Goal: Information Seeking & Learning: Compare options

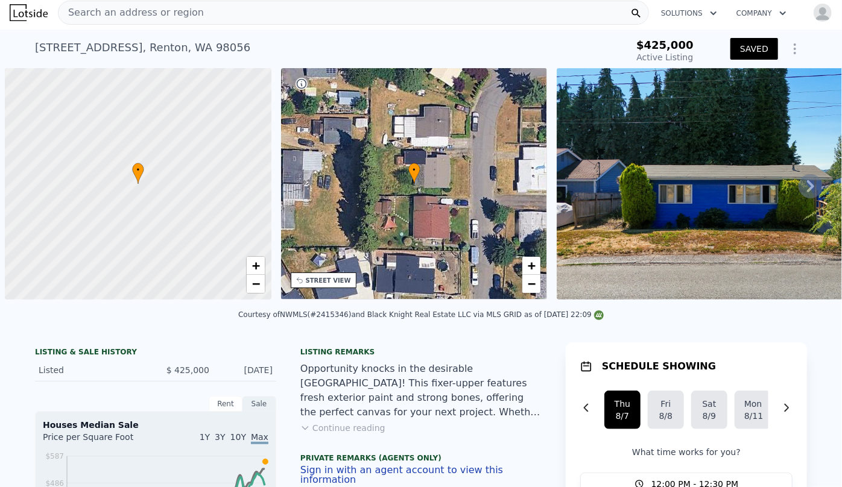
scroll to position [0, 5]
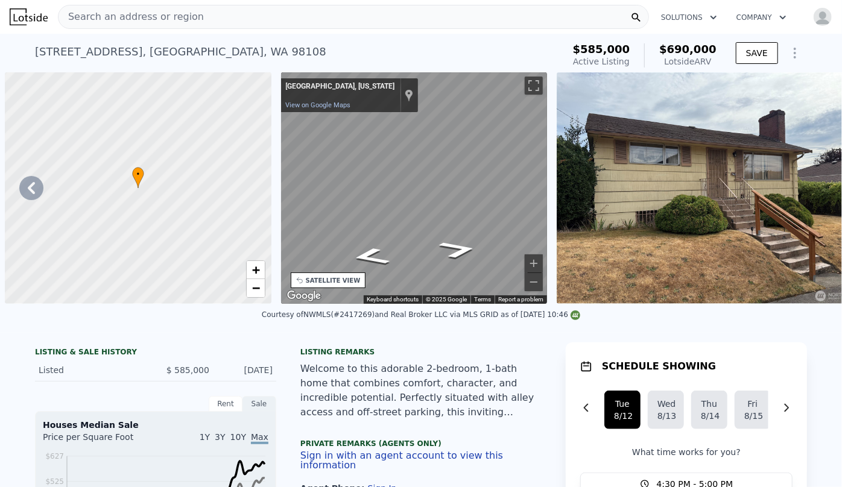
scroll to position [0, 4494]
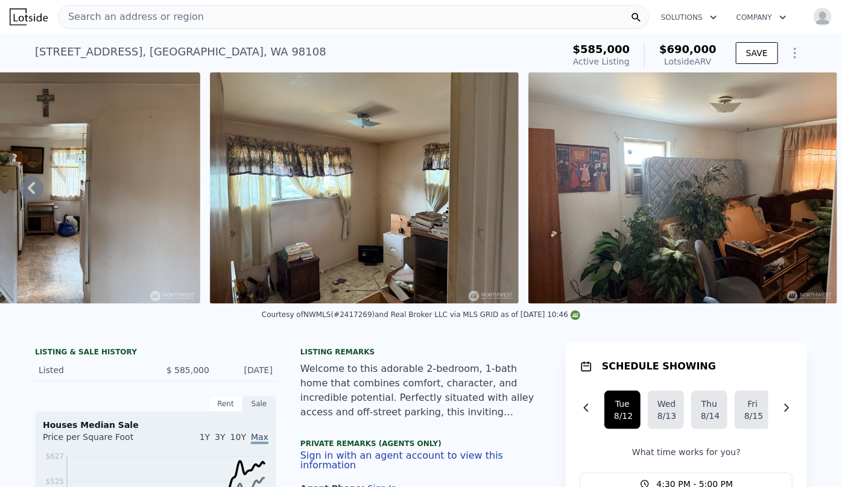
click at [132, 13] on span "Search an address or region" at bounding box center [131, 17] width 145 height 14
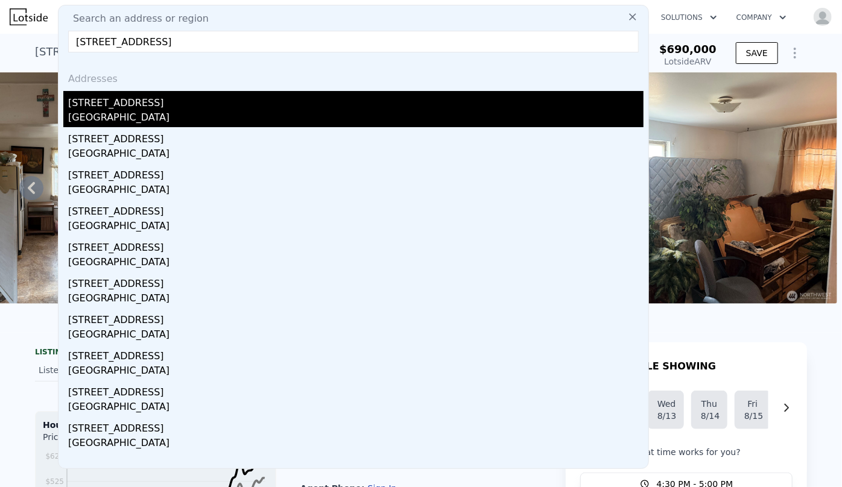
type input "13032 27th Ave NE Seattle"
click at [159, 108] on div "[STREET_ADDRESS]" at bounding box center [355, 100] width 575 height 19
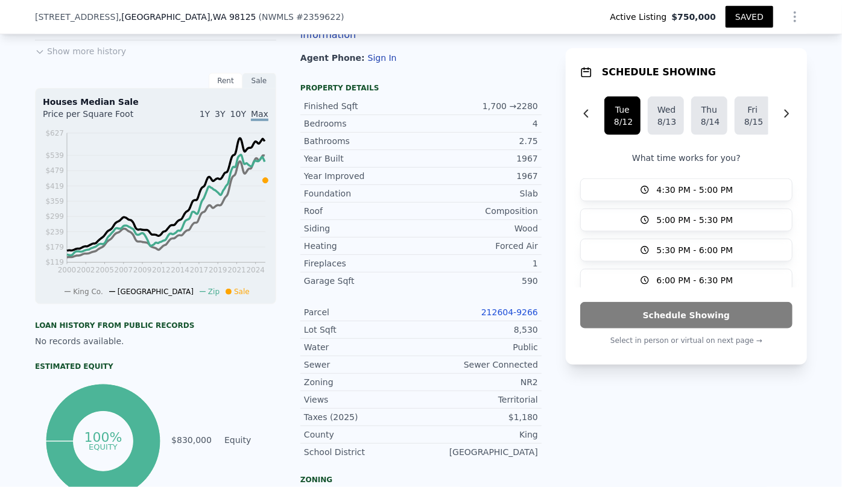
scroll to position [489, 0]
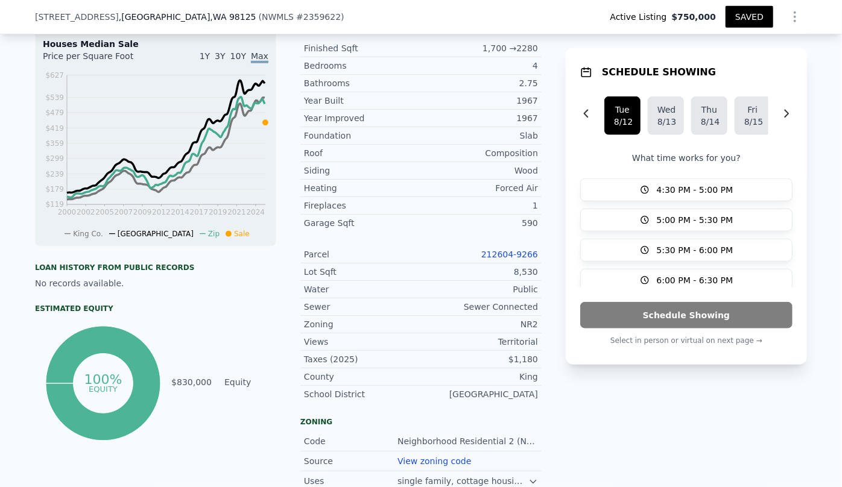
click at [511, 253] on link "212604-9266" at bounding box center [509, 255] width 57 height 10
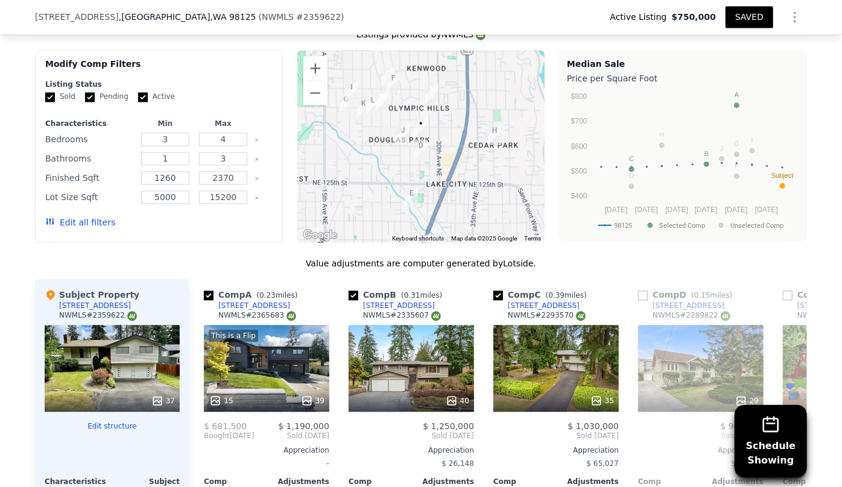
scroll to position [1311, 0]
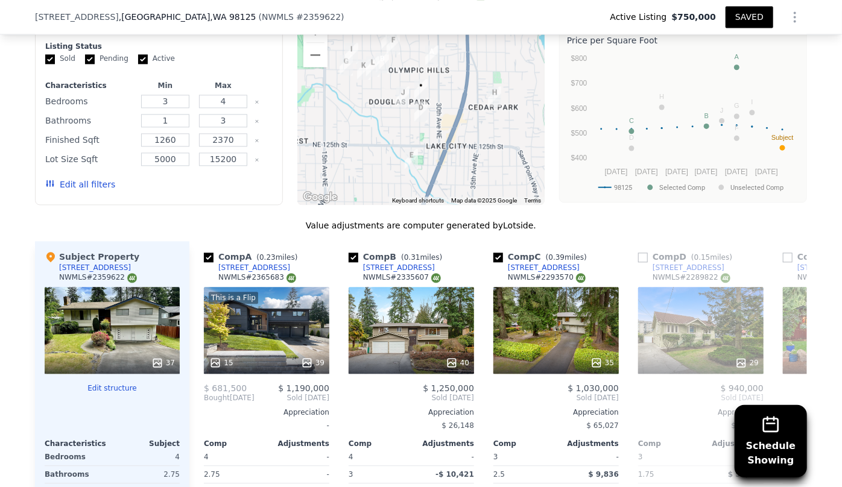
click at [95, 183] on button "Edit all filters" at bounding box center [80, 185] width 70 height 12
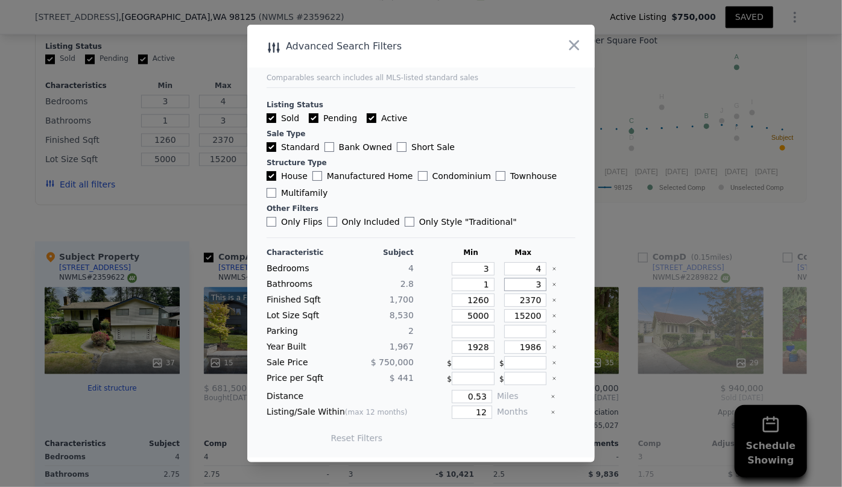
drag, startPoint x: 535, startPoint y: 285, endPoint x: 516, endPoint y: 283, distance: 18.7
click at [518, 283] on input "3" at bounding box center [525, 284] width 43 height 13
drag, startPoint x: 534, startPoint y: 302, endPoint x: 506, endPoint y: 299, distance: 28.0
click at [506, 299] on input "2370" at bounding box center [525, 300] width 43 height 13
type input "1"
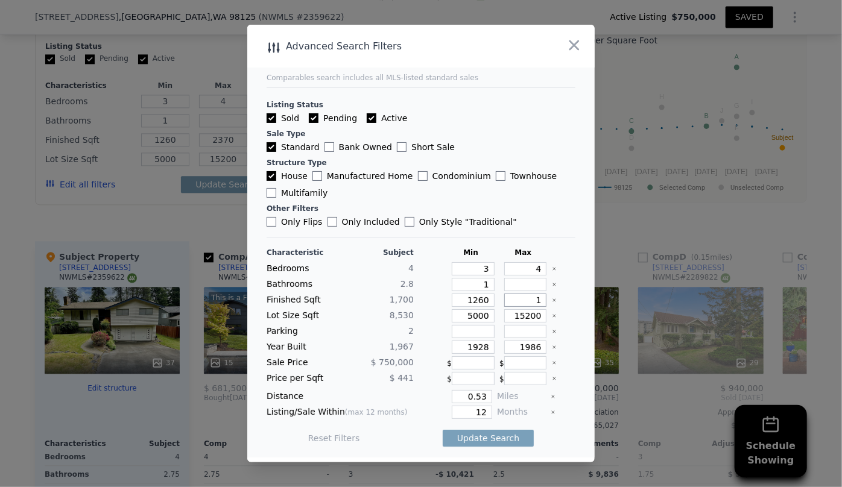
type input "1"
type input "190"
type input "19"
type input "190"
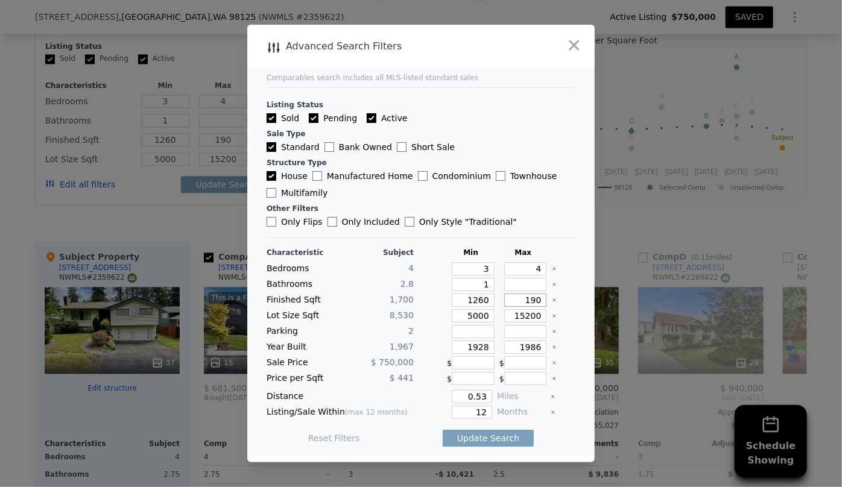
type input "1900"
drag, startPoint x: 483, startPoint y: 320, endPoint x: 428, endPoint y: 311, distance: 55.5
click at [428, 311] on div "Lot Size Sqft 8,530 5000 15200" at bounding box center [421, 315] width 309 height 13
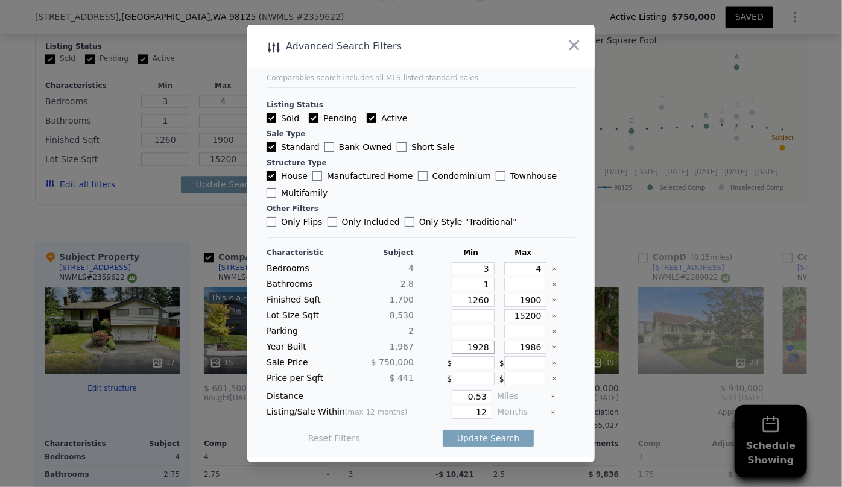
drag, startPoint x: 483, startPoint y: 348, endPoint x: 424, endPoint y: 343, distance: 58.8
click at [424, 343] on div "Year Built 1,967 1928 1986" at bounding box center [421, 347] width 309 height 13
drag, startPoint x: 461, startPoint y: 412, endPoint x: 451, endPoint y: 412, distance: 10.3
click at [452, 412] on input "12" at bounding box center [472, 412] width 40 height 13
type input "6"
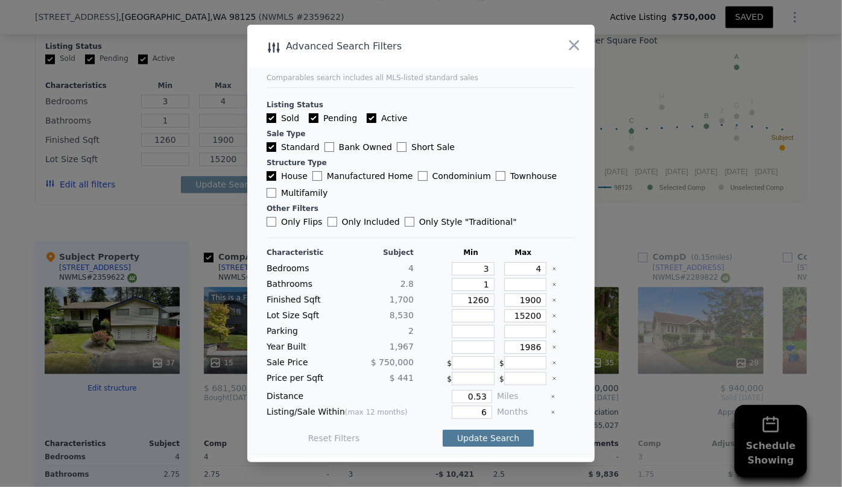
click at [473, 432] on button "Update Search" at bounding box center [488, 438] width 91 height 17
checkbox input "false"
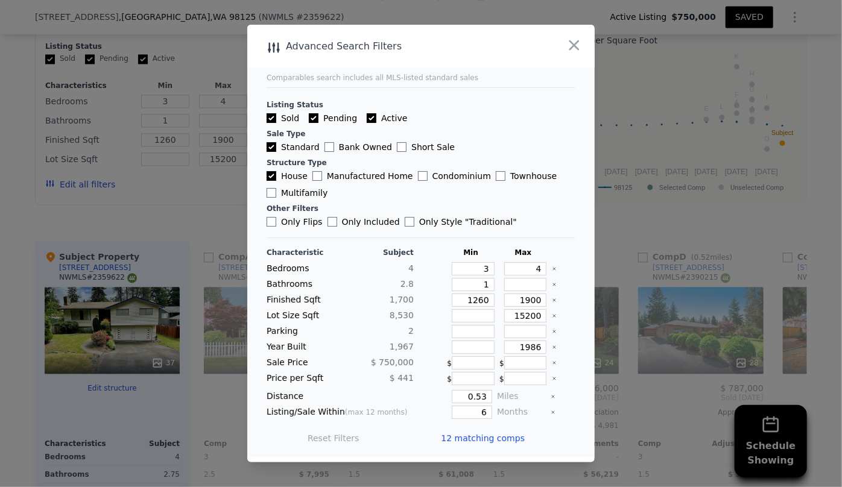
click at [501, 438] on span "12 matching comps" at bounding box center [483, 438] width 84 height 12
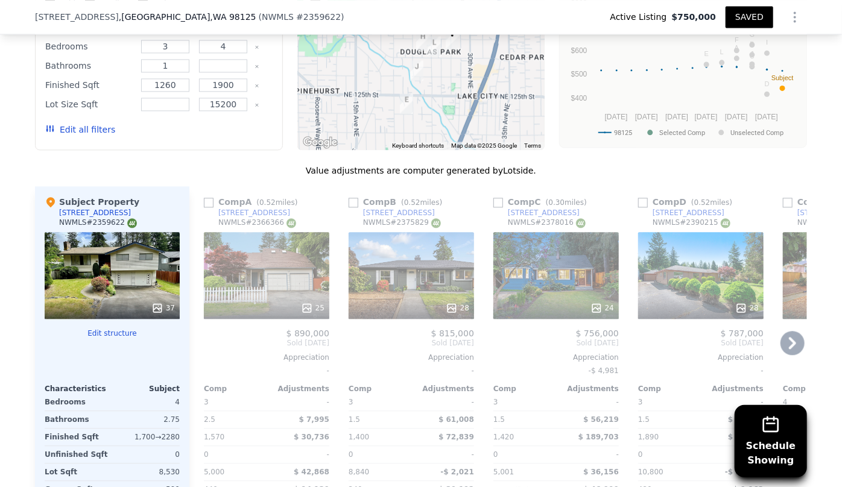
scroll to position [1421, 0]
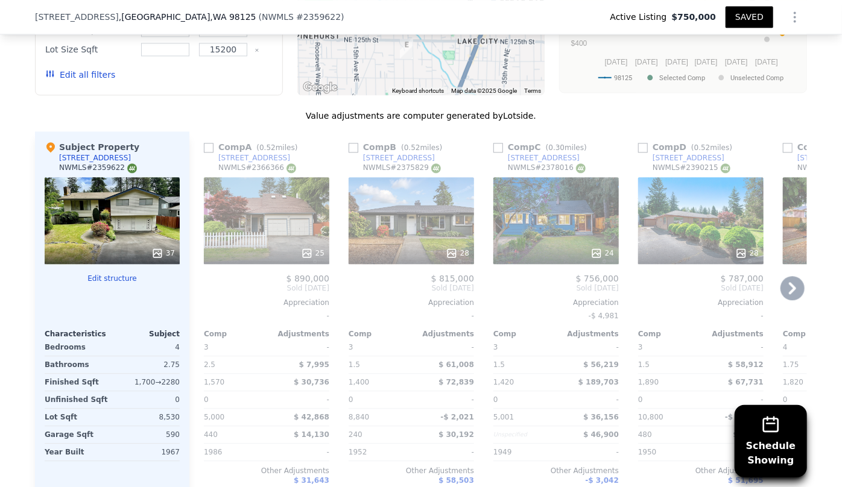
click at [785, 283] on icon at bounding box center [793, 288] width 24 height 24
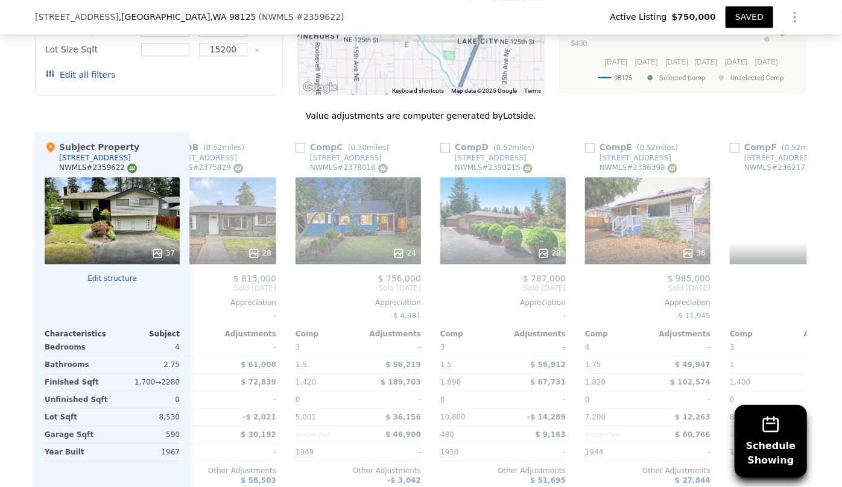
scroll to position [0, 290]
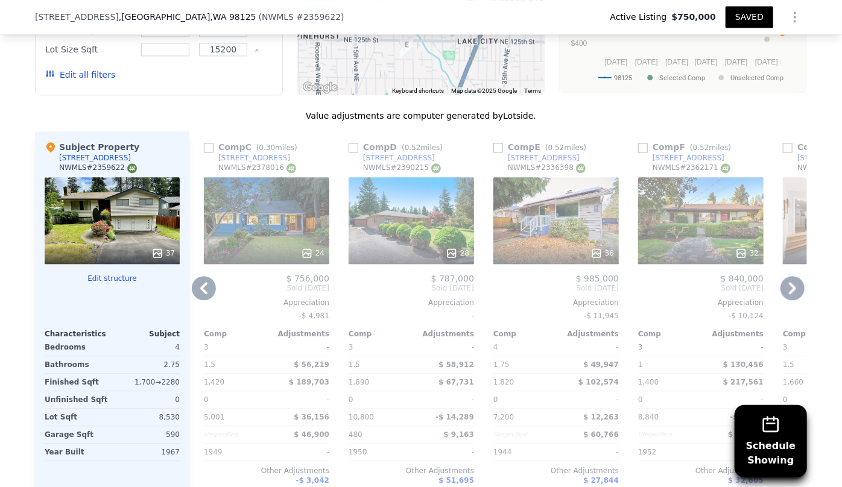
click at [785, 283] on icon at bounding box center [793, 288] width 24 height 24
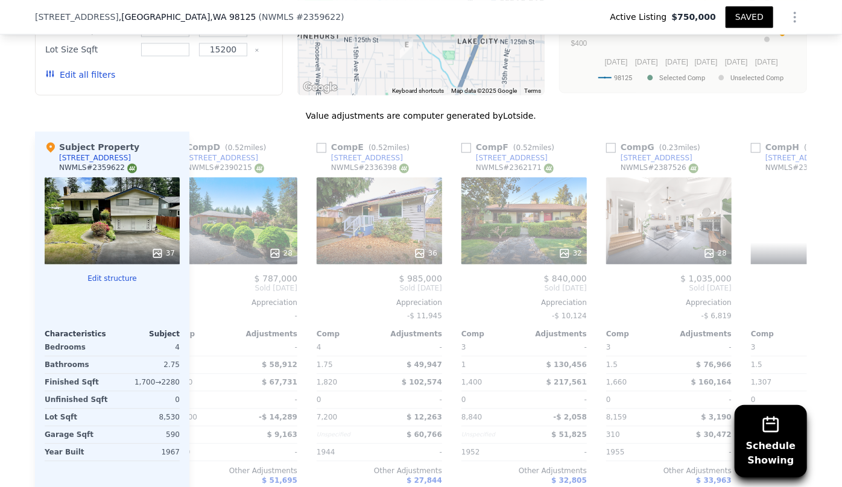
scroll to position [0, 579]
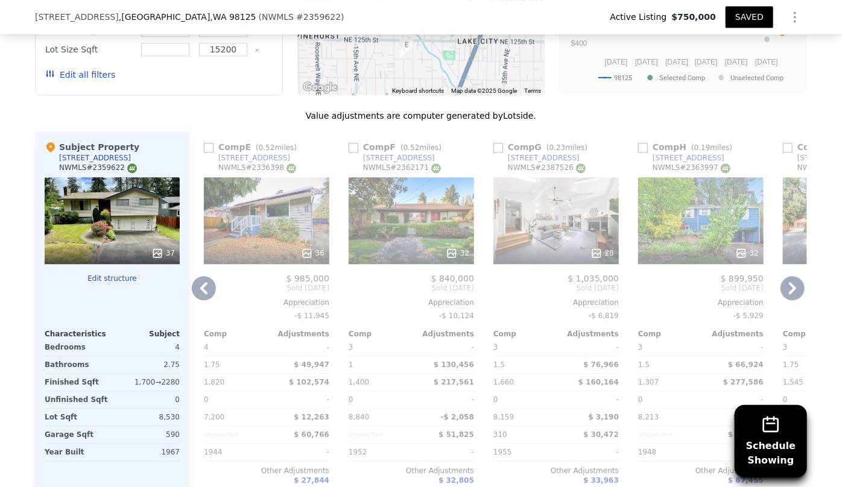
click at [785, 283] on icon at bounding box center [793, 288] width 24 height 24
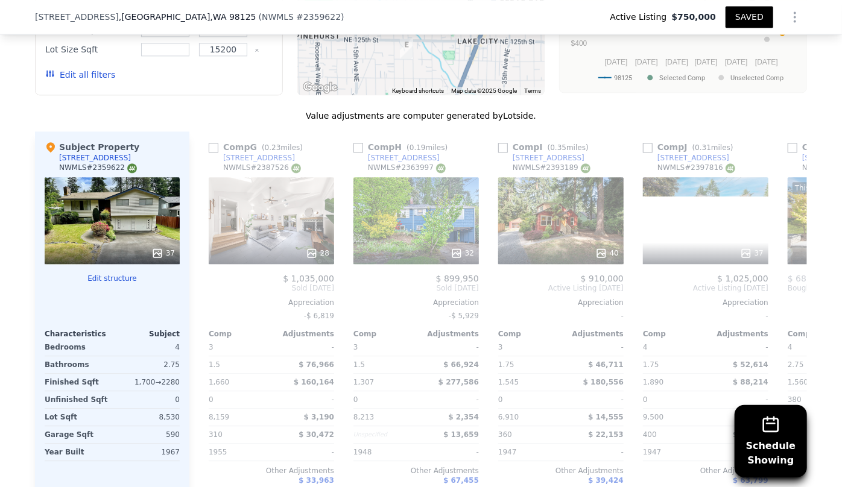
scroll to position [0, 869]
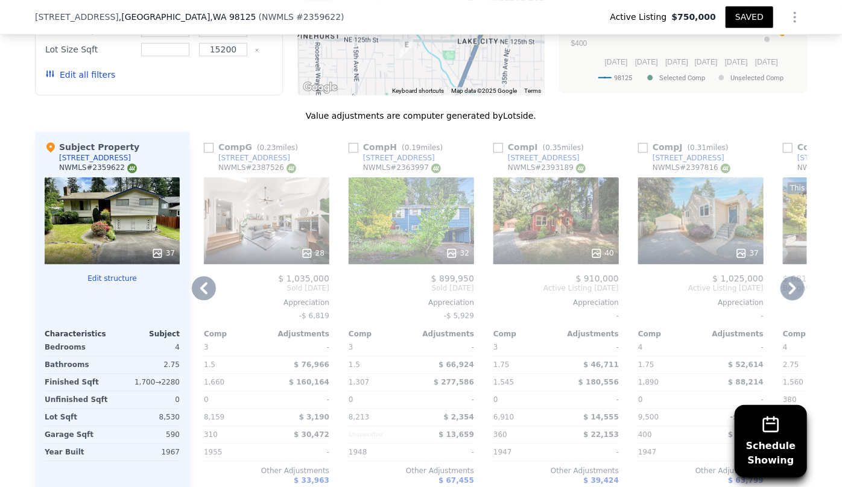
click at [297, 213] on div "28" at bounding box center [266, 220] width 125 height 87
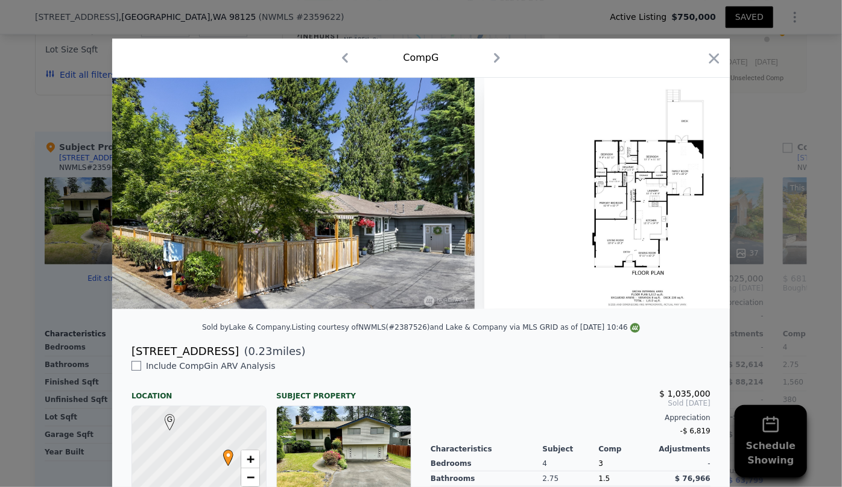
scroll to position [0, 9232]
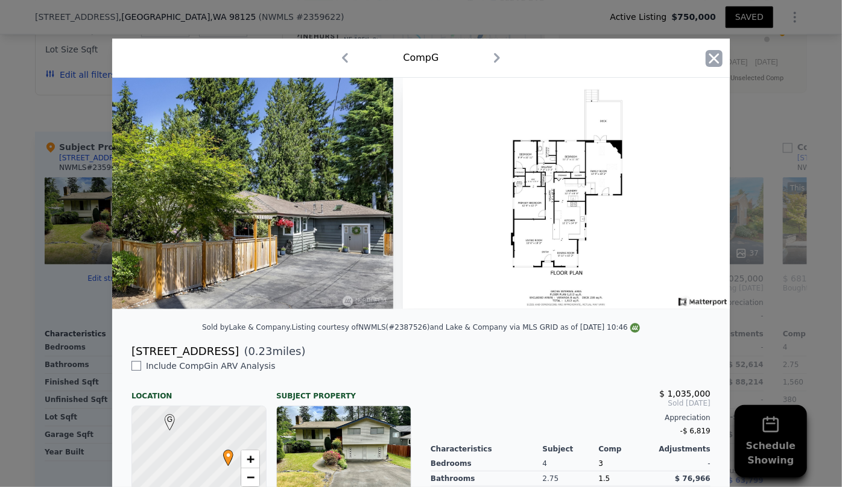
click at [712, 64] on icon "button" at bounding box center [714, 58] width 17 height 17
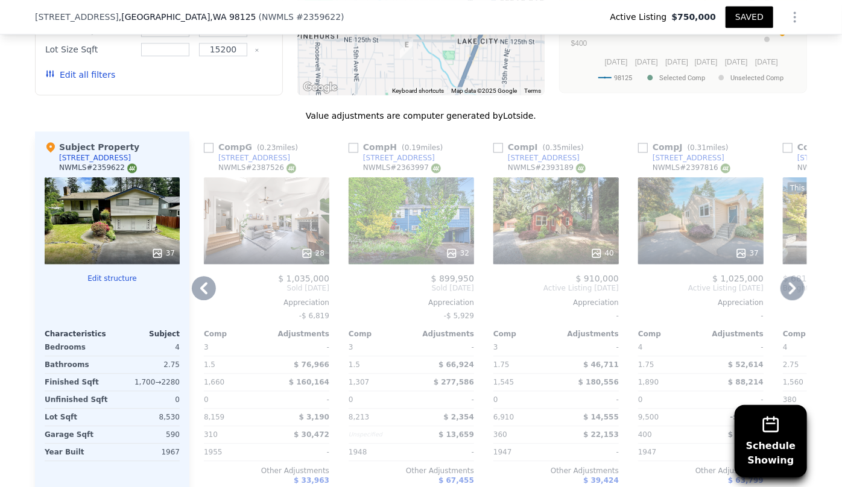
click at [787, 288] on icon at bounding box center [793, 288] width 24 height 24
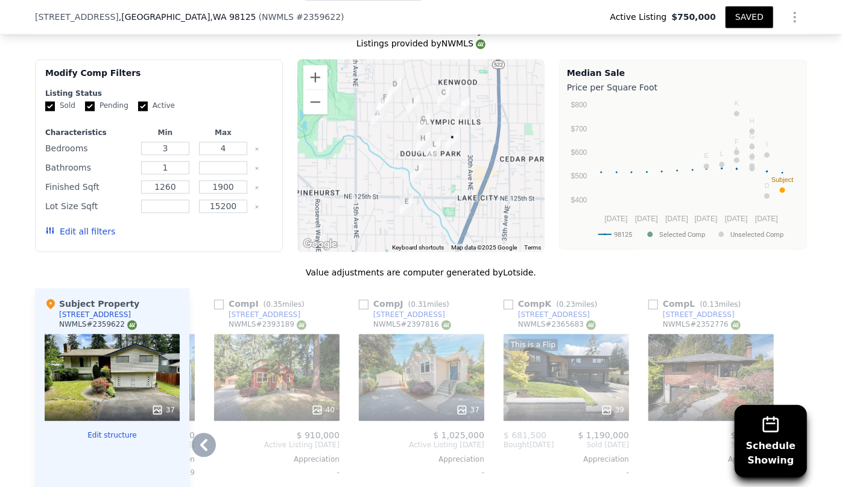
scroll to position [1256, 0]
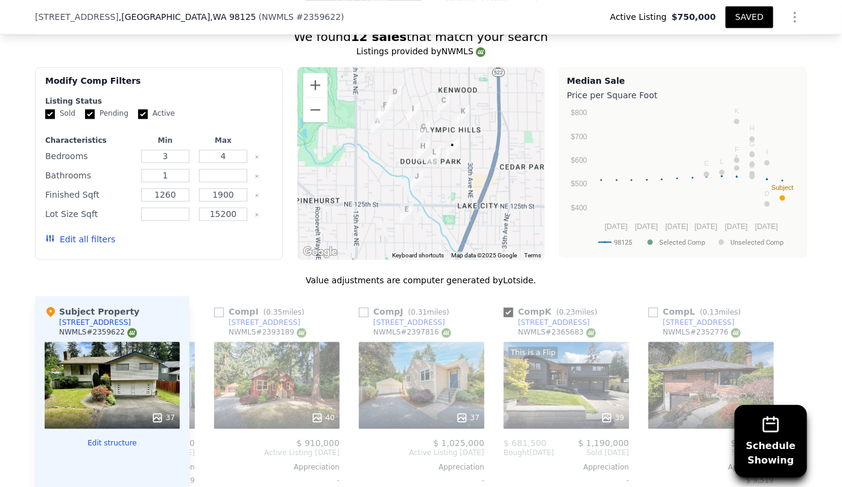
type input "3"
type input "2370"
type input "5000"
checkbox input "true"
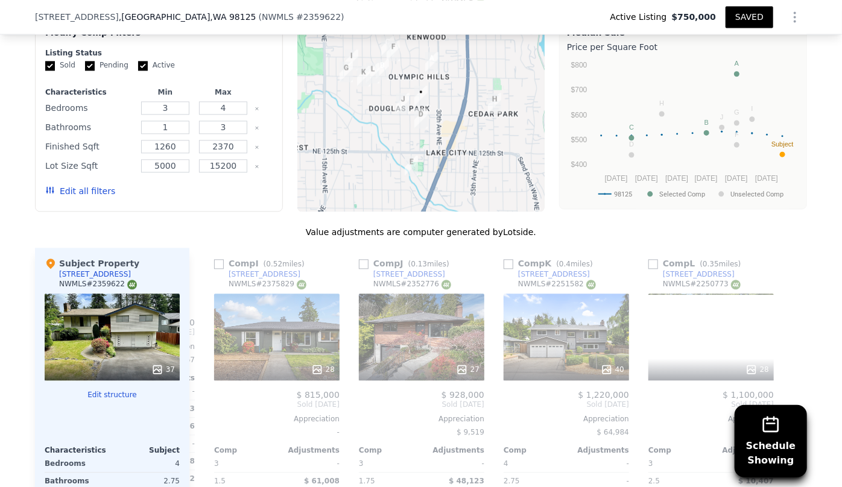
scroll to position [1311, 0]
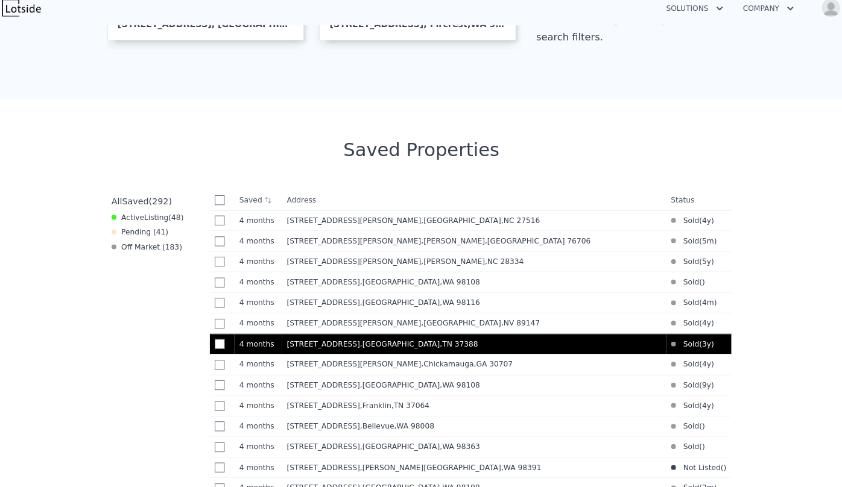
scroll to position [407, 0]
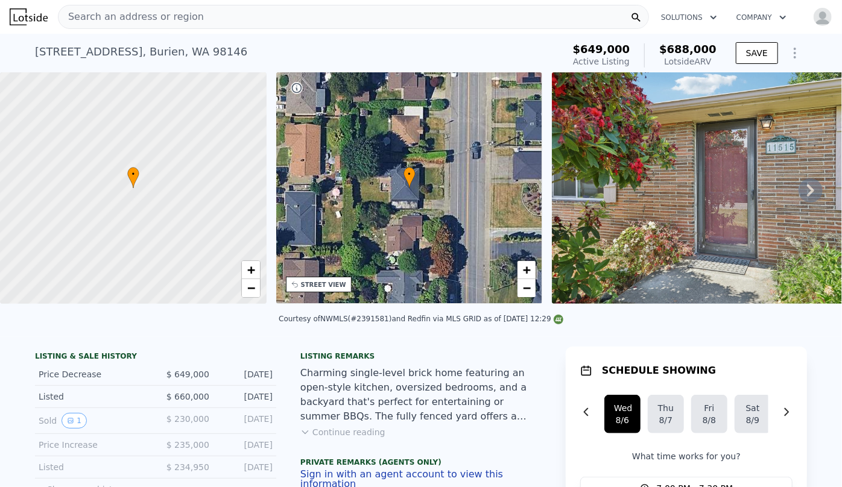
click at [115, 15] on span "Search an address or region" at bounding box center [131, 17] width 145 height 14
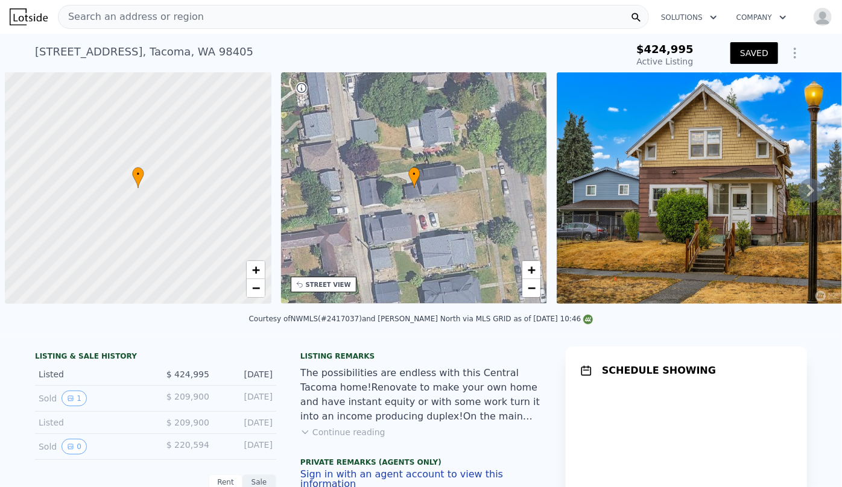
scroll to position [0, 5]
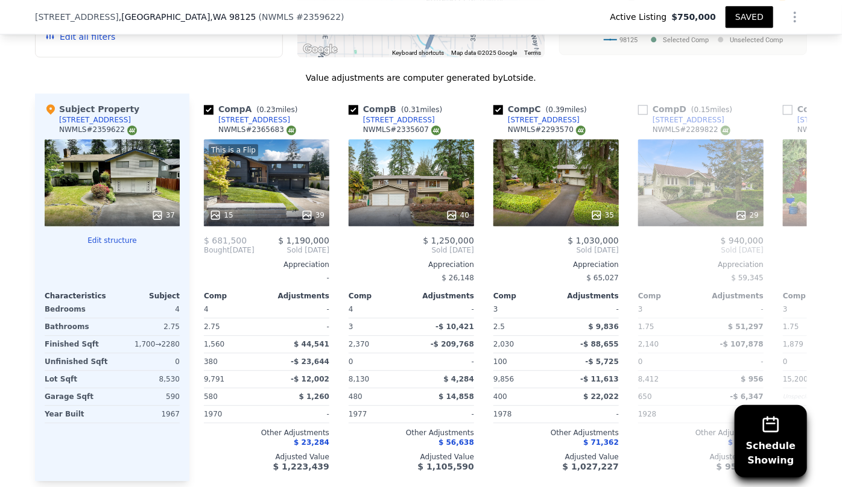
scroll to position [1476, 0]
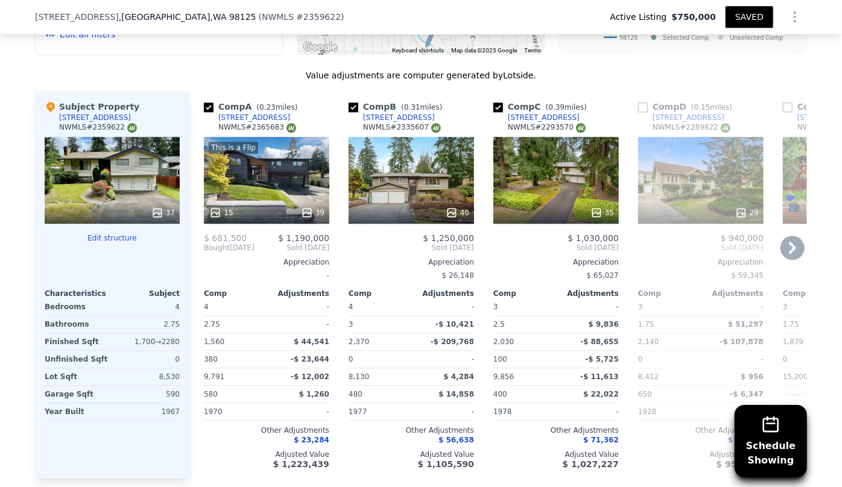
click at [793, 249] on icon at bounding box center [793, 248] width 24 height 24
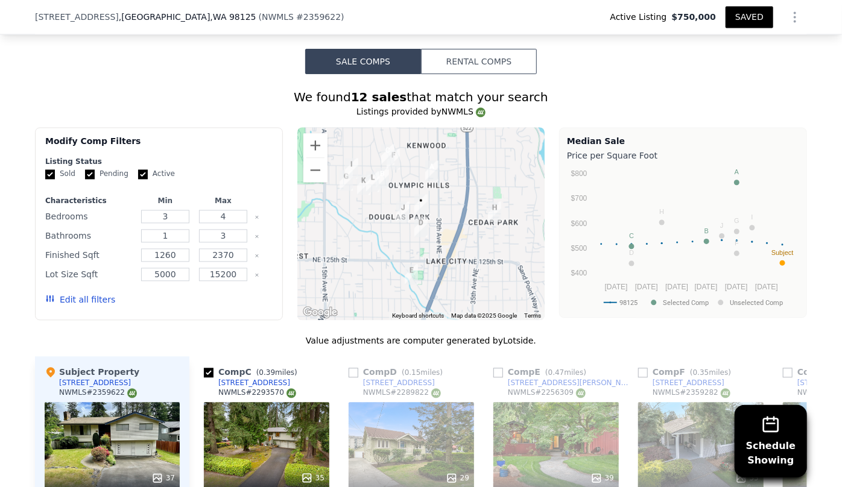
scroll to position [1202, 0]
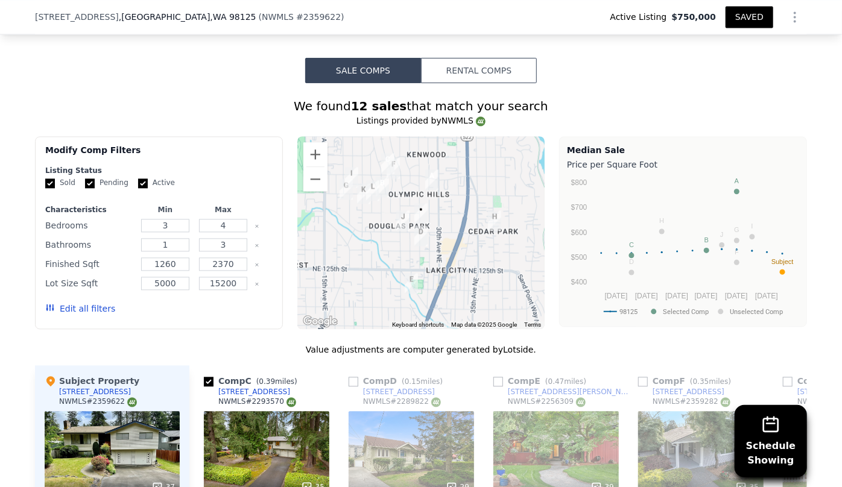
click at [89, 312] on button "Edit all filters" at bounding box center [80, 309] width 70 height 12
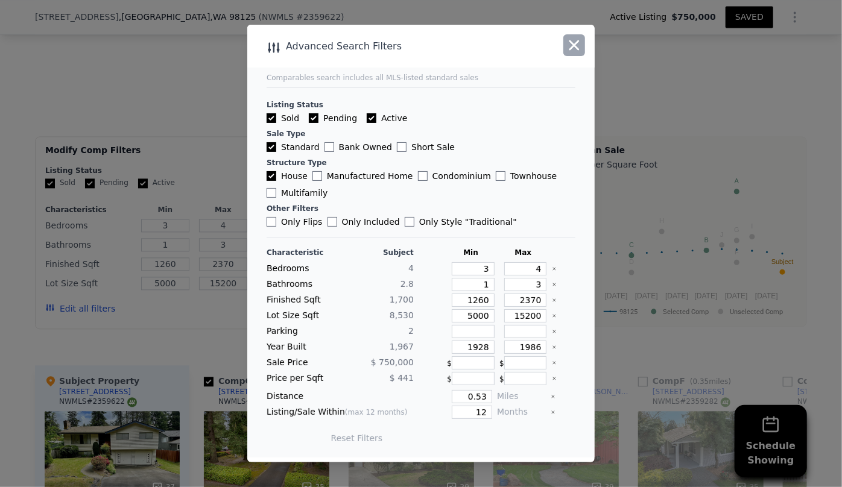
click at [565, 37] on button "button" at bounding box center [574, 45] width 22 height 22
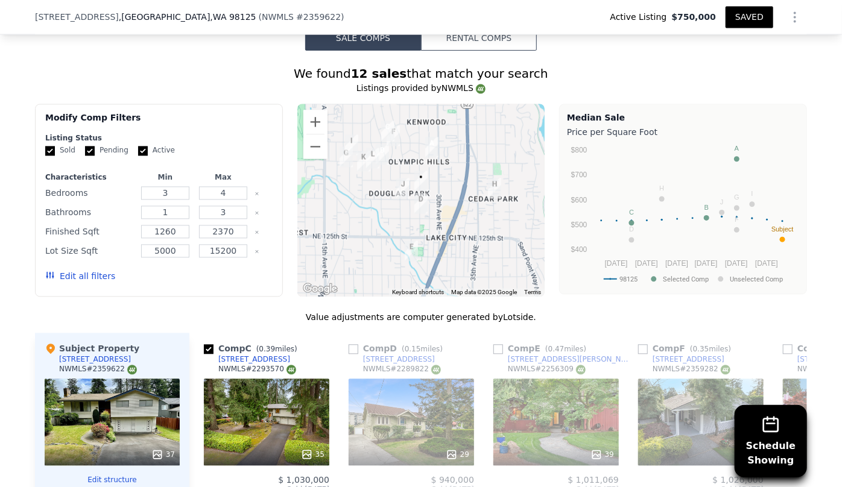
scroll to position [1256, 0]
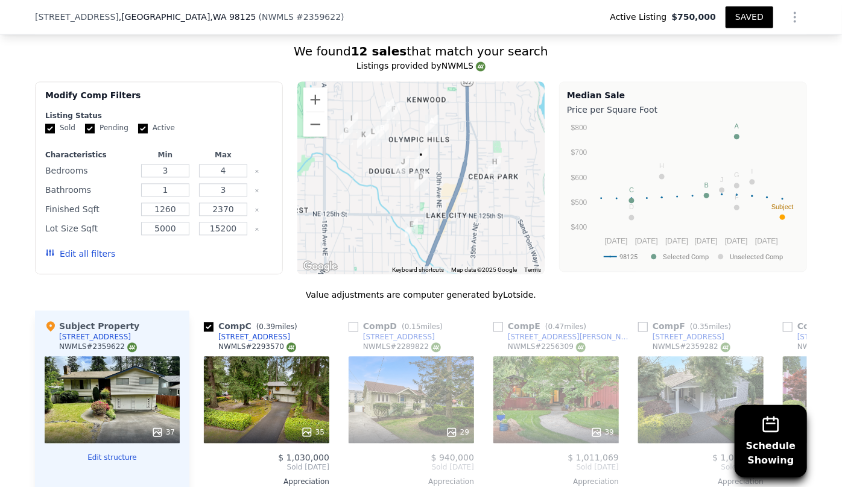
click at [79, 253] on button "Edit all filters" at bounding box center [80, 254] width 70 height 12
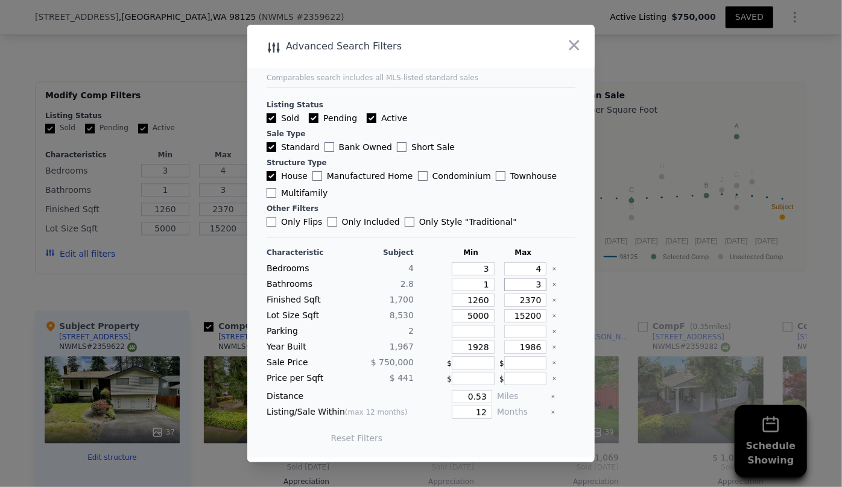
click at [536, 283] on input "3" at bounding box center [525, 284] width 43 height 13
drag, startPoint x: 483, startPoint y: 303, endPoint x: 421, endPoint y: 303, distance: 61.5
click at [419, 303] on div "Finished Sqft 1,700 1260 2370" at bounding box center [421, 300] width 309 height 13
type input "1"
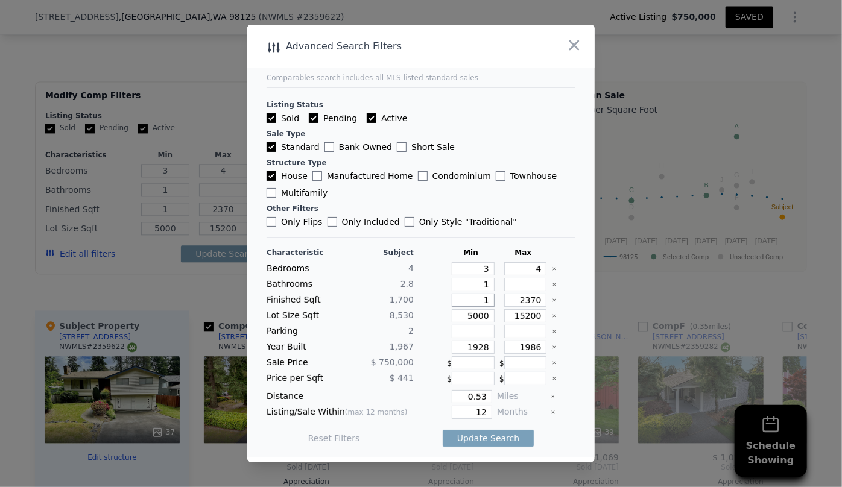
type input "15"
type input "150"
type input "1500"
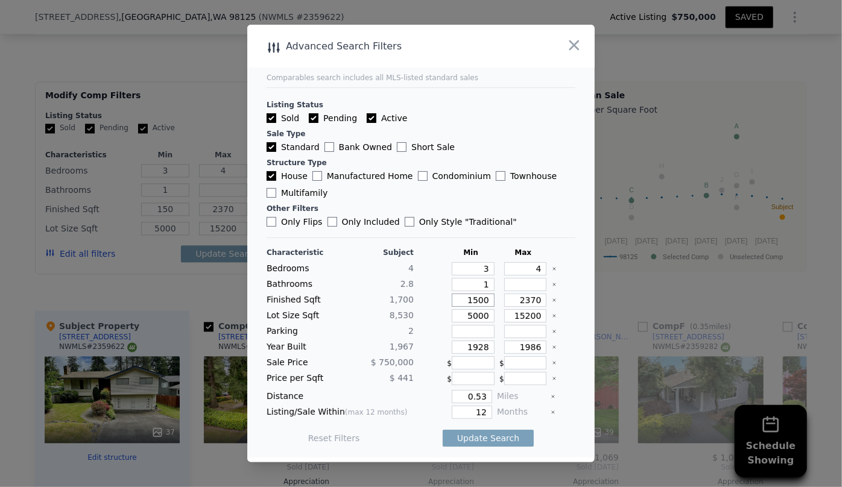
type input "1500"
drag, startPoint x: 537, startPoint y: 299, endPoint x: 501, endPoint y: 300, distance: 35.6
click at [504, 300] on input "2370" at bounding box center [525, 300] width 43 height 13
type input "2"
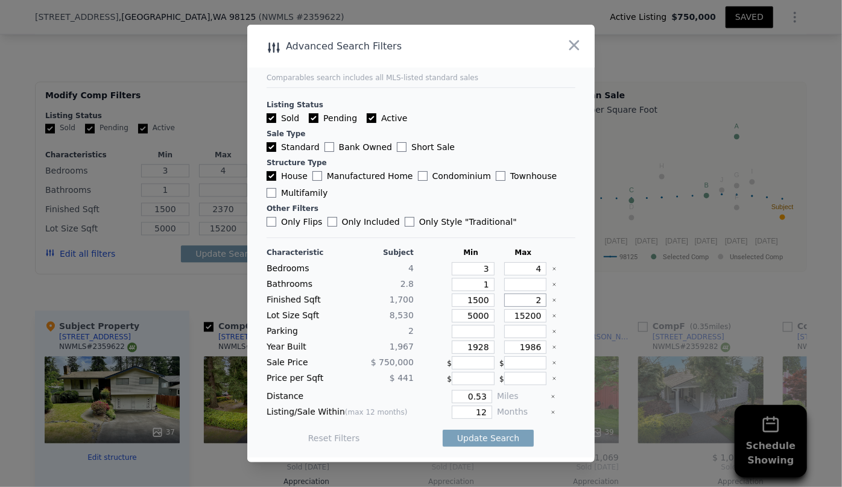
type input "2"
type input "20"
type input "200"
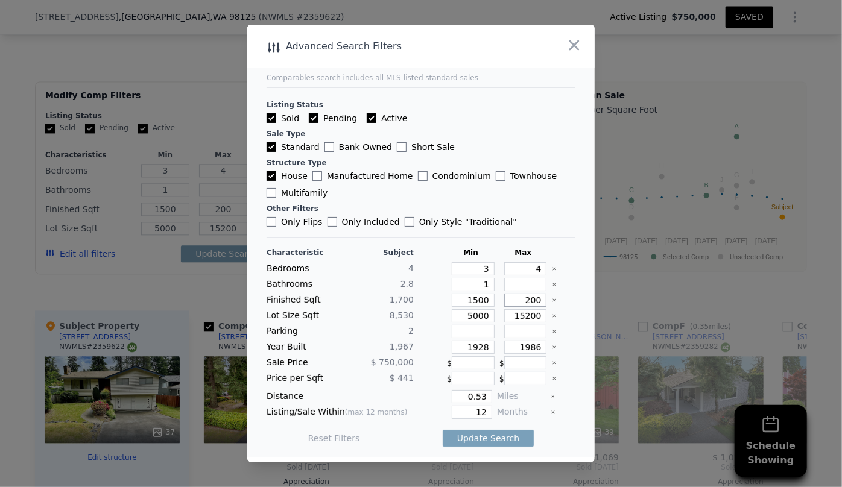
type input "20"
type input "2"
type input "23"
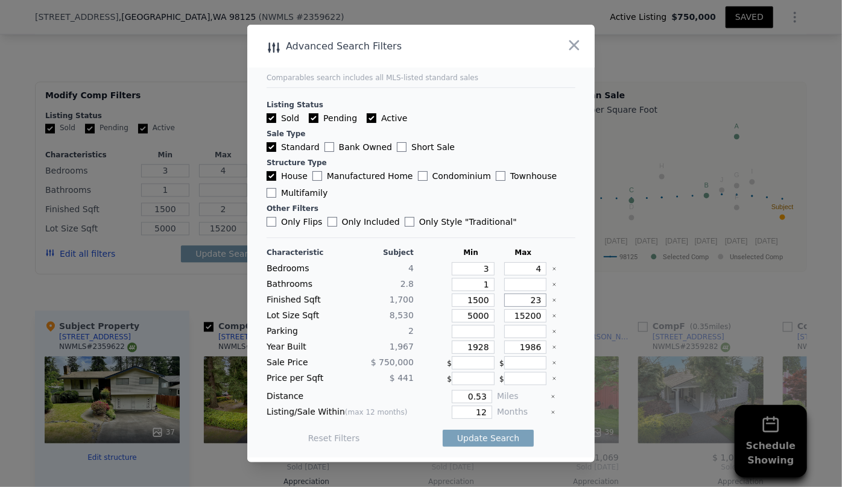
type input "23"
type input "230"
type input "2300"
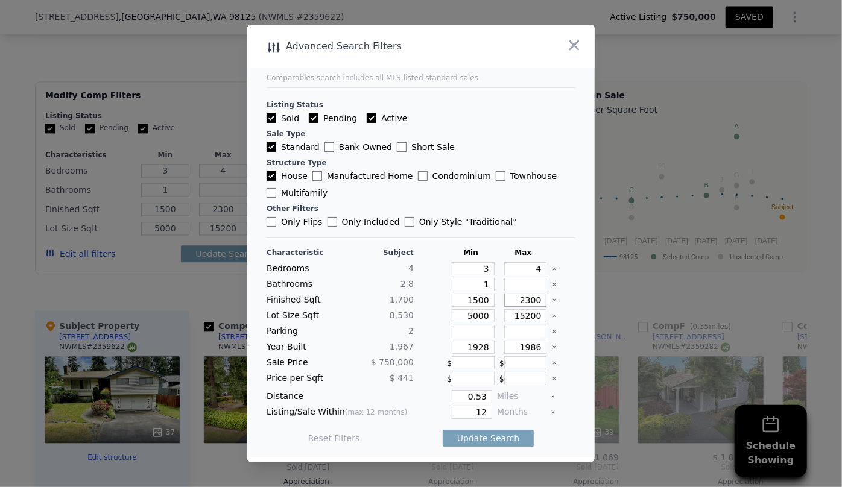
type input "2300"
drag, startPoint x: 486, startPoint y: 317, endPoint x: 413, endPoint y: 317, distance: 72.4
click at [413, 317] on div "Lot Size Sqft 8,530 5000 15200" at bounding box center [421, 315] width 309 height 13
drag, startPoint x: 484, startPoint y: 347, endPoint x: 434, endPoint y: 347, distance: 50.1
click at [434, 347] on div "Year Built 1,967 1928 1986" at bounding box center [421, 347] width 309 height 13
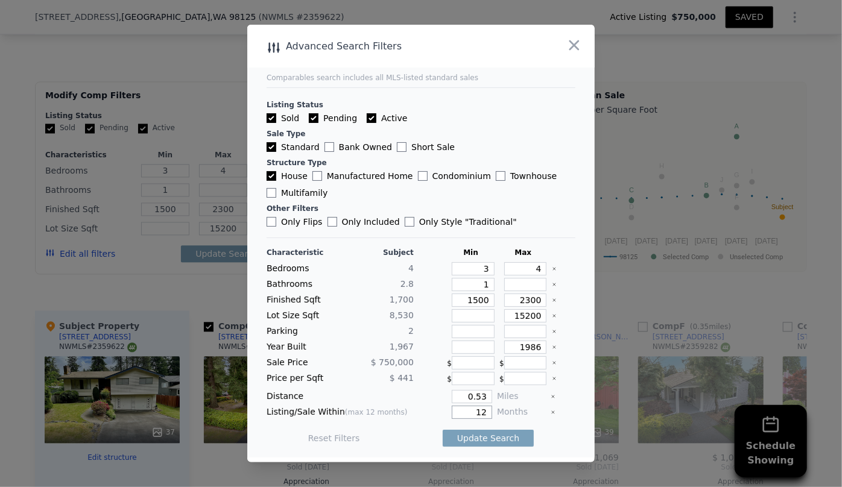
drag, startPoint x: 483, startPoint y: 413, endPoint x: 464, endPoint y: 411, distance: 18.9
click at [464, 411] on input "12" at bounding box center [472, 412] width 40 height 13
type input "6"
click at [475, 435] on button "Update Search" at bounding box center [488, 438] width 91 height 17
checkbox input "false"
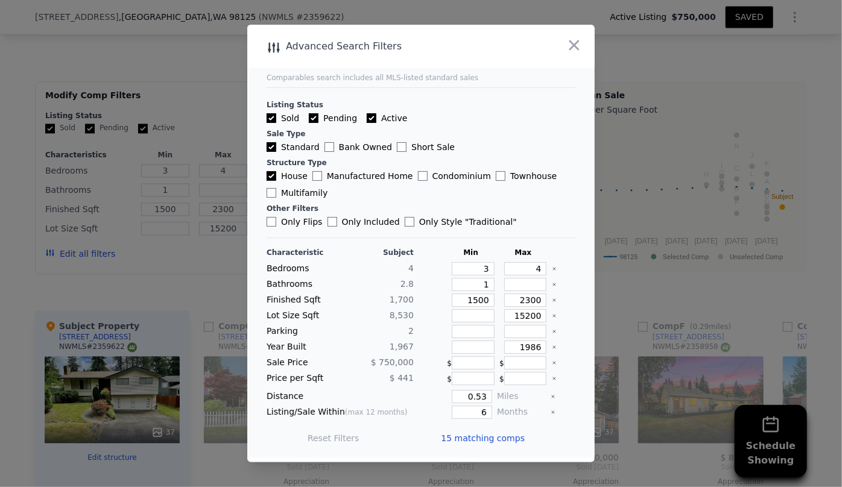
click at [477, 436] on span "15 matching comps" at bounding box center [483, 438] width 84 height 12
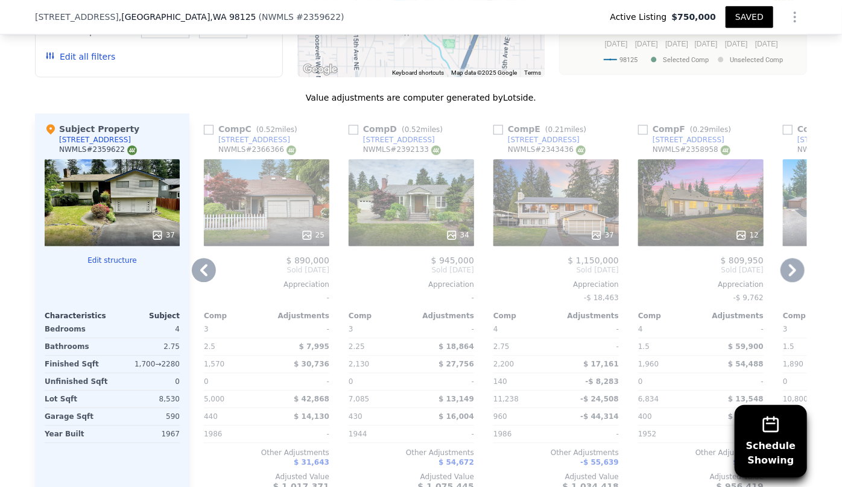
scroll to position [1476, 0]
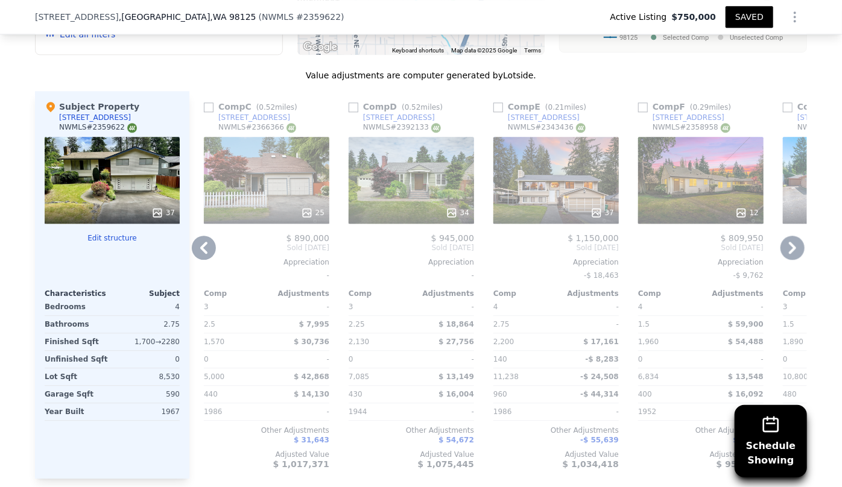
click at [192, 244] on icon at bounding box center [204, 248] width 24 height 24
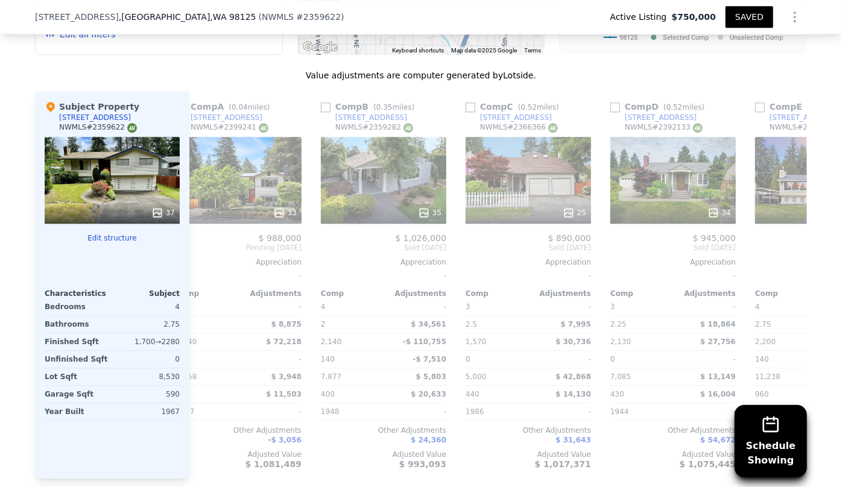
scroll to position [0, 0]
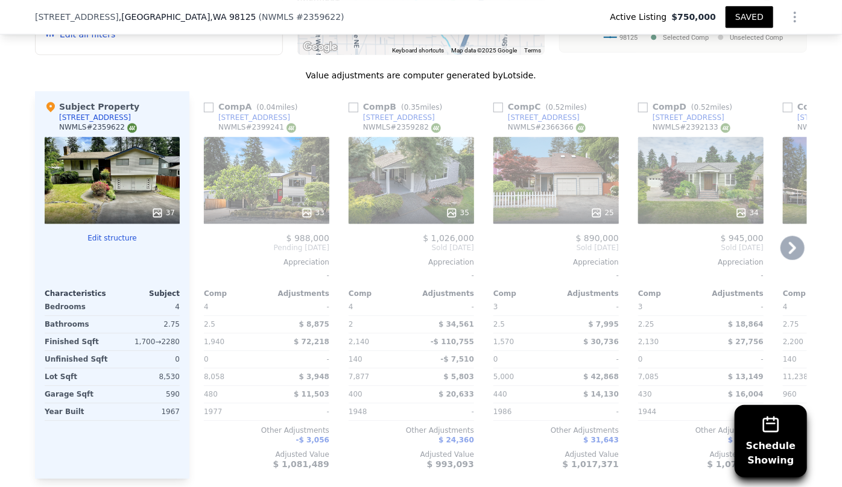
click at [249, 183] on div "33" at bounding box center [266, 180] width 125 height 87
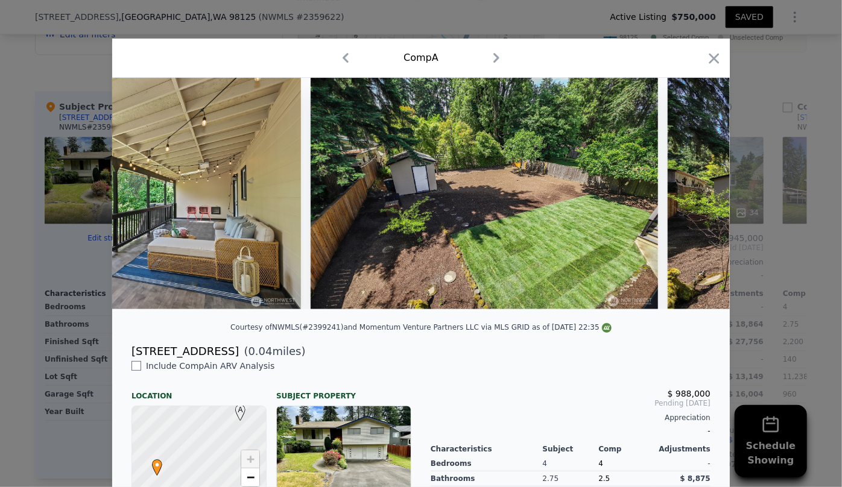
scroll to position [0, 8904]
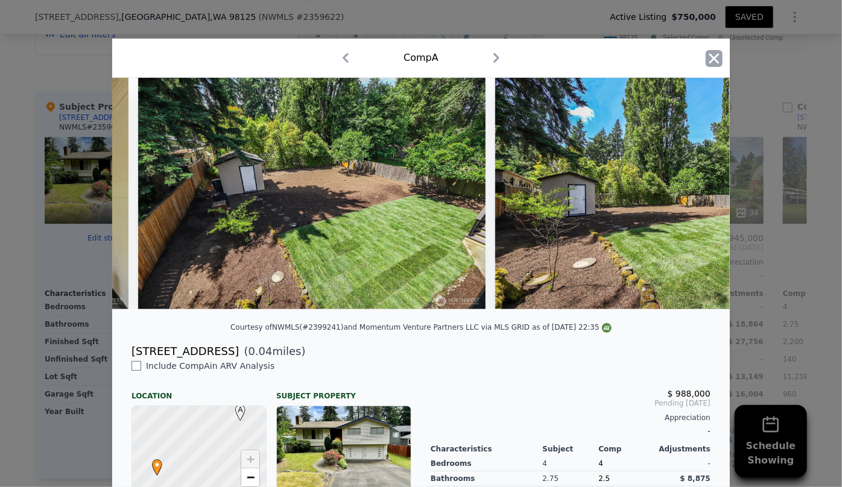
click at [715, 61] on icon "button" at bounding box center [714, 58] width 17 height 17
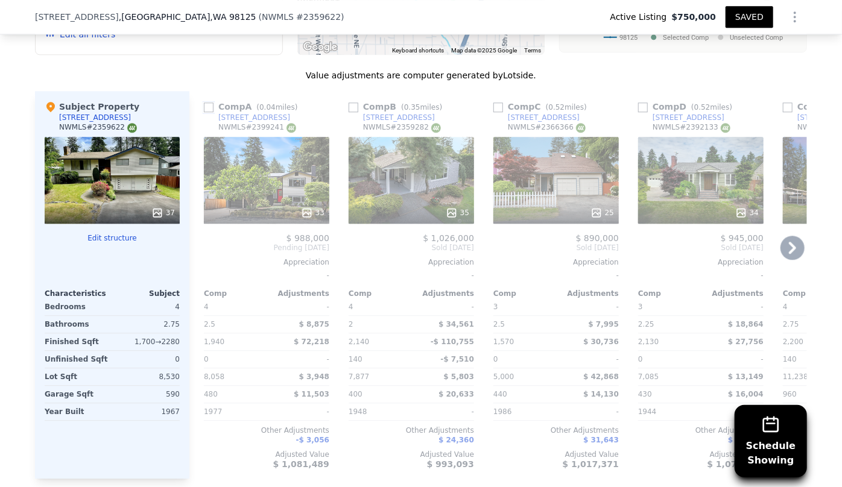
click at [204, 104] on input "checkbox" at bounding box center [209, 108] width 10 height 10
checkbox input "true"
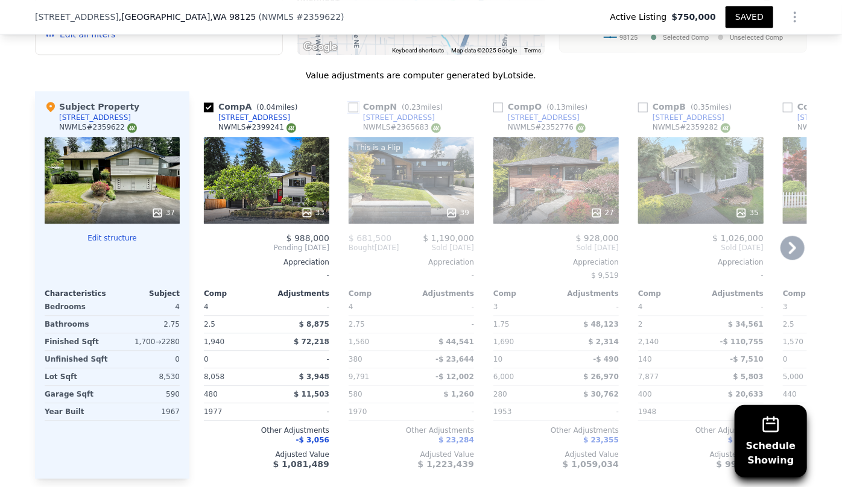
click at [349, 106] on input "checkbox" at bounding box center [354, 108] width 10 height 10
checkbox input "true"
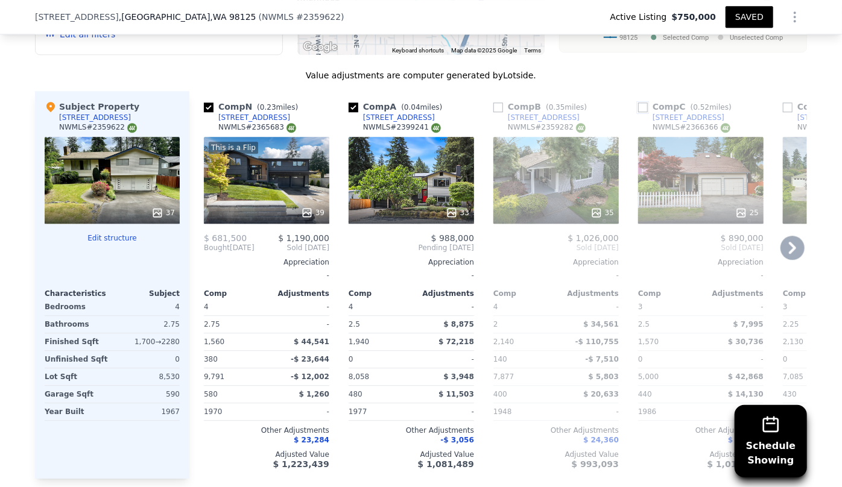
click at [643, 107] on input "checkbox" at bounding box center [643, 108] width 10 height 10
checkbox input "true"
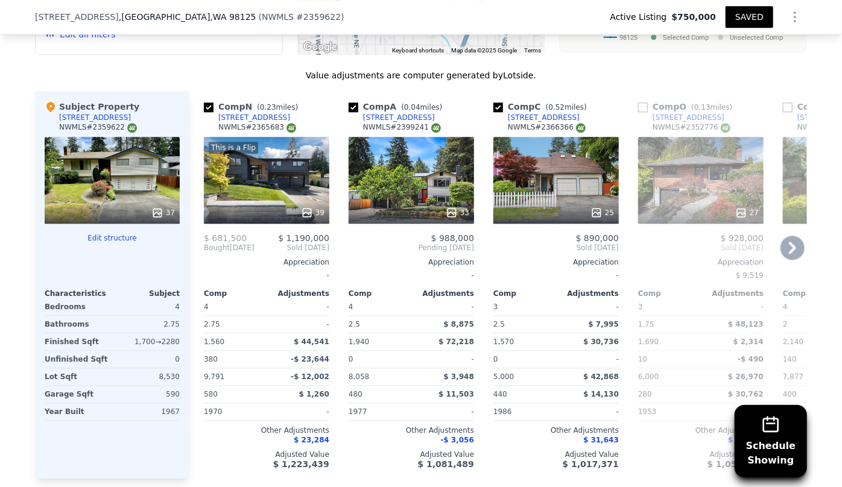
click at [569, 191] on div "25" at bounding box center [555, 180] width 125 height 87
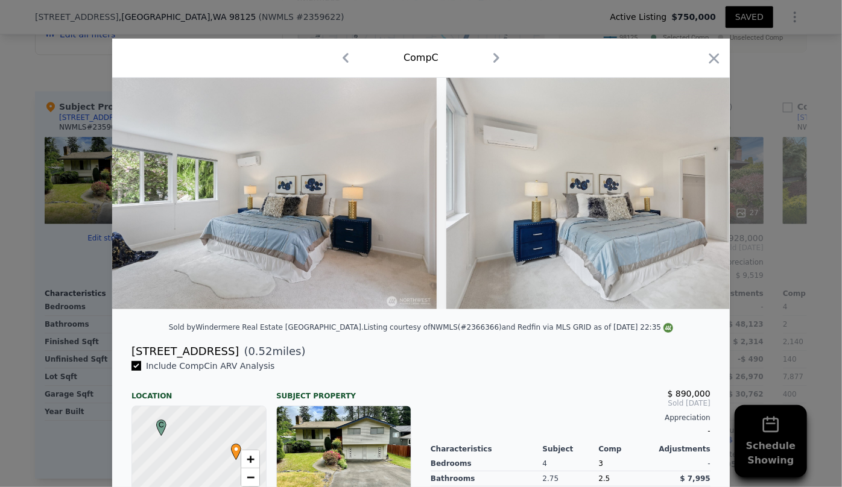
scroll to position [0, 4650]
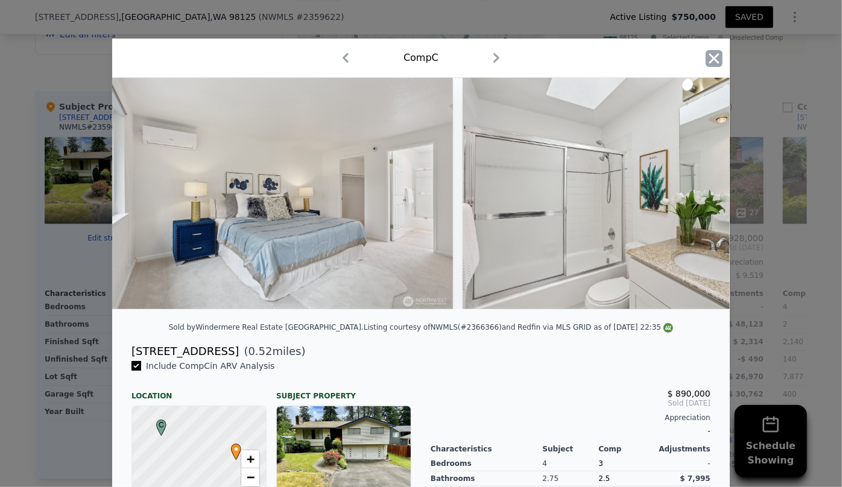
click at [708, 54] on icon "button" at bounding box center [714, 58] width 17 height 17
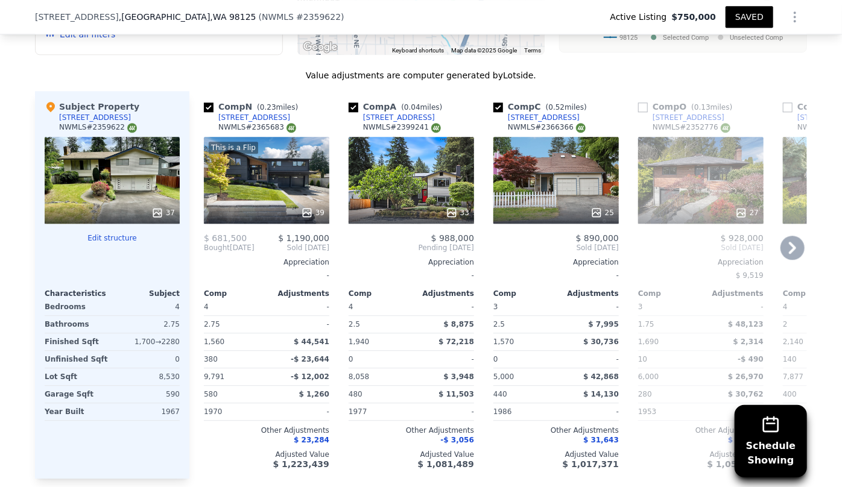
click at [785, 247] on icon at bounding box center [793, 248] width 24 height 24
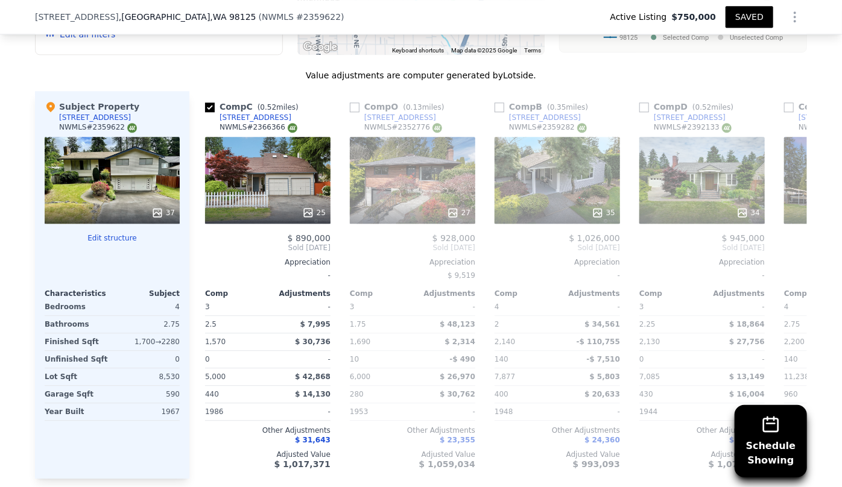
scroll to position [0, 290]
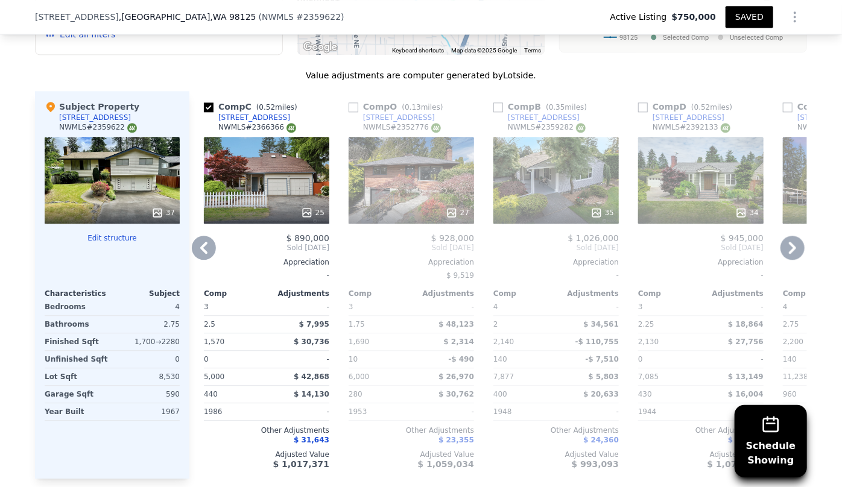
click at [797, 241] on icon at bounding box center [793, 248] width 24 height 24
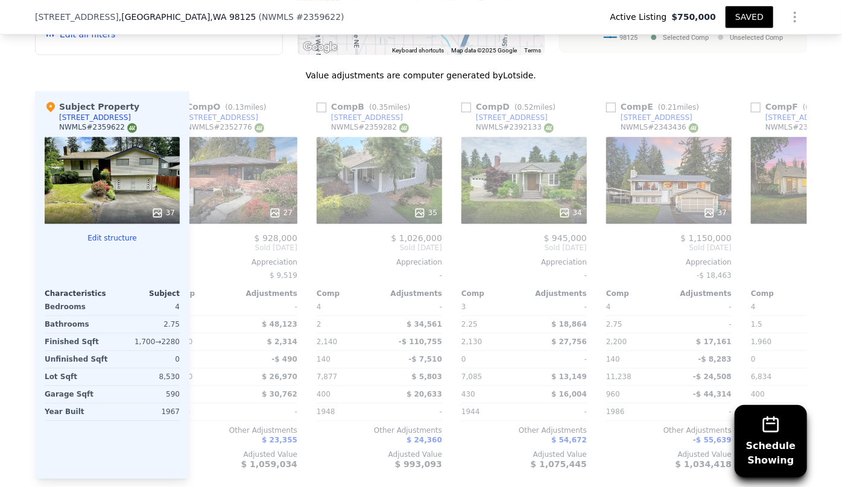
scroll to position [0, 579]
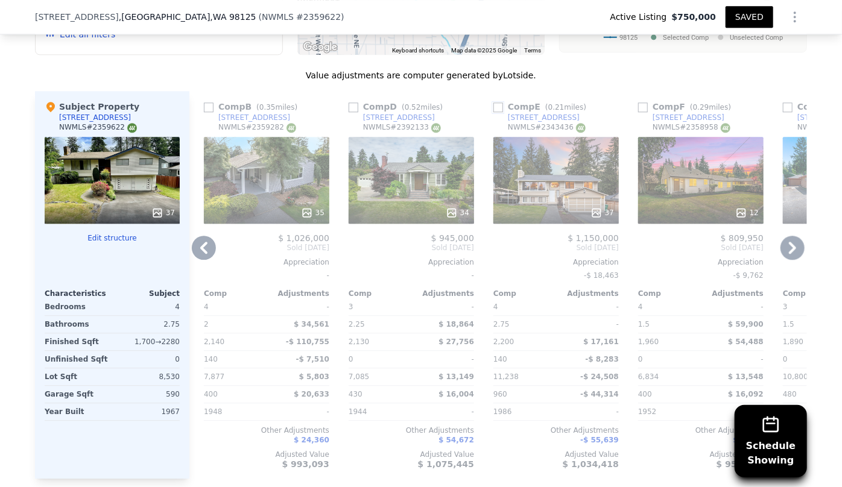
click at [493, 106] on input "checkbox" at bounding box center [498, 108] width 10 height 10
checkbox input "true"
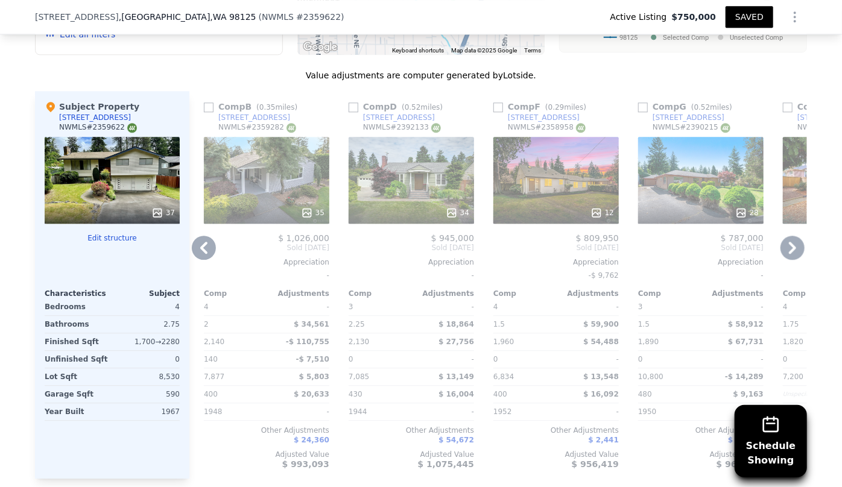
click at [791, 242] on icon at bounding box center [793, 248] width 24 height 24
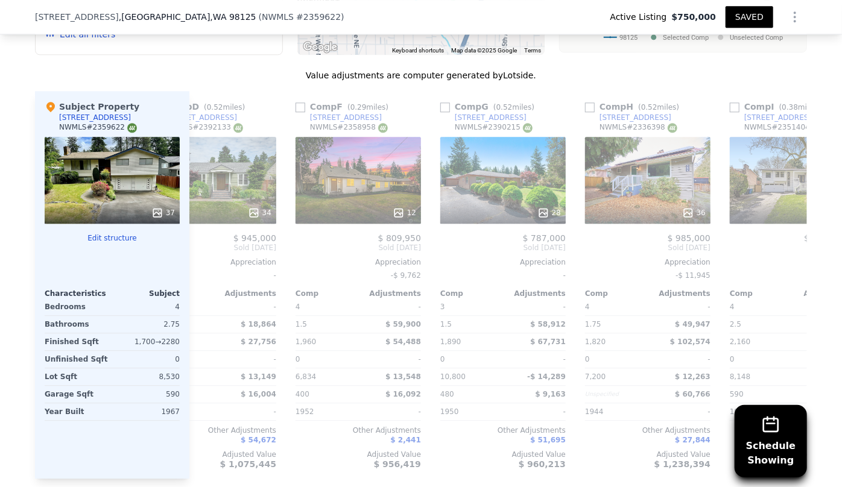
scroll to position [0, 869]
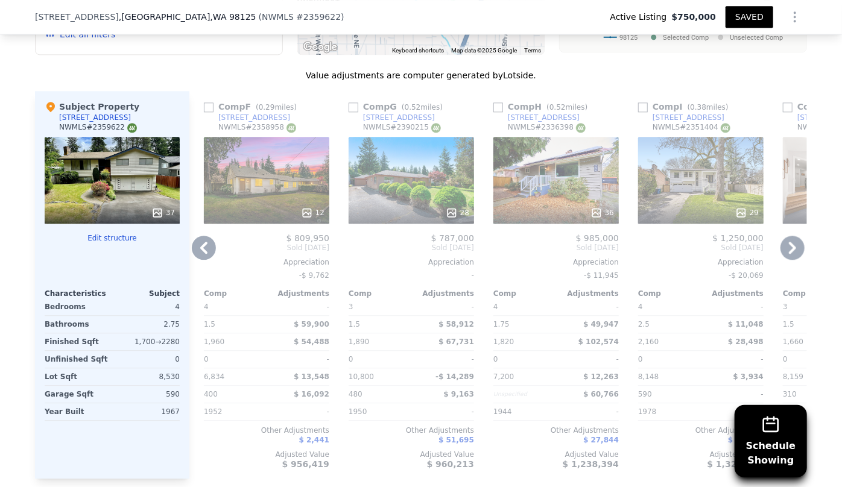
click at [536, 193] on div "36" at bounding box center [555, 180] width 125 height 87
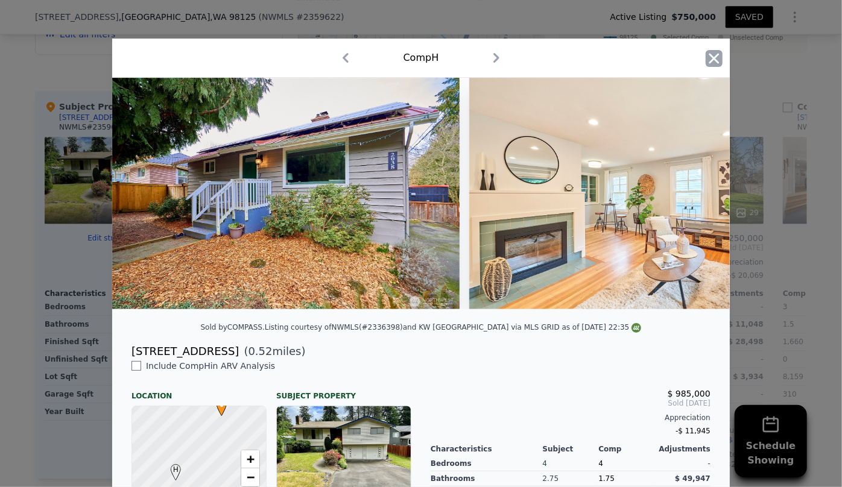
click at [706, 58] on icon "button" at bounding box center [714, 58] width 17 height 17
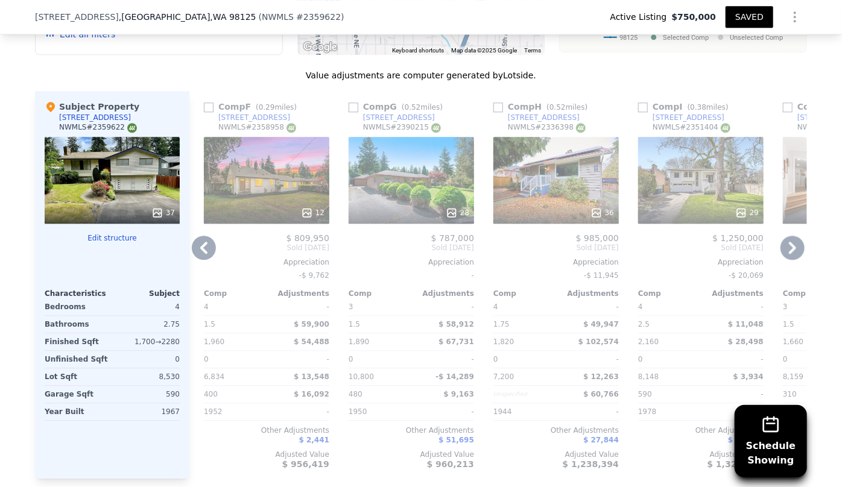
click at [679, 184] on div "29" at bounding box center [700, 180] width 125 height 87
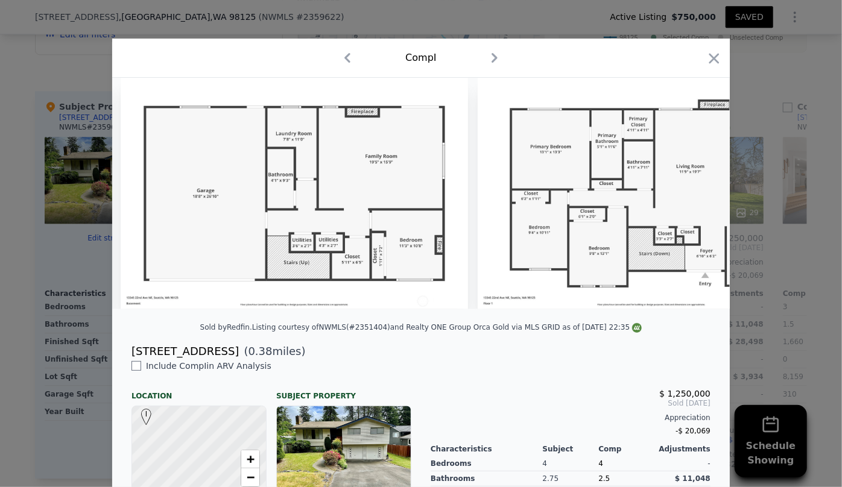
scroll to position [0, 9726]
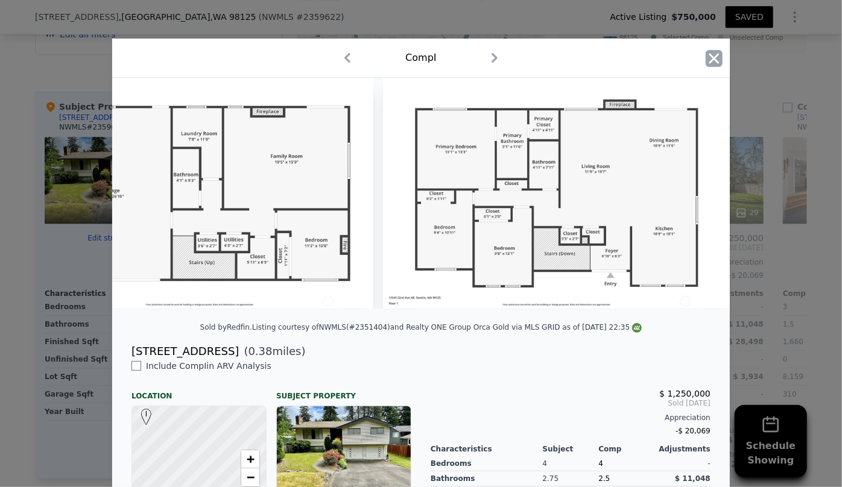
click at [715, 55] on icon "button" at bounding box center [714, 58] width 17 height 17
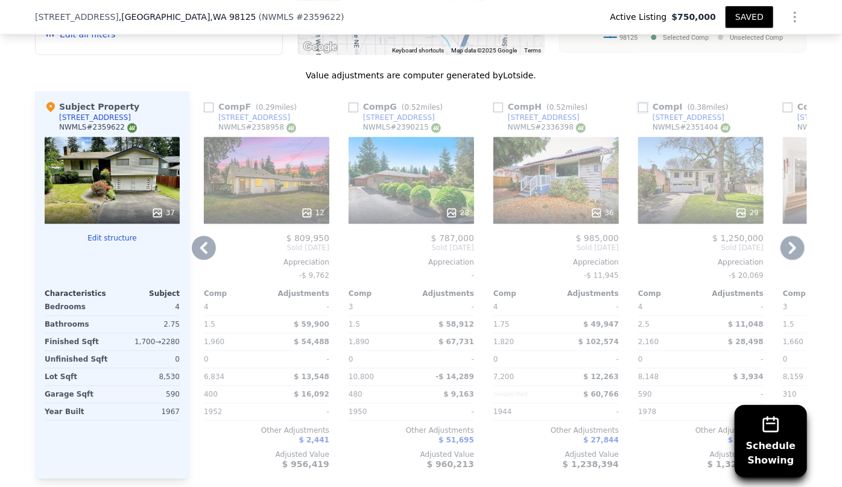
click at [639, 107] on input "checkbox" at bounding box center [643, 108] width 10 height 10
checkbox input "true"
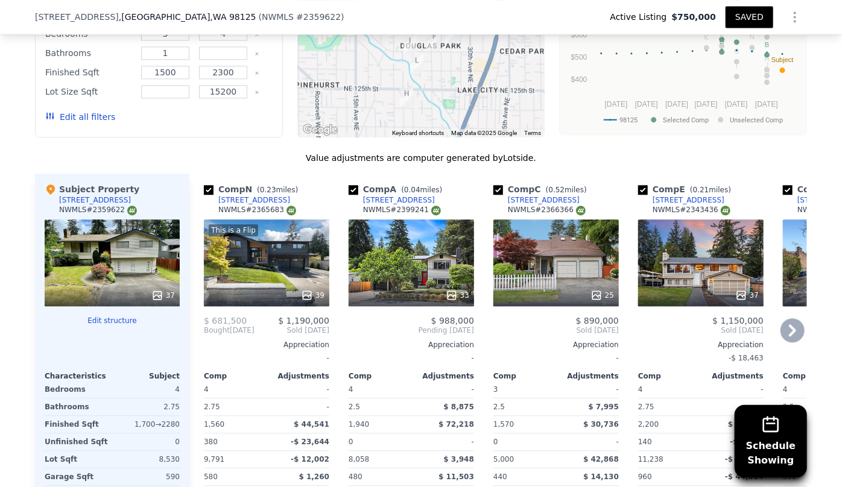
scroll to position [1366, 0]
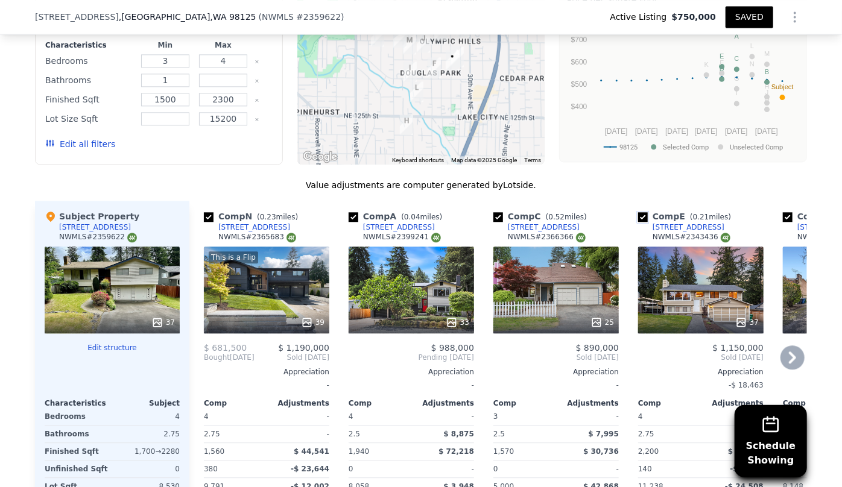
click at [638, 214] on input "checkbox" at bounding box center [643, 217] width 10 height 10
checkbox input "false"
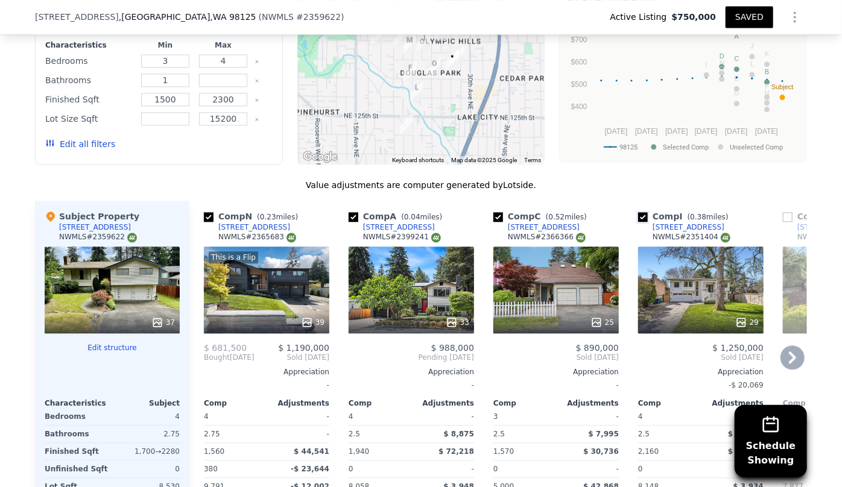
click at [641, 216] on input "checkbox" at bounding box center [643, 217] width 10 height 10
checkbox input "false"
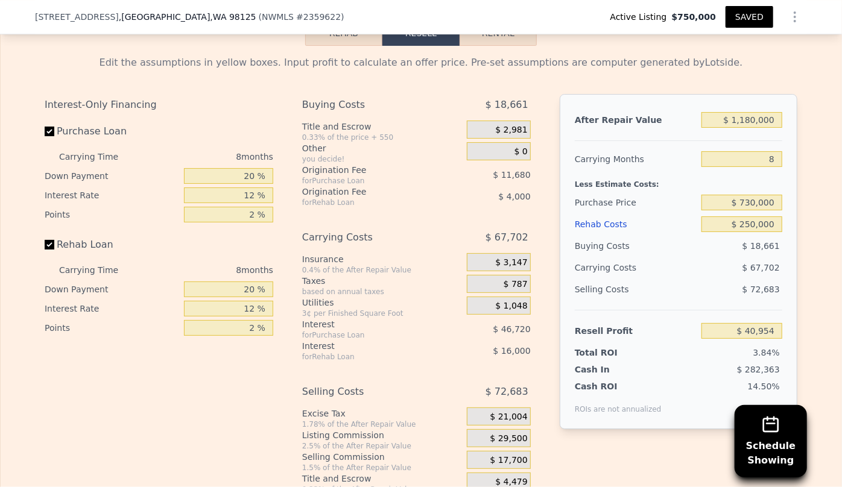
scroll to position [2079, 0]
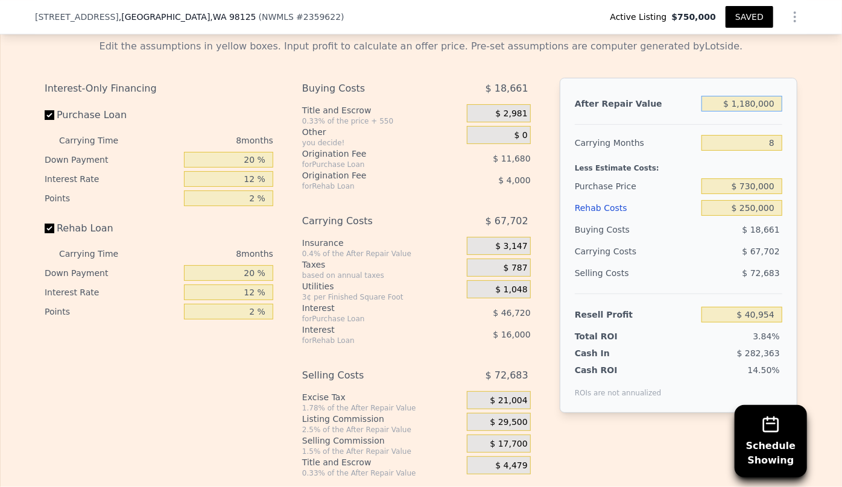
click at [748, 110] on input "$ 1,180,000" at bounding box center [741, 104] width 81 height 16
type input "$ 110,000"
type input "-$ 960,783"
type input "$ 1,100,000"
type input "-$ 33,942"
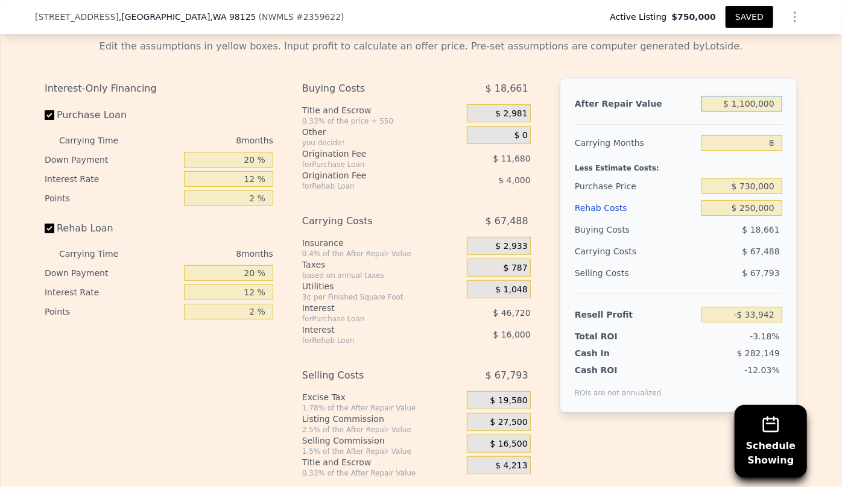
type input "$ 1,100,000"
click at [749, 216] on input "$ 250,000" at bounding box center [741, 208] width 81 height 16
type input "$ 20,000"
type input "$ 214,458"
type input "$ 200,000"
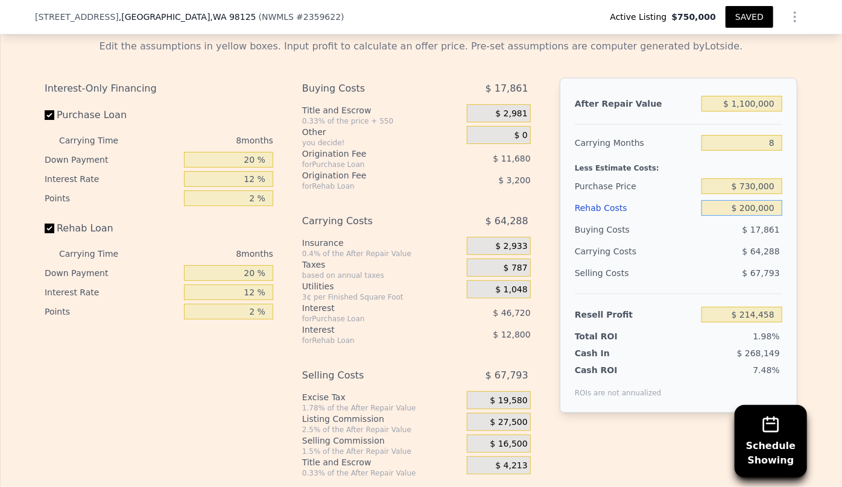
type input "$ 20,058"
type input "$ 200,000"
click at [814, 200] on div "Edit the assumptions in yellow boxes. Input profit to calculate an offer price.…" at bounding box center [421, 254] width 841 height 449
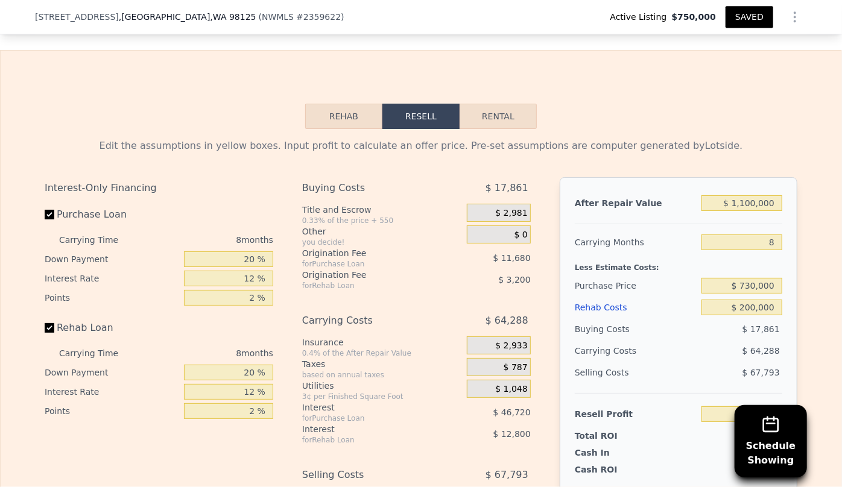
scroll to position [1969, 0]
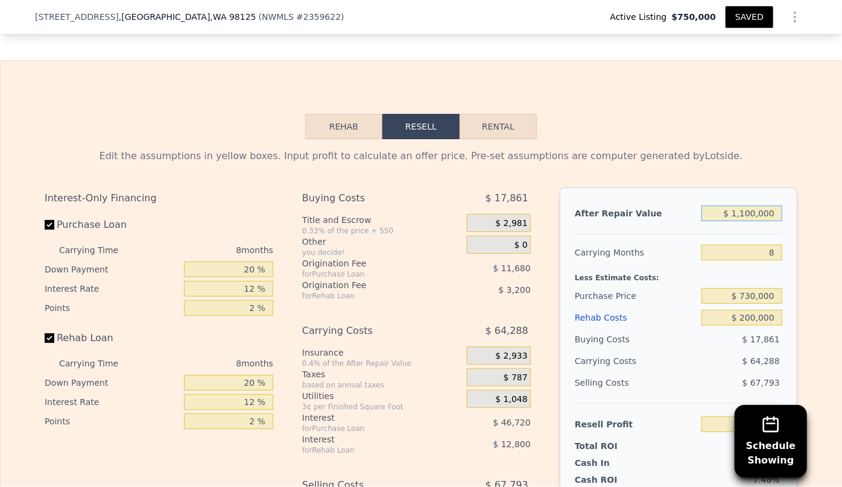
click at [753, 218] on input "$ 1,100,000" at bounding box center [741, 214] width 81 height 16
click at [749, 220] on input "$ 1,100,000" at bounding box center [741, 214] width 81 height 16
type input "$ 110,000"
type input "-$ 906,783"
type input "$ 1,180,000"
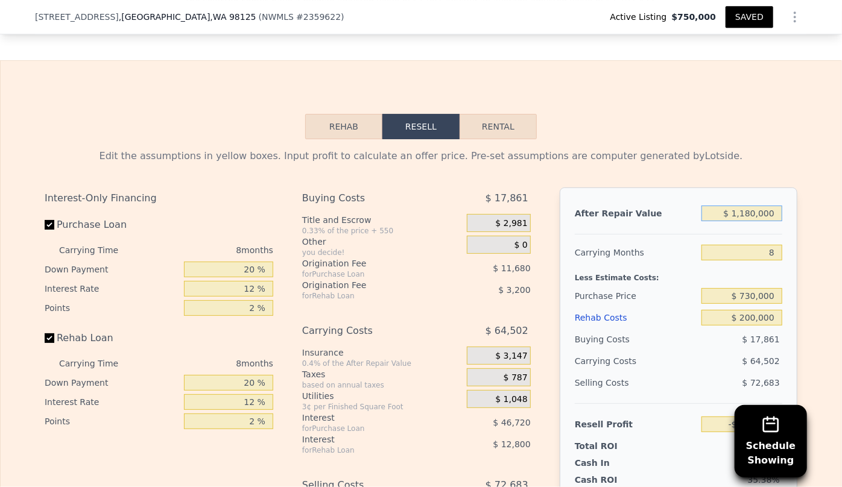
type input "$ 94,954"
type input "$ 11,800,000"
type input "$ 10,037,433"
type input "$ 1,180,000"
type input "$ 94,954"
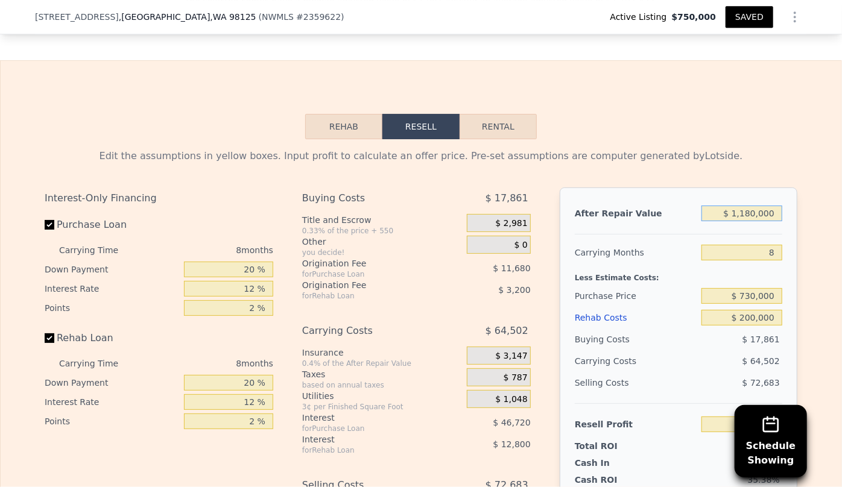
type input "$ 1,180,000"
click at [733, 147] on div "Edit the assumptions in yellow boxes. Input profit to calculate an offer price.…" at bounding box center [421, 363] width 772 height 449
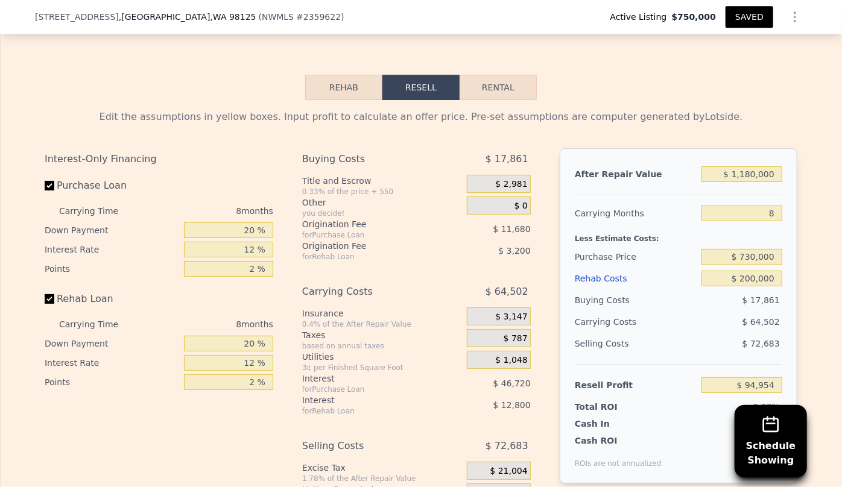
scroll to position [2079, 0]
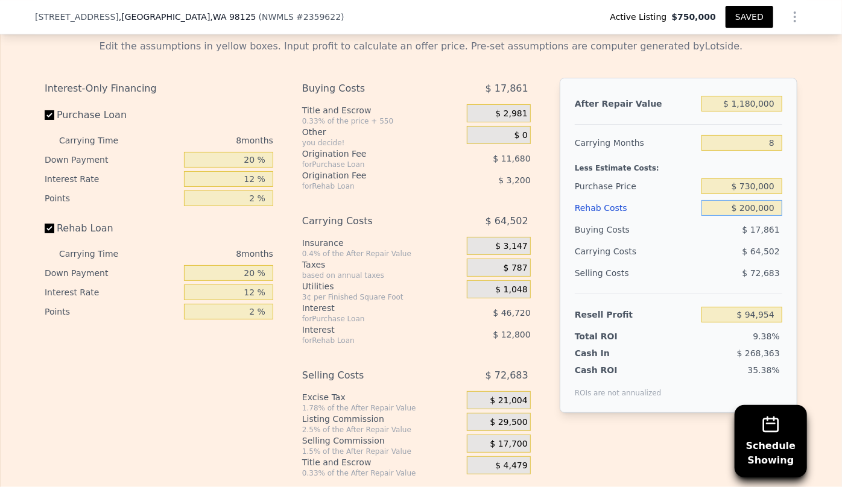
click at [750, 214] on input "$ 200,000" at bounding box center [741, 208] width 81 height 16
type input "$ 20,000"
type input "$ 289,354"
type input "$ 230,000"
type input "$ 62,554"
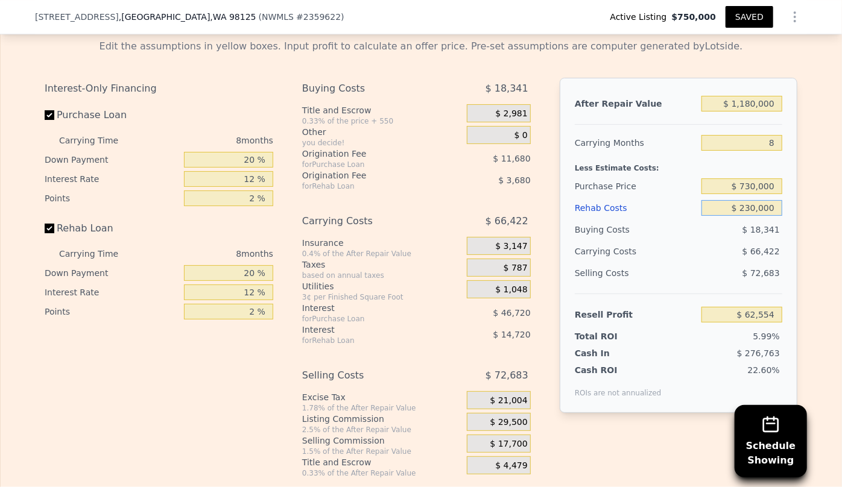
type input "$ 230,000"
click at [710, 284] on div "$ 72,683" at bounding box center [741, 273] width 81 height 22
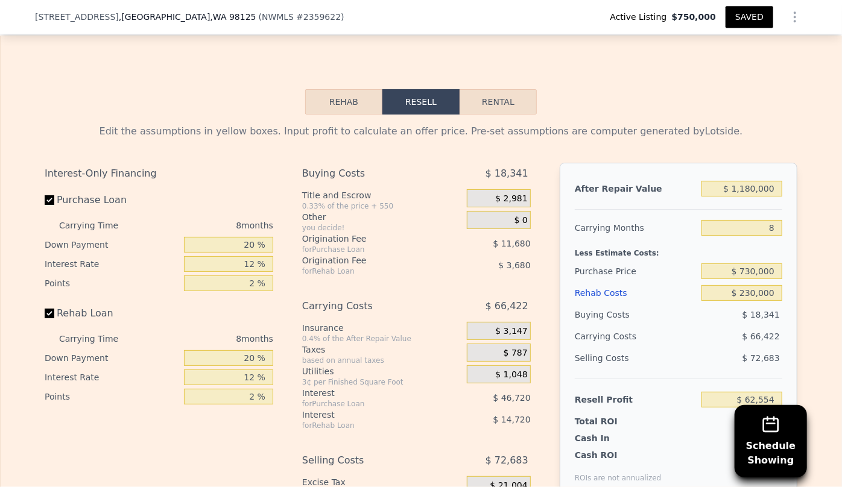
scroll to position [2024, 0]
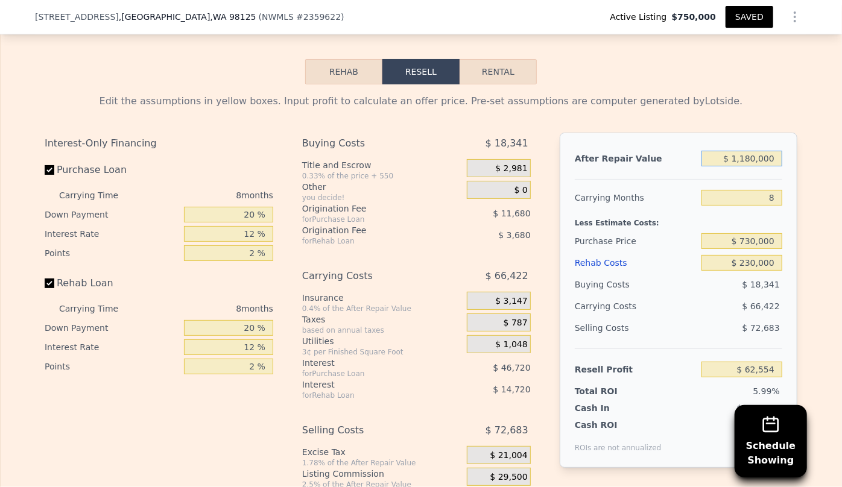
click at [749, 163] on input "$ 1,180,000" at bounding box center [741, 159] width 81 height 16
type input "$ 110,000"
type input "-$ 939,183"
type input "$ 1,100,000"
type input "-$ 12,342"
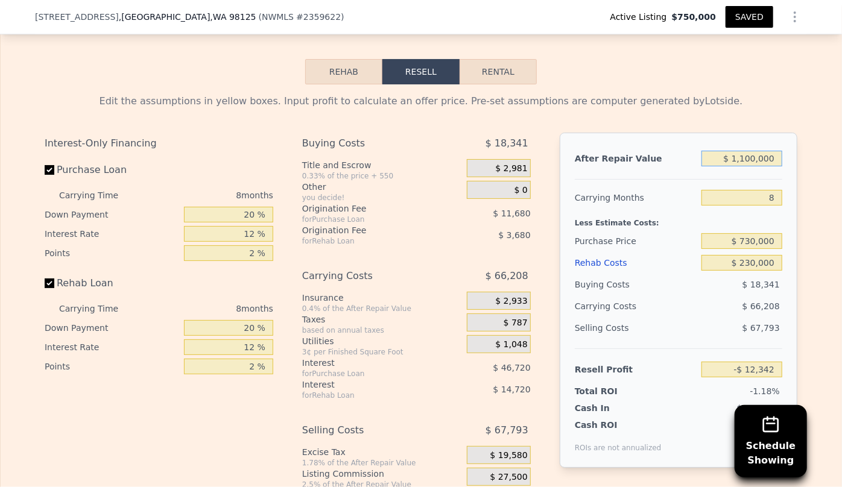
type input "$ 1,100,000"
click at [627, 296] on div "Buying Costs" at bounding box center [636, 285] width 122 height 22
click at [750, 265] on input "$ 230,000" at bounding box center [741, 263] width 81 height 16
type input "$ 20,000"
type input "$ 214,458"
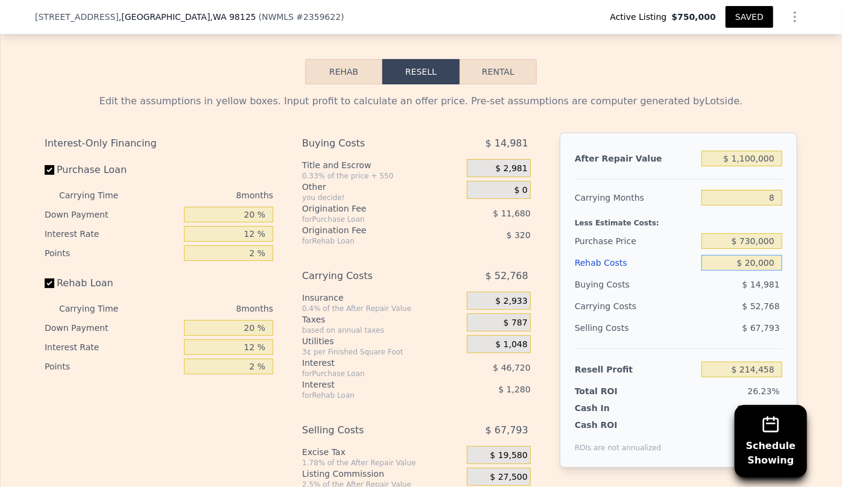
type input "$ 200,000"
type input "$ 20,058"
click at [685, 332] on div "Selling Costs" at bounding box center [636, 328] width 122 height 22
click at [750, 270] on input "$ 200,000" at bounding box center [741, 263] width 81 height 16
type input "$ 20,000"
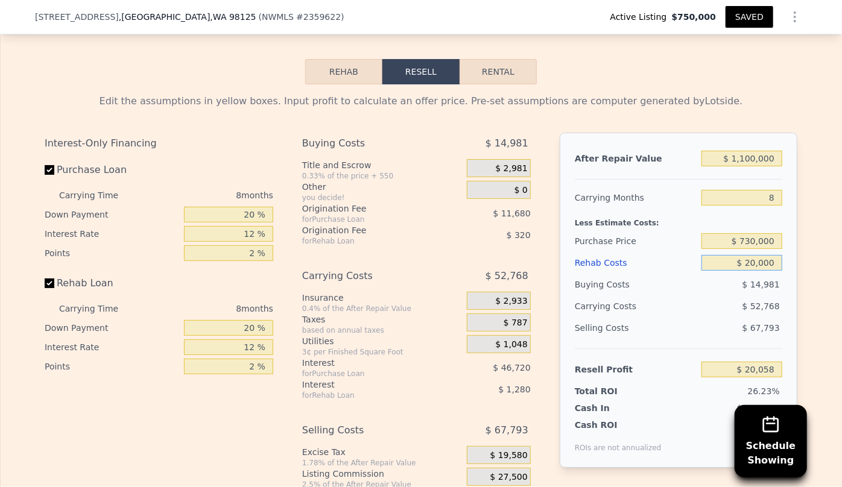
type input "$ 214,458"
type input "$ 230,000"
type input "-$ 12,342"
type input "$ 230,000"
click at [812, 184] on div "Edit the assumptions in yellow boxes. Input profit to calculate an offer price.…" at bounding box center [421, 308] width 841 height 449
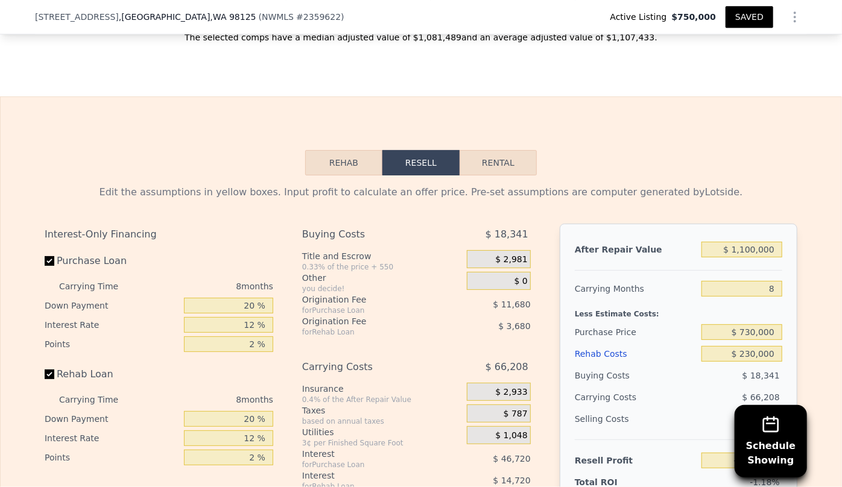
scroll to position [1914, 0]
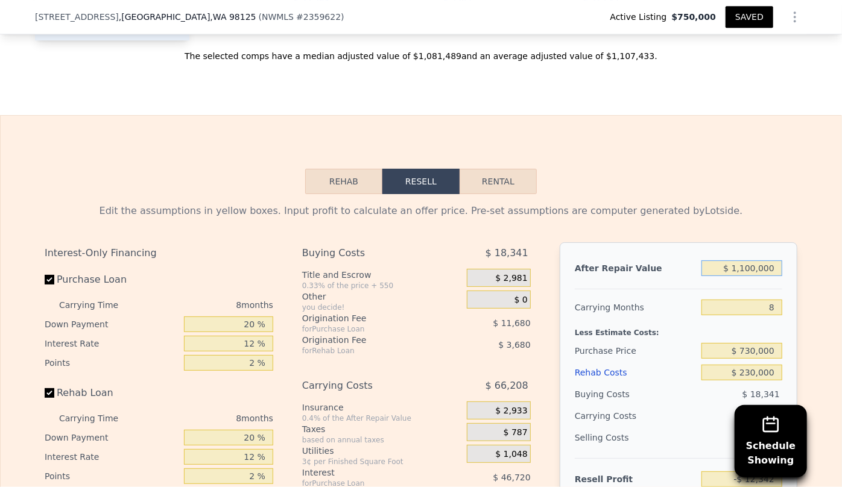
click at [750, 274] on input "$ 1,100,000" at bounding box center [741, 269] width 81 height 16
type input "$ 110,000"
type input "-$ 939,183"
type input "$ 1,150,000"
type input "$ 34,467"
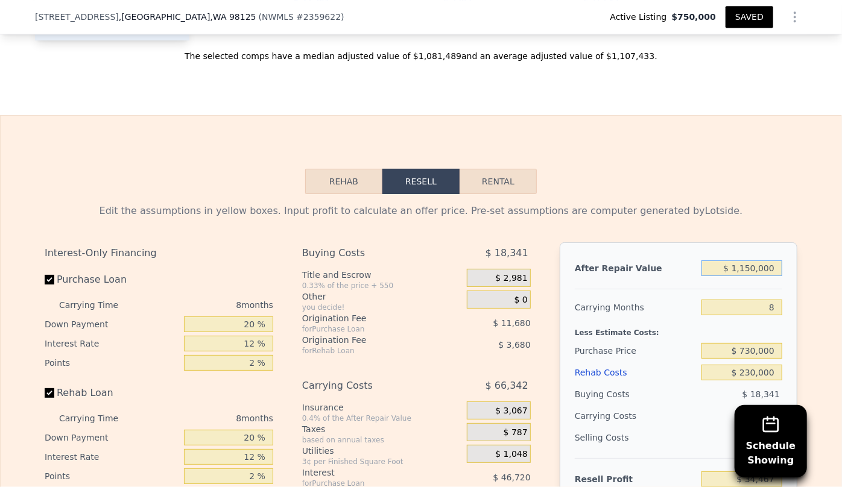
type input "$ 1,150,000"
click at [740, 204] on div "Edit the assumptions in yellow boxes. Input profit to calculate an offer price.…" at bounding box center [421, 418] width 772 height 449
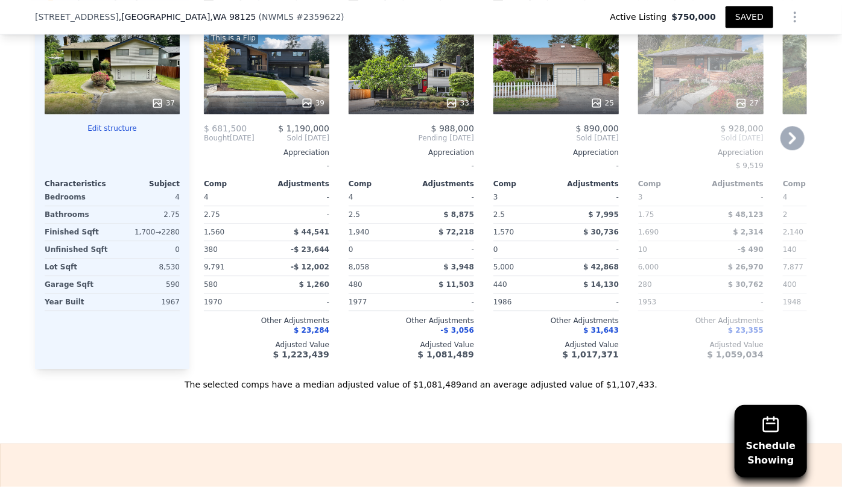
scroll to position [1531, 0]
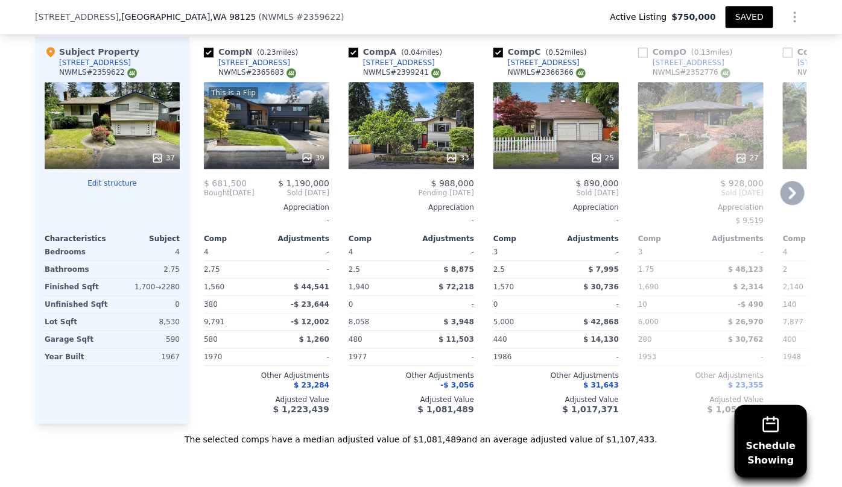
click at [790, 186] on icon at bounding box center [793, 193] width 24 height 24
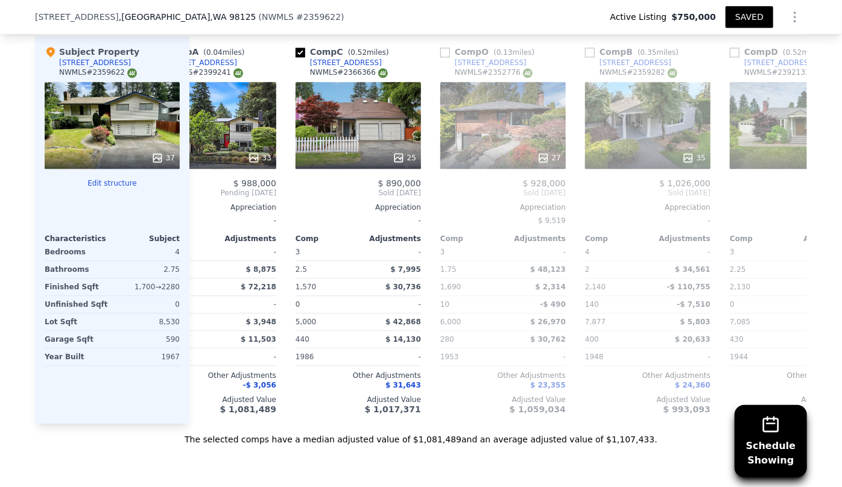
scroll to position [0, 290]
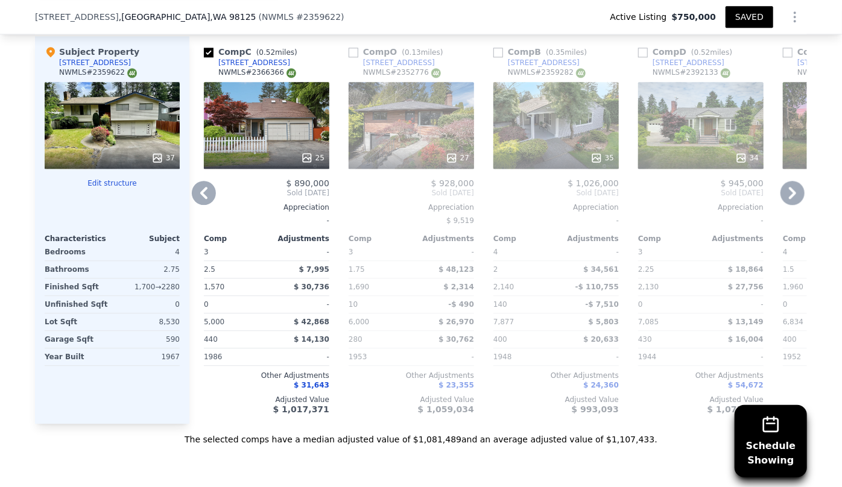
click at [790, 186] on icon at bounding box center [793, 193] width 24 height 24
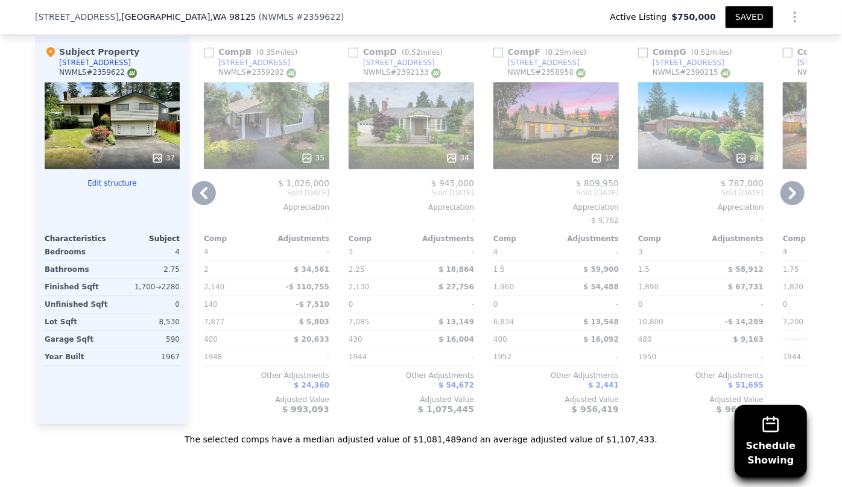
click at [790, 186] on icon at bounding box center [793, 193] width 24 height 24
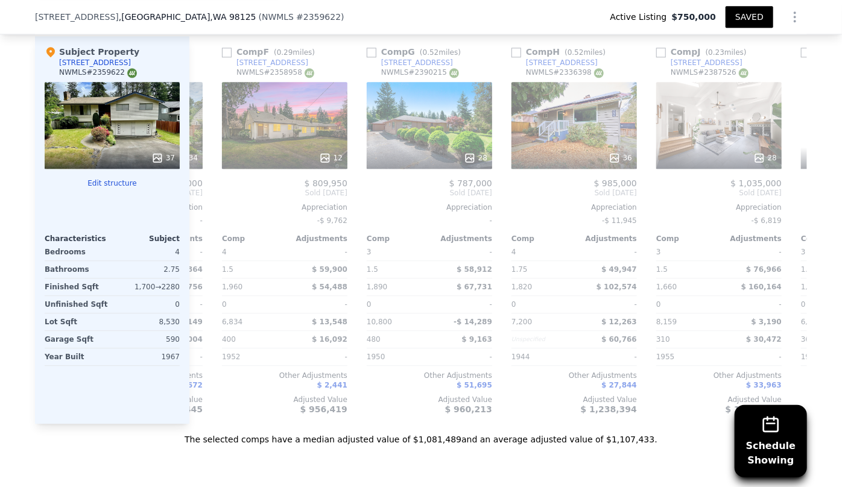
scroll to position [0, 869]
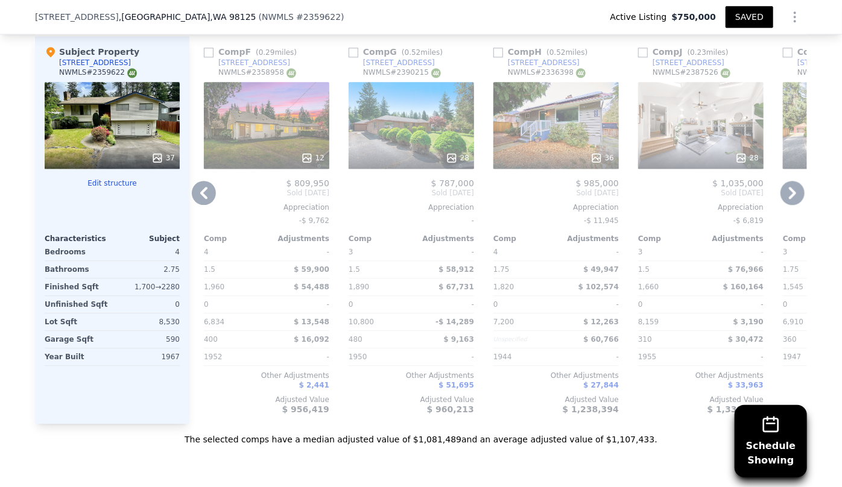
click at [790, 186] on icon at bounding box center [793, 193] width 24 height 24
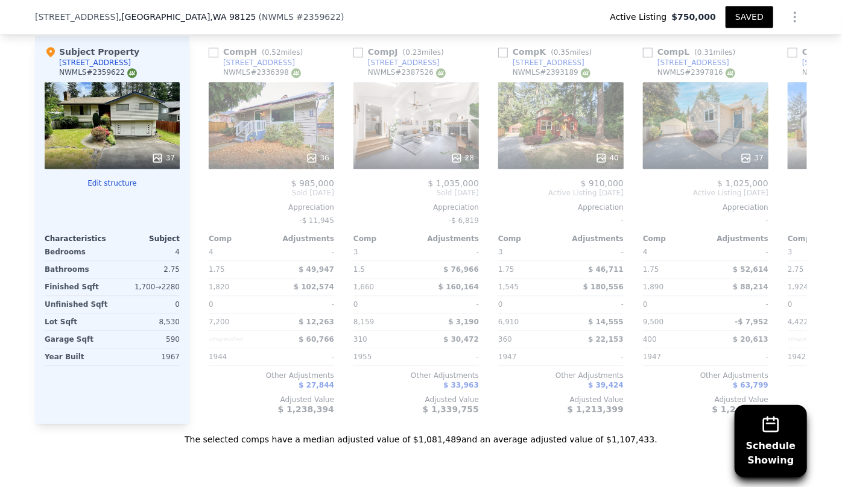
scroll to position [0, 1158]
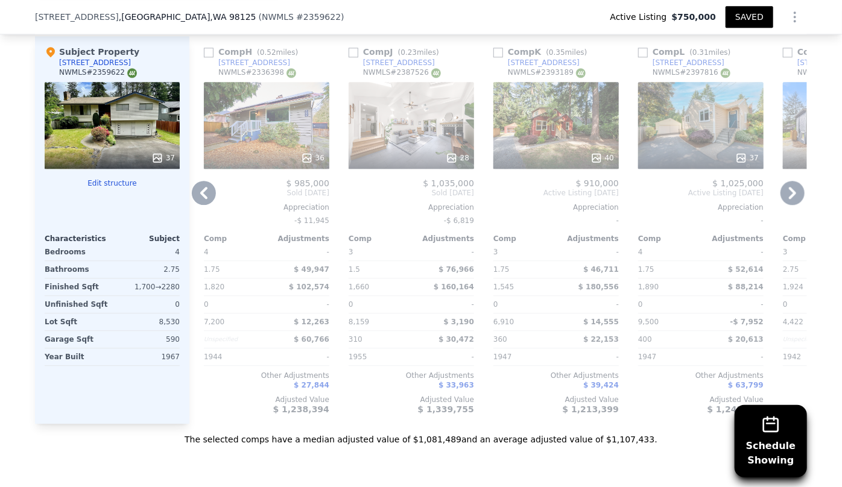
click at [790, 186] on icon at bounding box center [793, 193] width 24 height 24
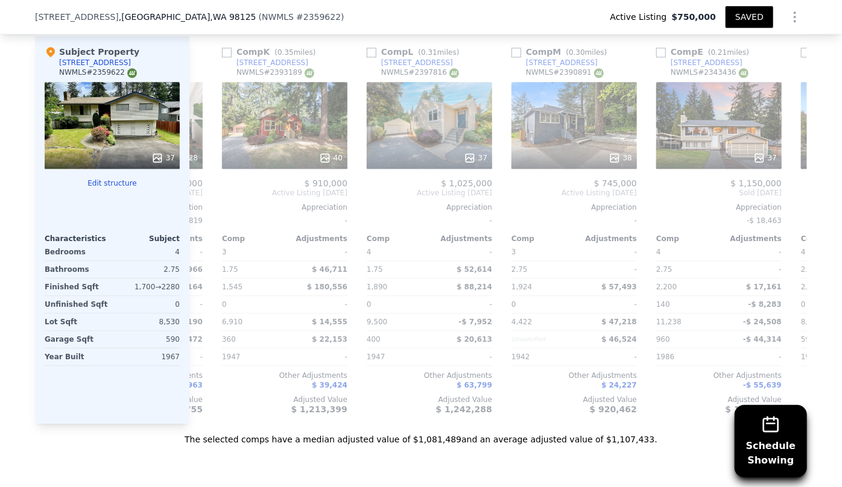
scroll to position [0, 1448]
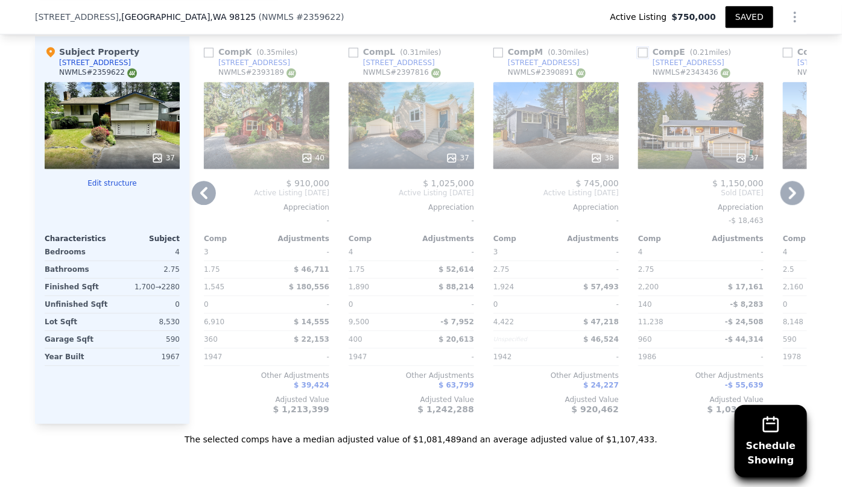
click at [638, 52] on input "checkbox" at bounding box center [643, 53] width 10 height 10
checkbox input "true"
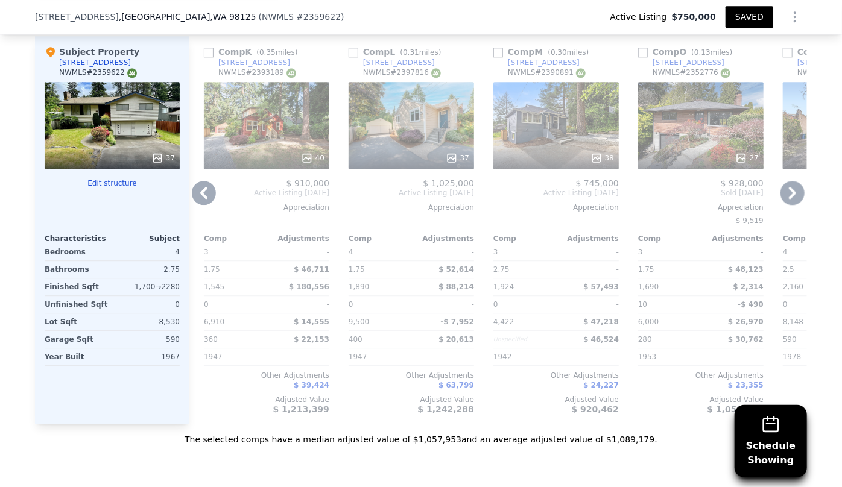
click at [787, 191] on icon at bounding box center [793, 193] width 24 height 24
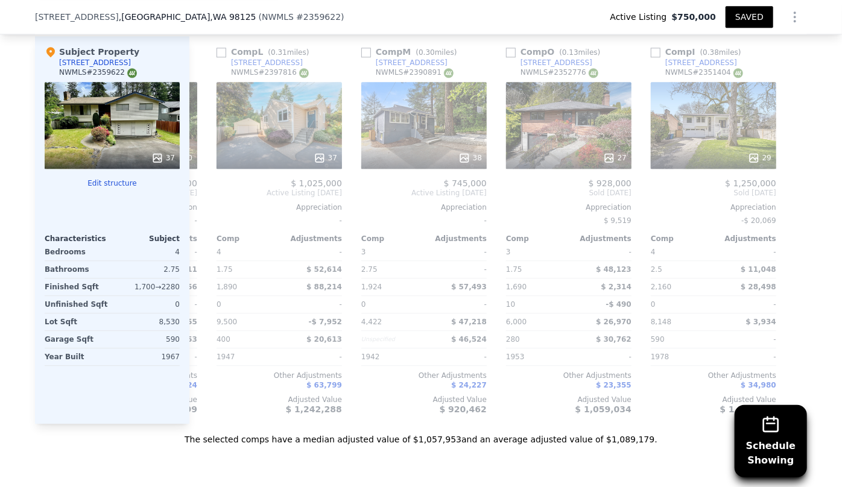
scroll to position [0, 1582]
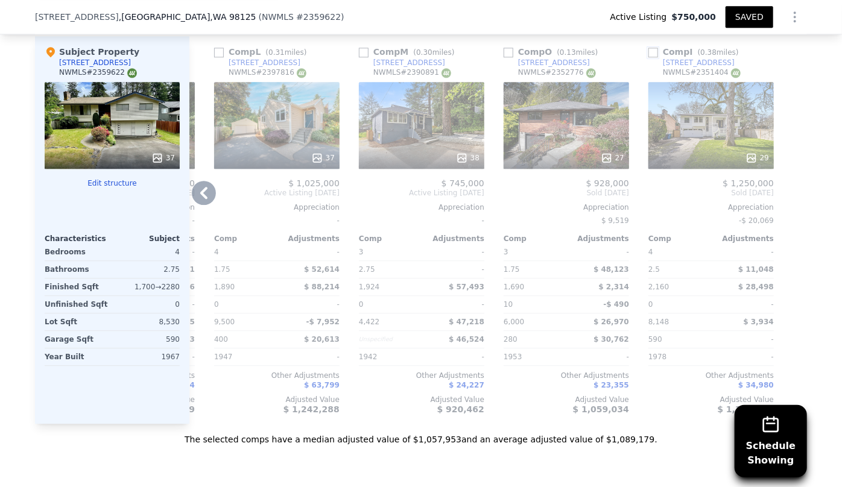
click at [648, 48] on input "checkbox" at bounding box center [653, 53] width 10 height 10
checkbox input "true"
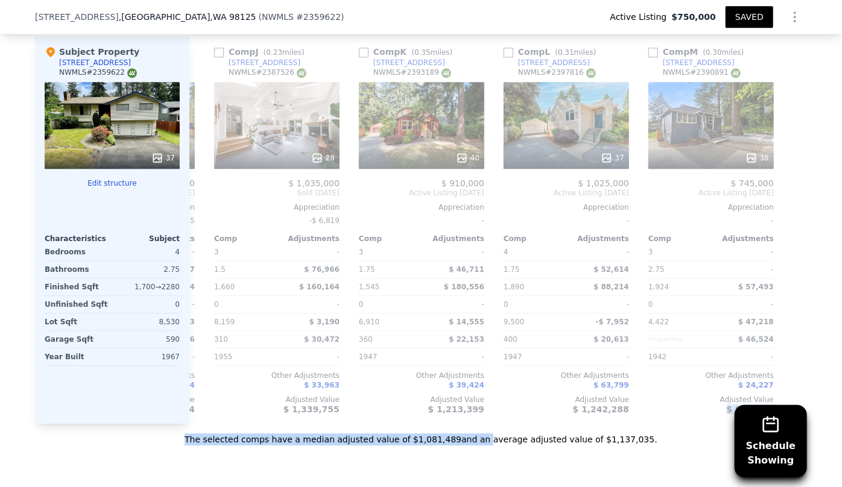
drag, startPoint x: 641, startPoint y: 422, endPoint x: 474, endPoint y: 431, distance: 167.4
click at [474, 431] on div "Value adjustments are computer generated by Lotside . Subject Property 13032 27…" at bounding box center [421, 229] width 772 height 431
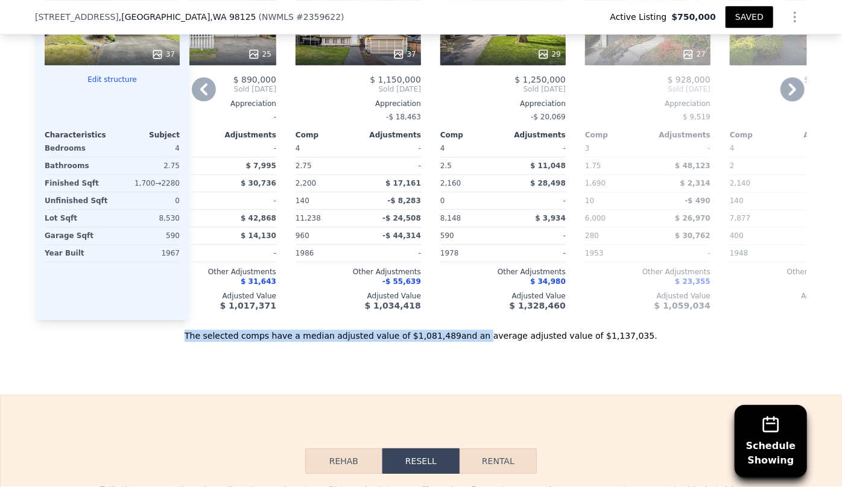
scroll to position [1641, 0]
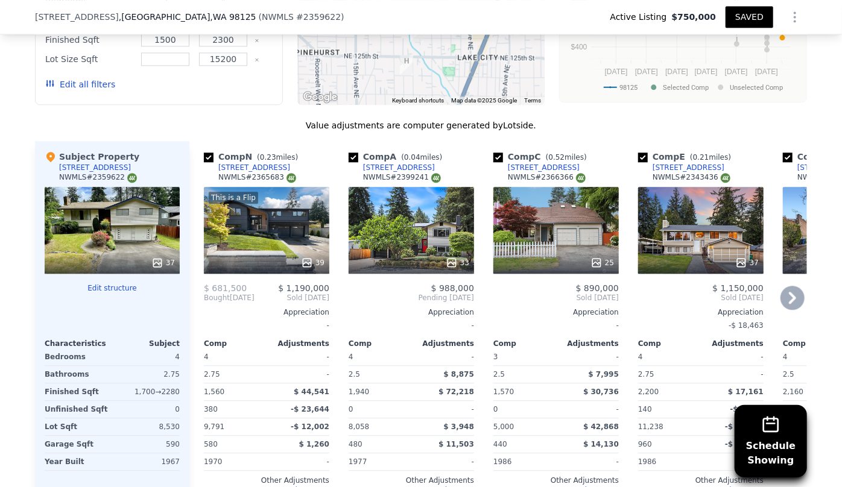
scroll to position [1421, 0]
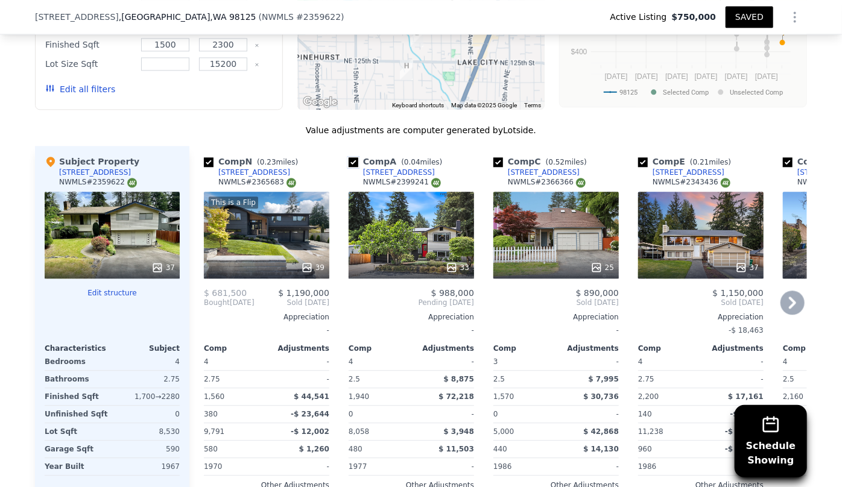
click at [350, 161] on input "checkbox" at bounding box center [354, 162] width 10 height 10
checkbox input "false"
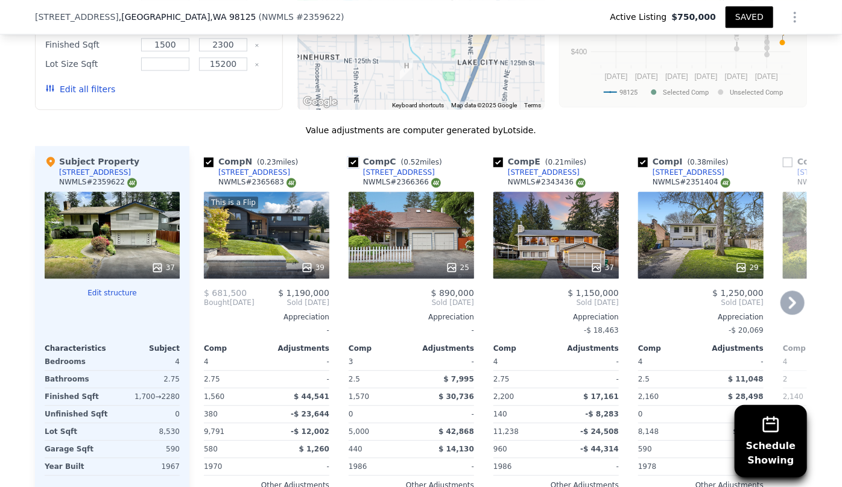
click at [352, 163] on input "checkbox" at bounding box center [354, 162] width 10 height 10
checkbox input "false"
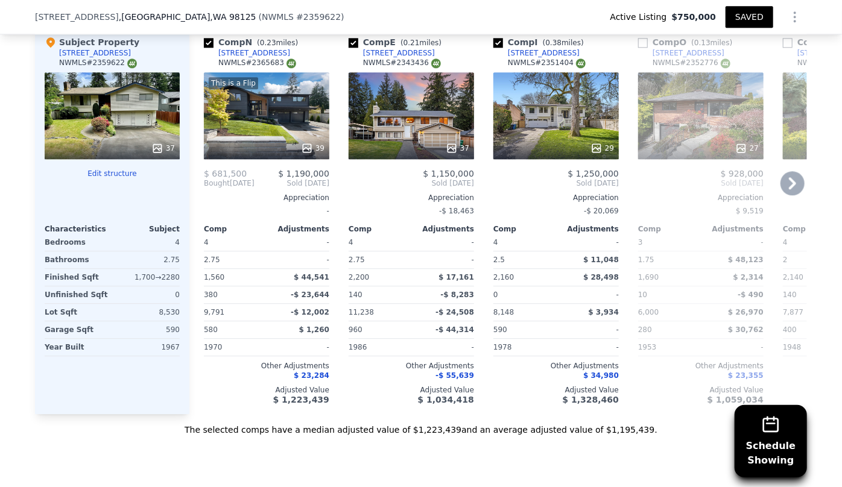
scroll to position [1531, 0]
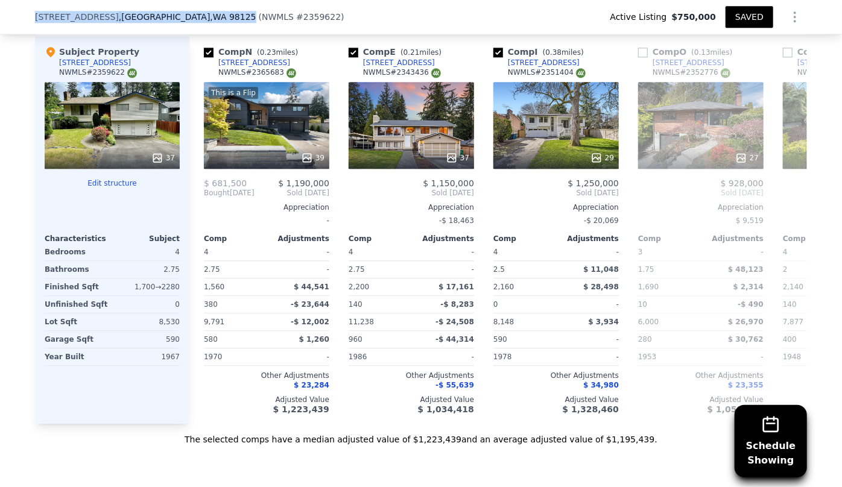
drag, startPoint x: 21, startPoint y: 16, endPoint x: 174, endPoint y: 16, distance: 153.2
click at [174, 16] on div "13032 27th Ave NE , Seattle , WA 98125 ( NWMLS # 2359622 ) Active Listing $750,…" at bounding box center [421, 17] width 842 height 34
copy div "13032 27th Ave NE , Seattle , WA 98125"
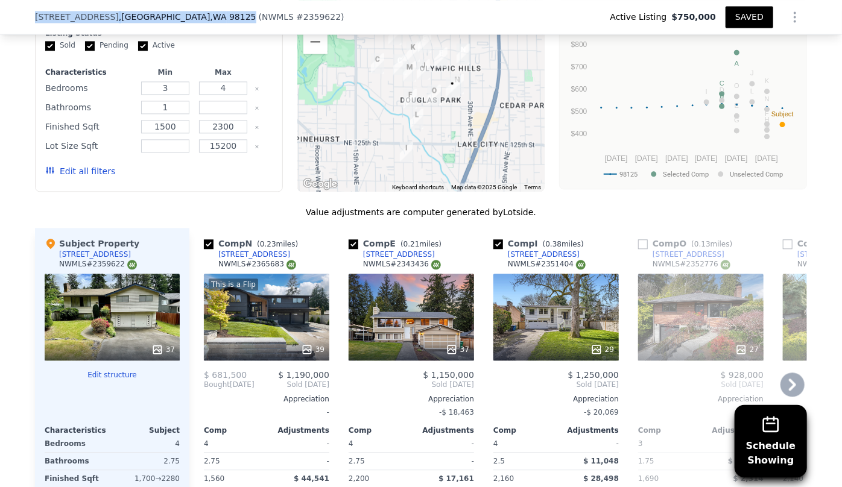
scroll to position [1311, 0]
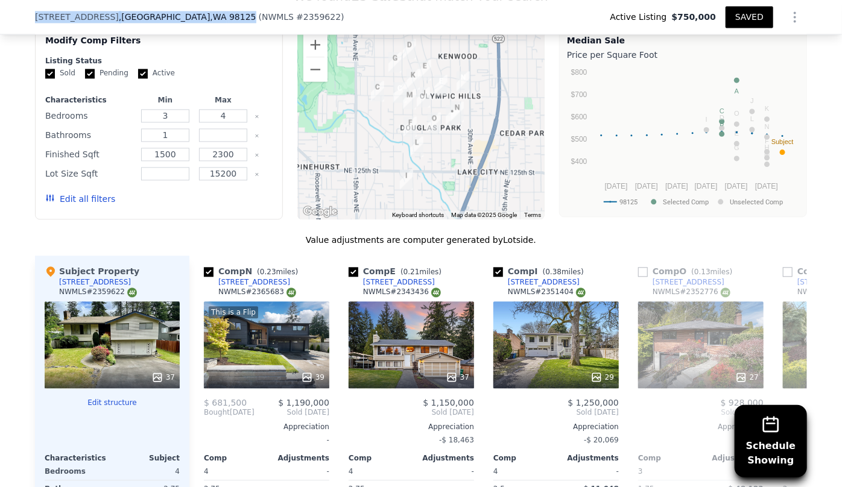
click at [90, 193] on button "Edit all filters" at bounding box center [80, 199] width 70 height 12
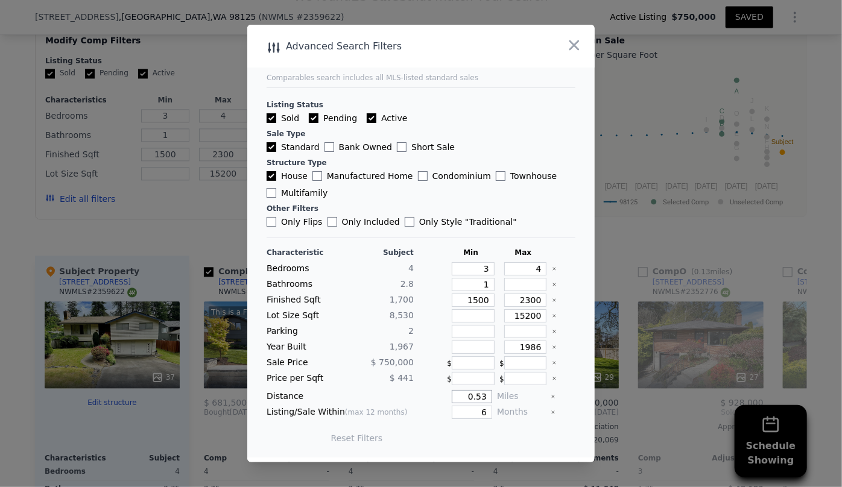
drag, startPoint x: 483, startPoint y: 394, endPoint x: 461, endPoint y: 395, distance: 21.1
click at [461, 395] on input "0.53" at bounding box center [472, 396] width 40 height 13
type input "1"
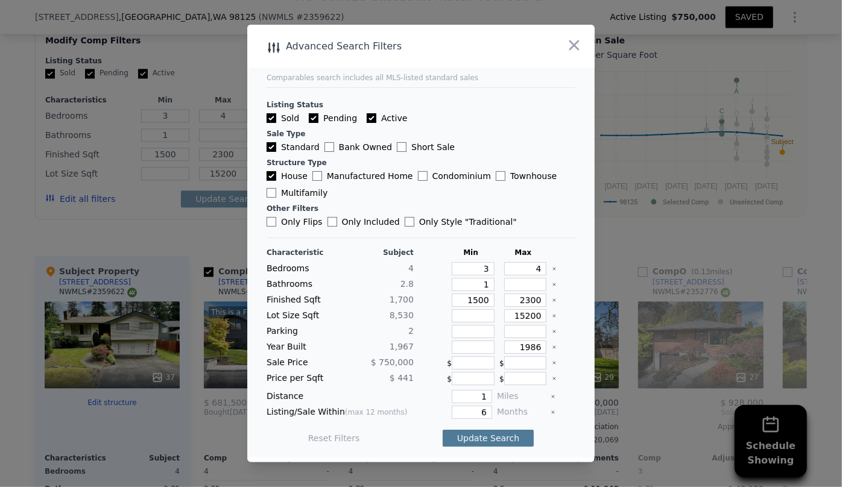
click at [489, 445] on button "Update Search" at bounding box center [488, 438] width 91 height 17
checkbox input "false"
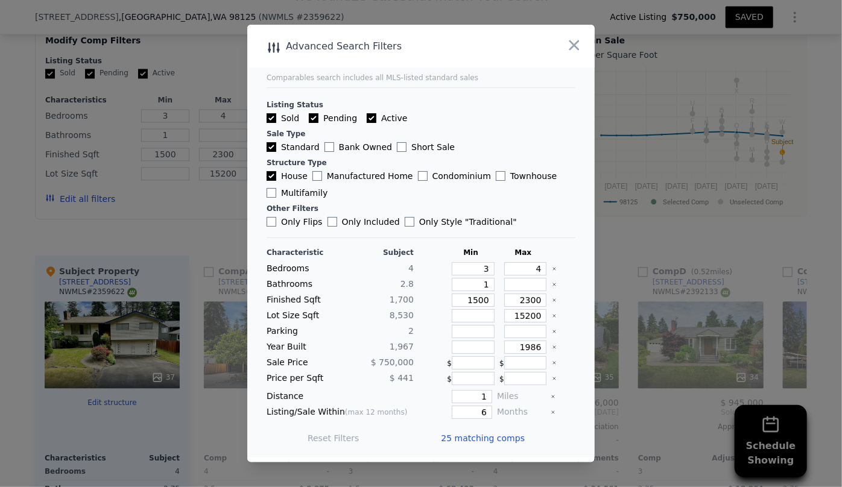
click at [495, 435] on span "25 matching comps" at bounding box center [483, 438] width 84 height 12
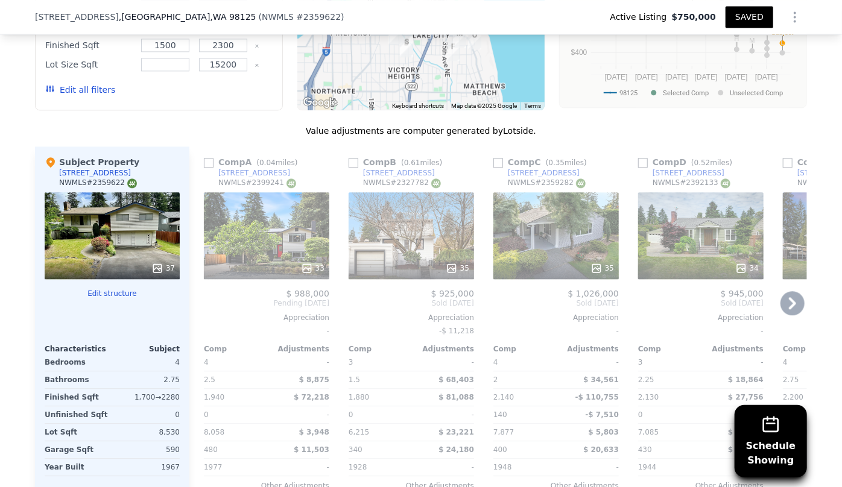
scroll to position [1421, 0]
click at [789, 298] on icon at bounding box center [792, 303] width 7 height 12
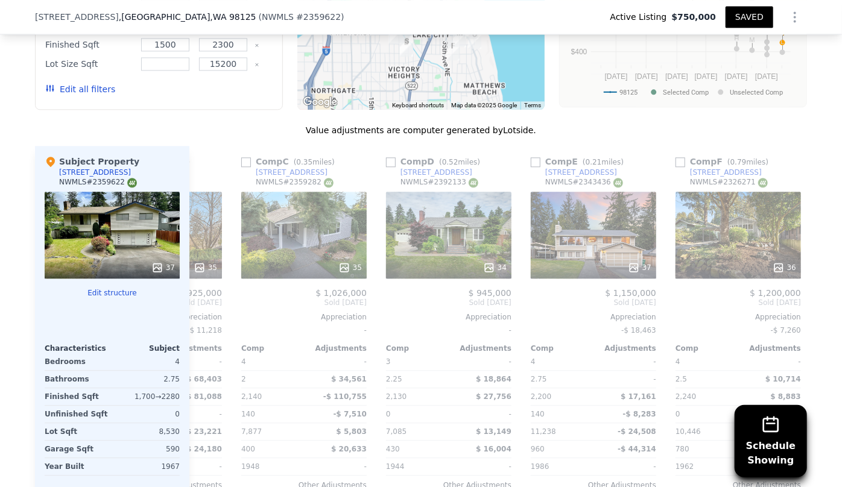
scroll to position [0, 290]
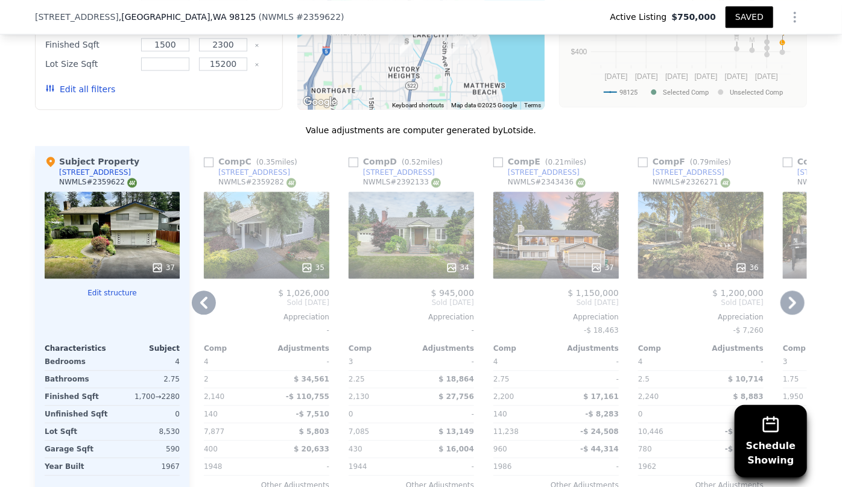
click at [789, 298] on icon at bounding box center [792, 303] width 7 height 12
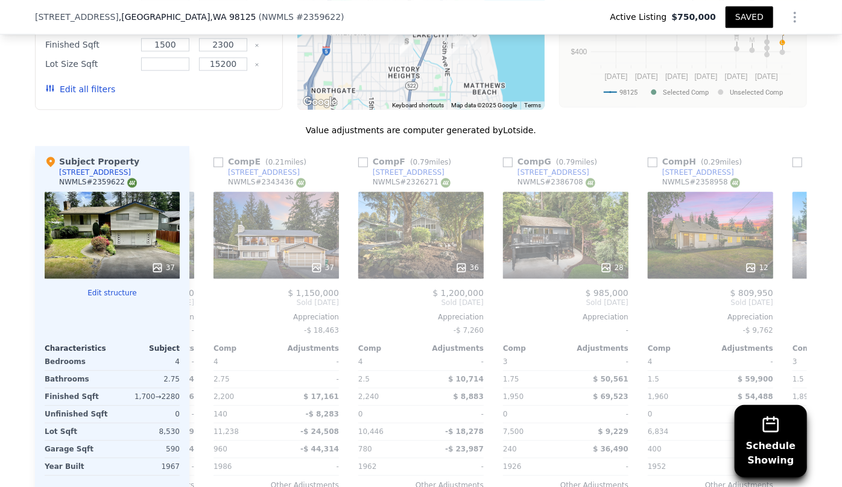
scroll to position [0, 579]
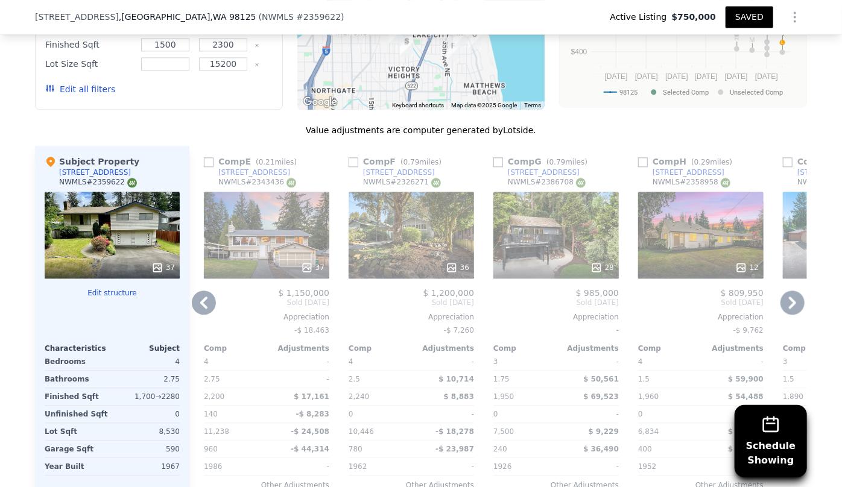
click at [789, 298] on icon at bounding box center [792, 303] width 7 height 12
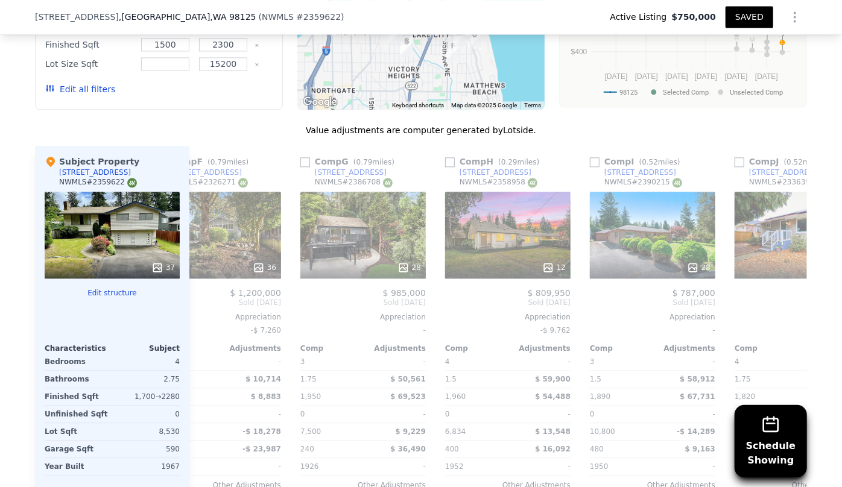
scroll to position [0, 869]
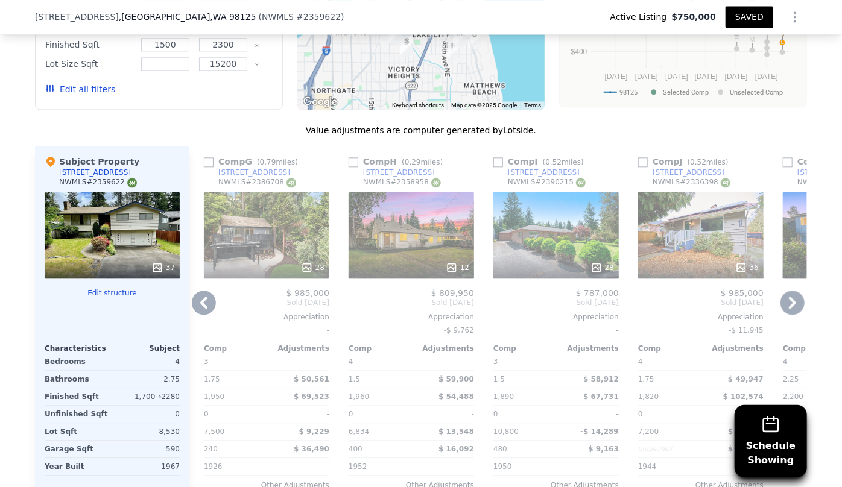
click at [789, 298] on icon at bounding box center [792, 303] width 7 height 12
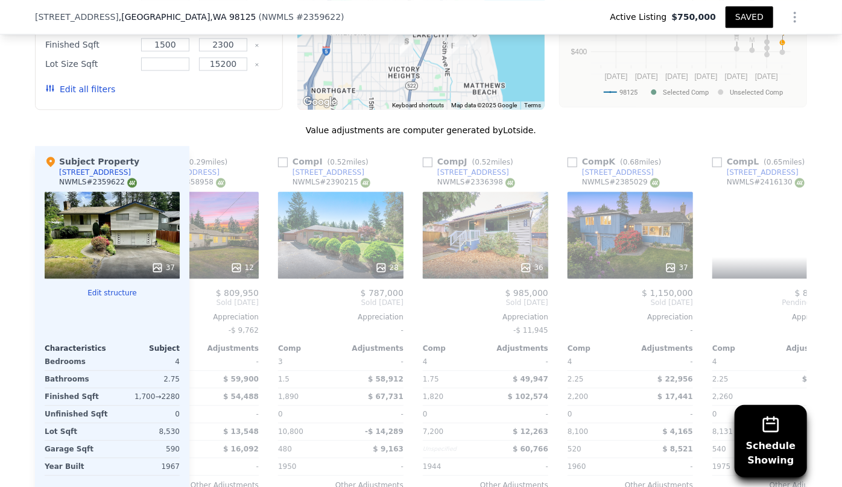
scroll to position [0, 1158]
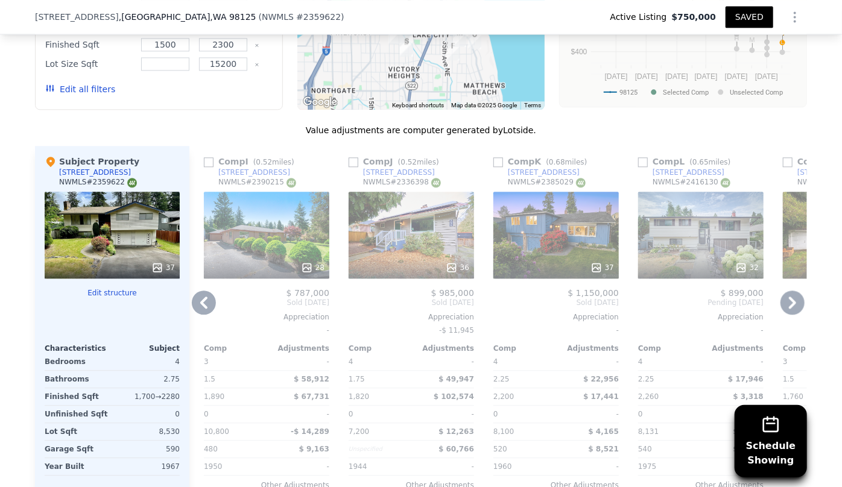
click at [789, 298] on icon at bounding box center [792, 303] width 7 height 12
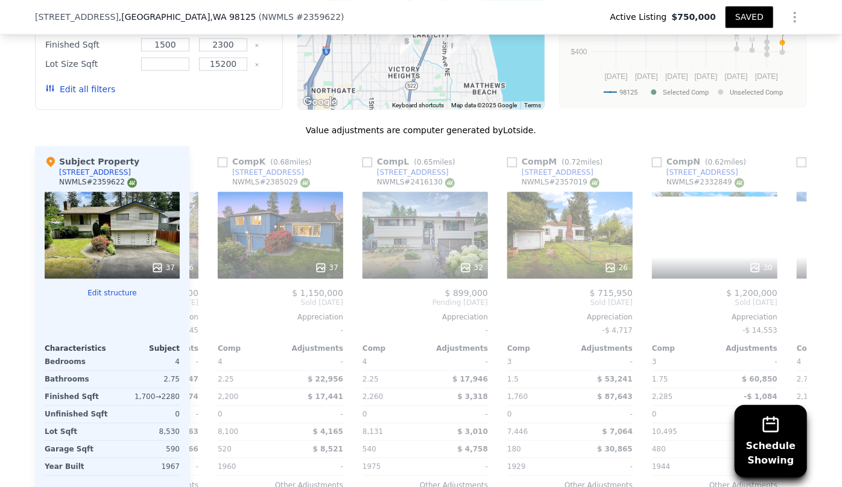
scroll to position [0, 1448]
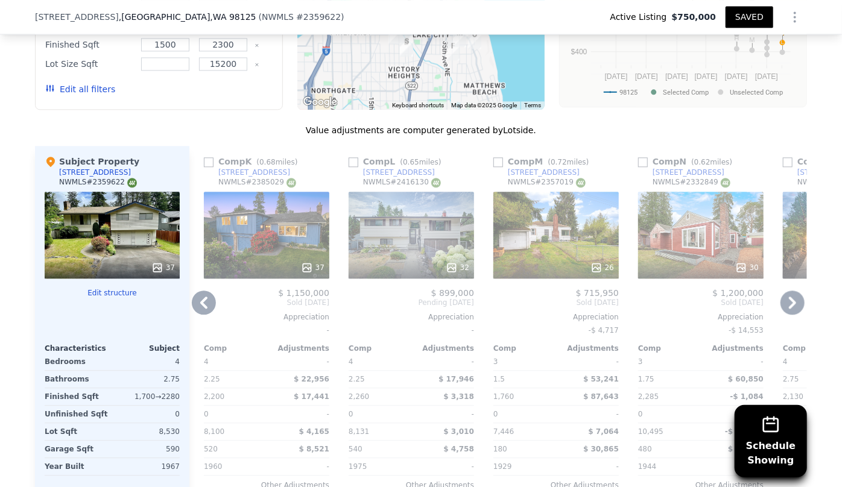
click at [399, 232] on div "32" at bounding box center [411, 235] width 125 height 87
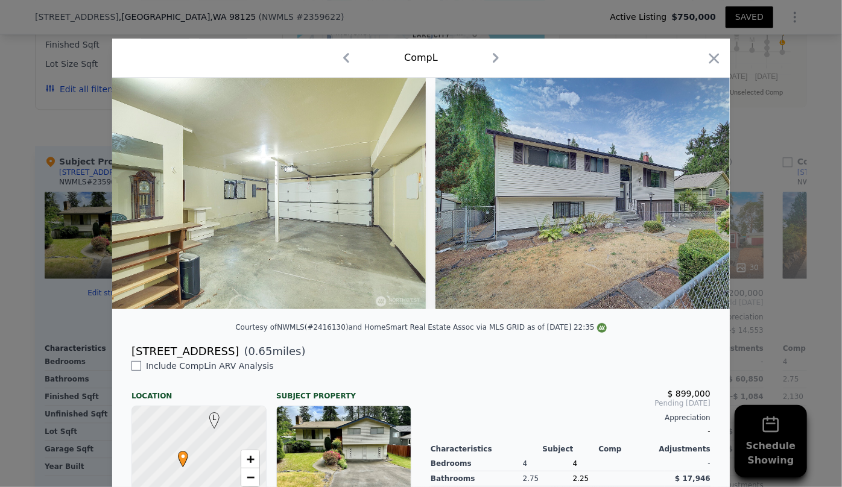
scroll to position [0, 10802]
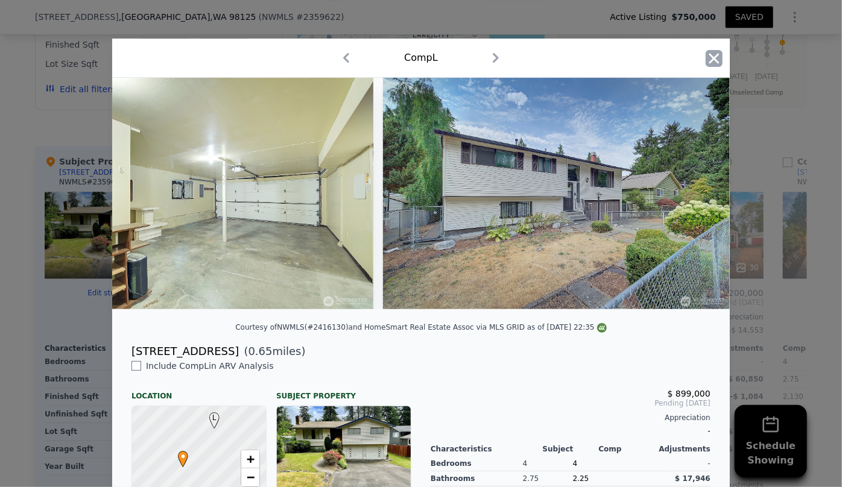
click at [710, 61] on icon "button" at bounding box center [714, 58] width 17 height 17
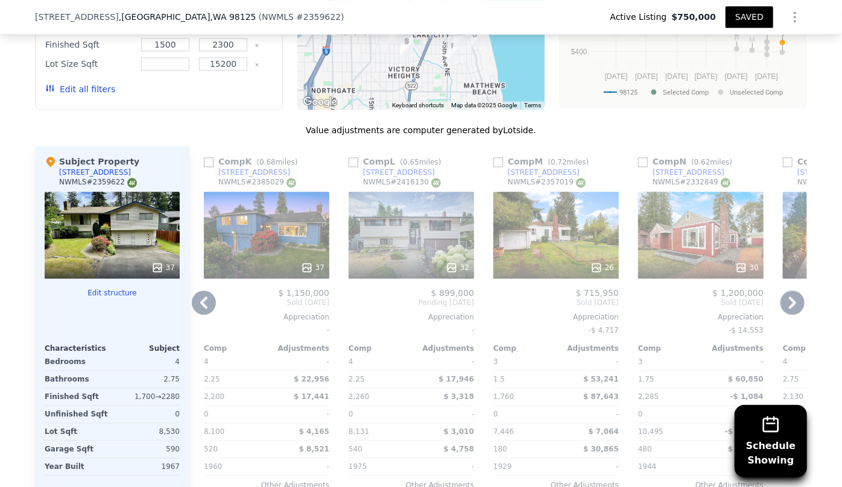
click at [785, 297] on icon at bounding box center [793, 303] width 24 height 24
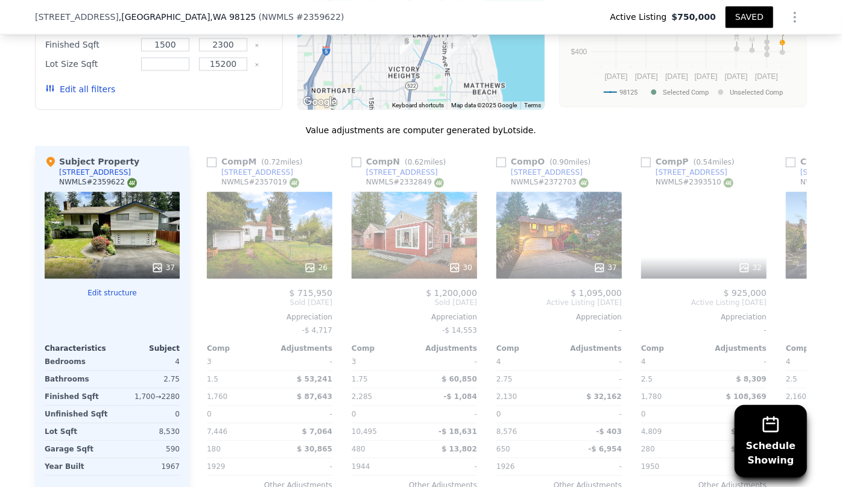
scroll to position [0, 1737]
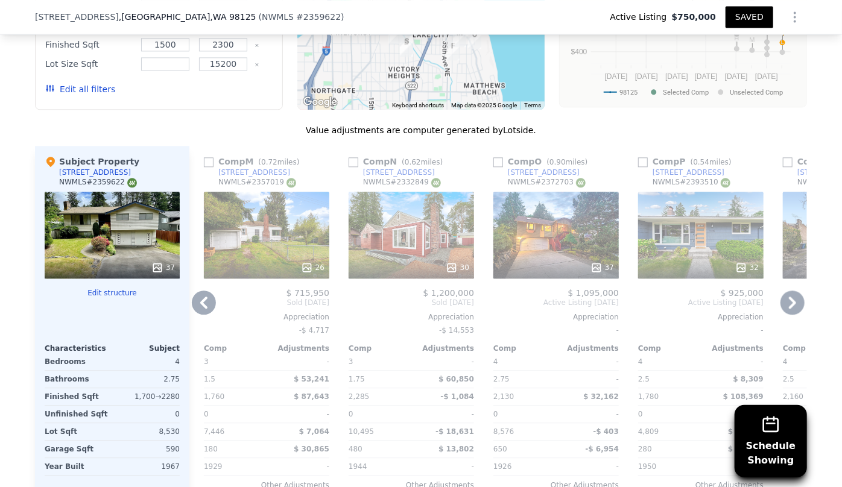
click at [785, 297] on icon at bounding box center [793, 303] width 24 height 24
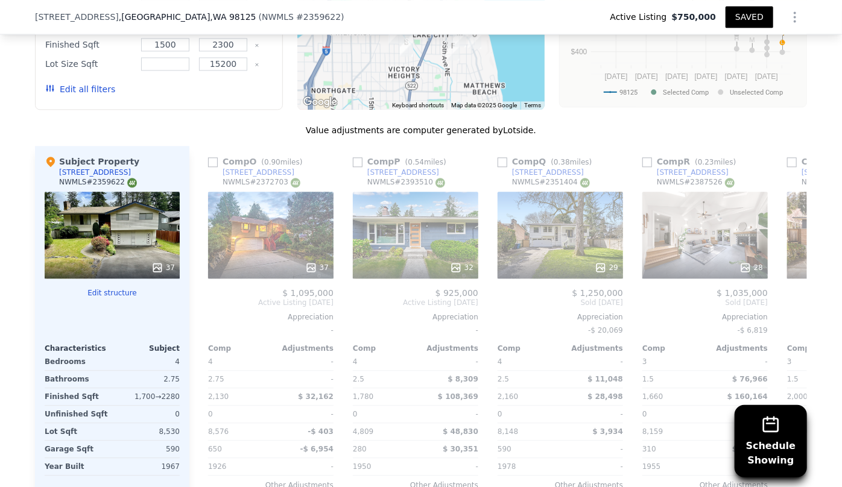
scroll to position [0, 2027]
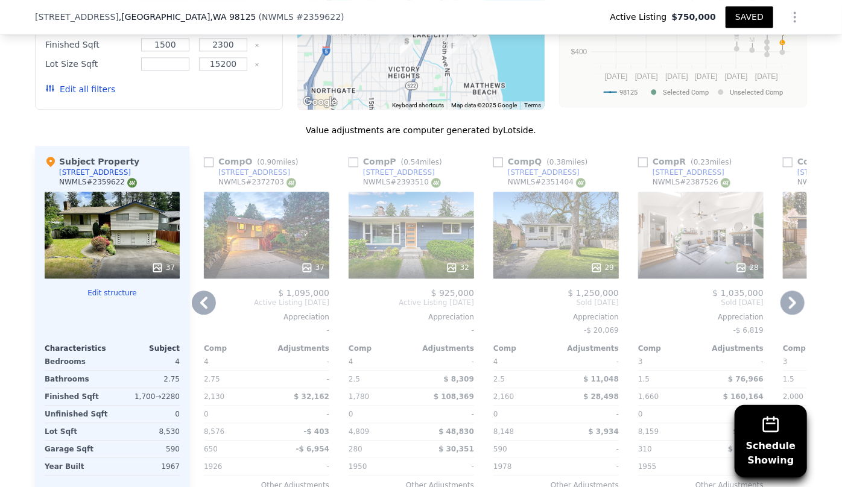
click at [785, 297] on icon at bounding box center [793, 303] width 24 height 24
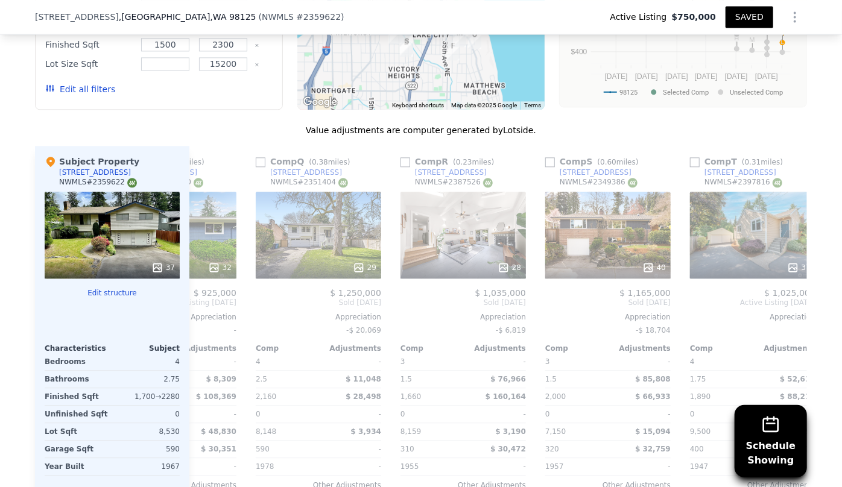
scroll to position [0, 2316]
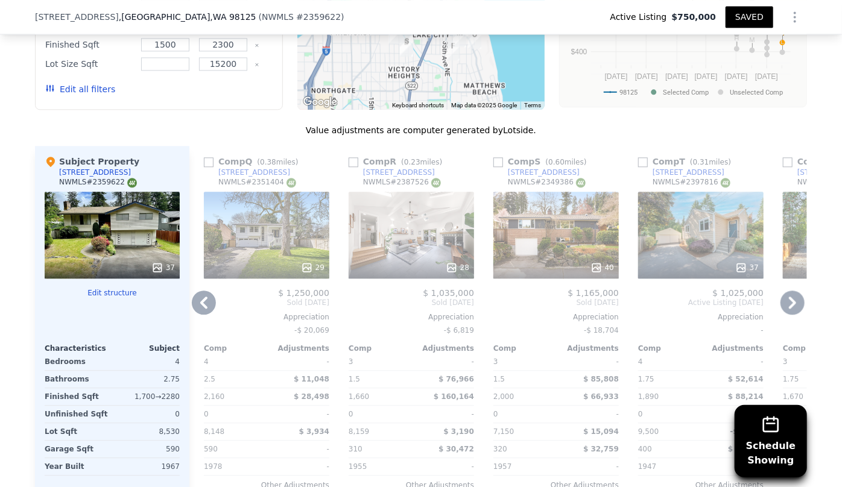
click at [785, 297] on icon at bounding box center [793, 303] width 24 height 24
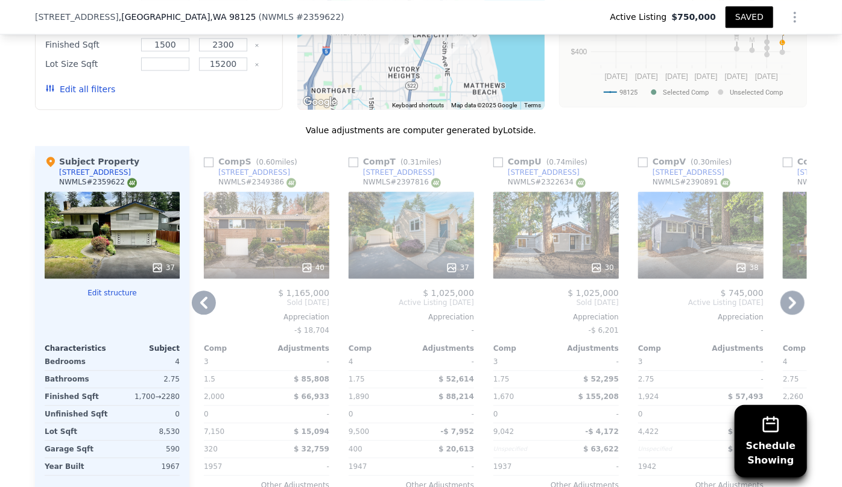
click at [785, 297] on icon at bounding box center [793, 303] width 24 height 24
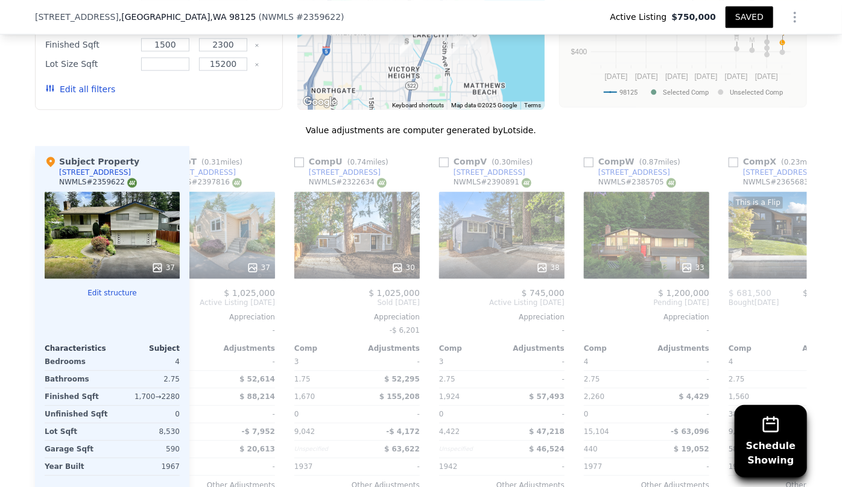
scroll to position [0, 2895]
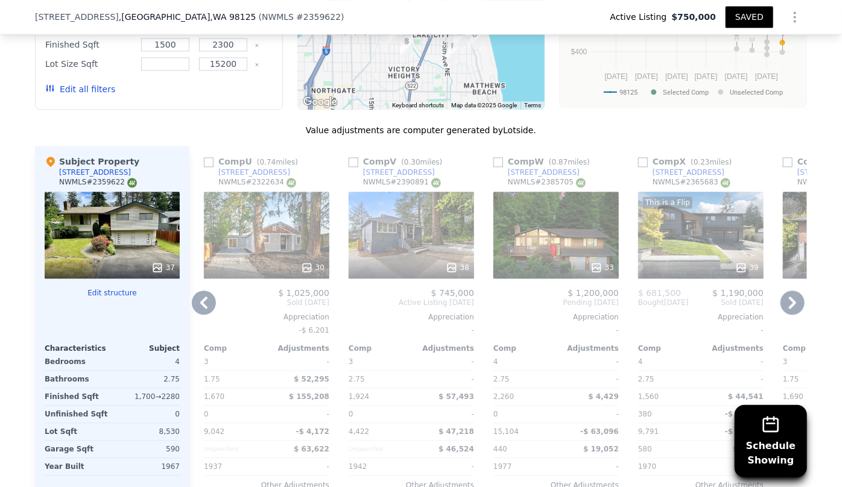
click at [785, 297] on icon at bounding box center [793, 303] width 24 height 24
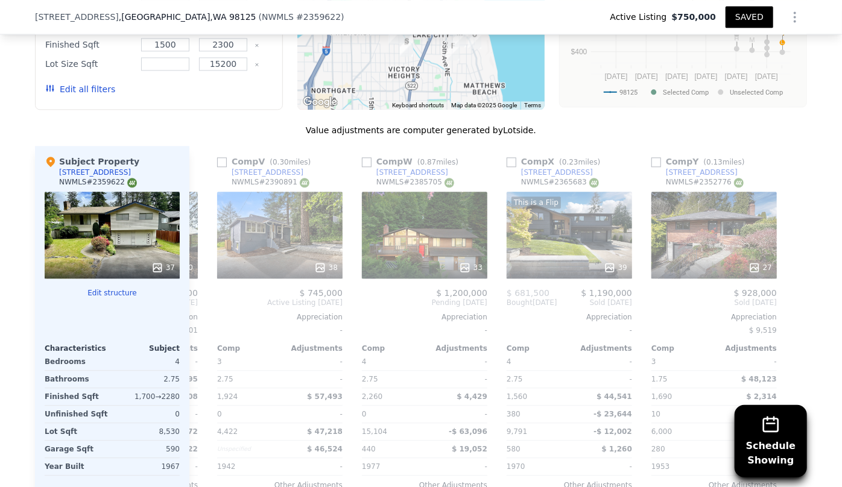
scroll to position [0, 3029]
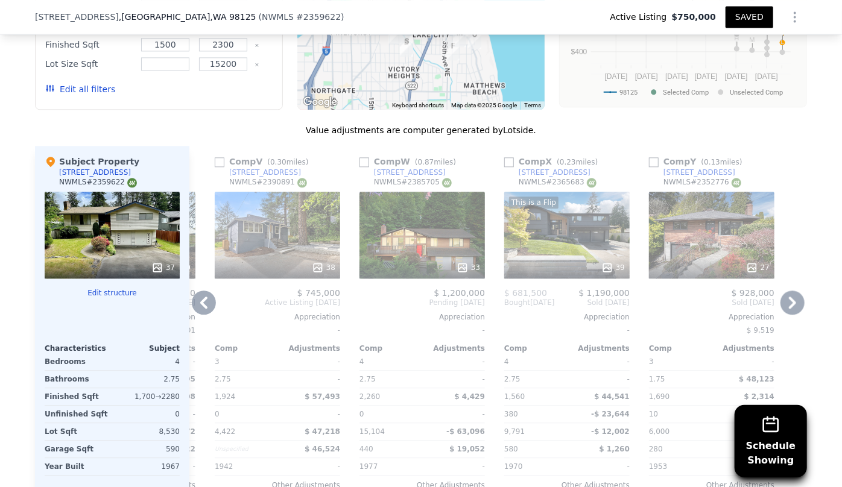
click at [395, 265] on div "33" at bounding box center [422, 268] width 115 height 12
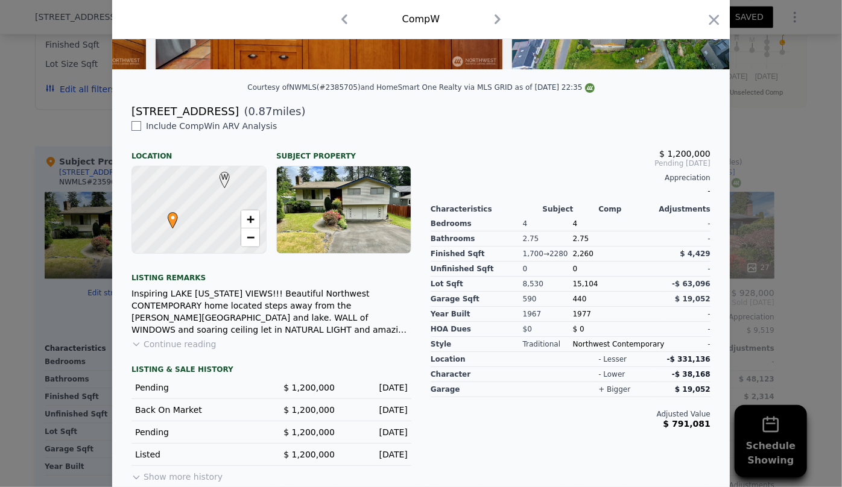
scroll to position [254, 0]
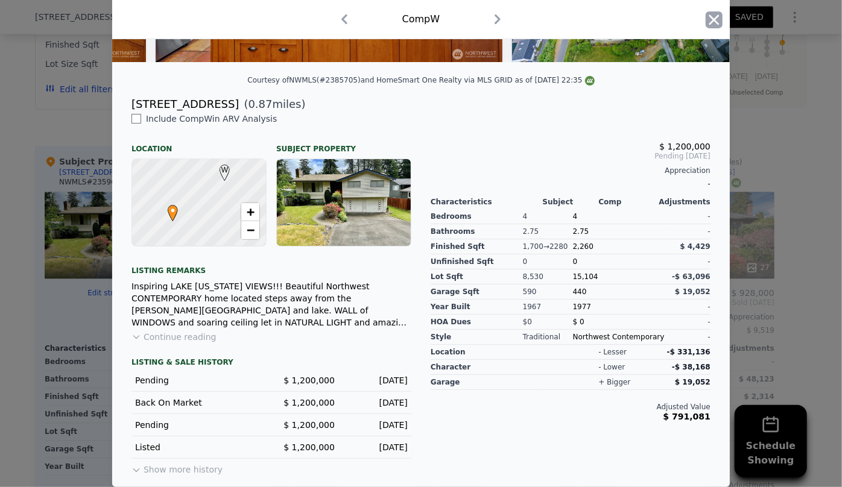
click at [706, 17] on icon "button" at bounding box center [714, 19] width 17 height 17
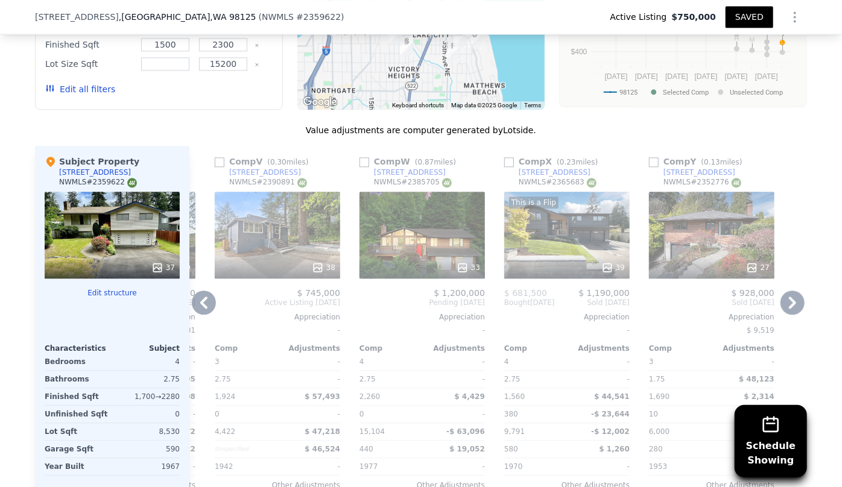
click at [203, 303] on icon at bounding box center [204, 303] width 24 height 24
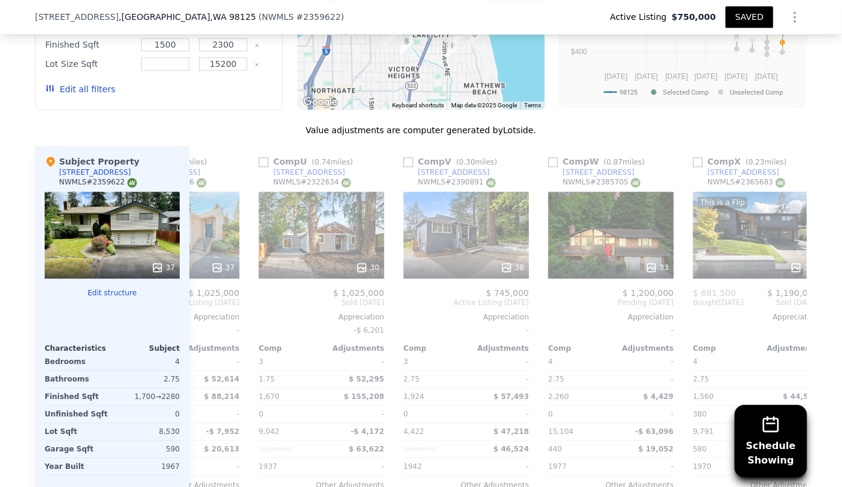
scroll to position [0, 2740]
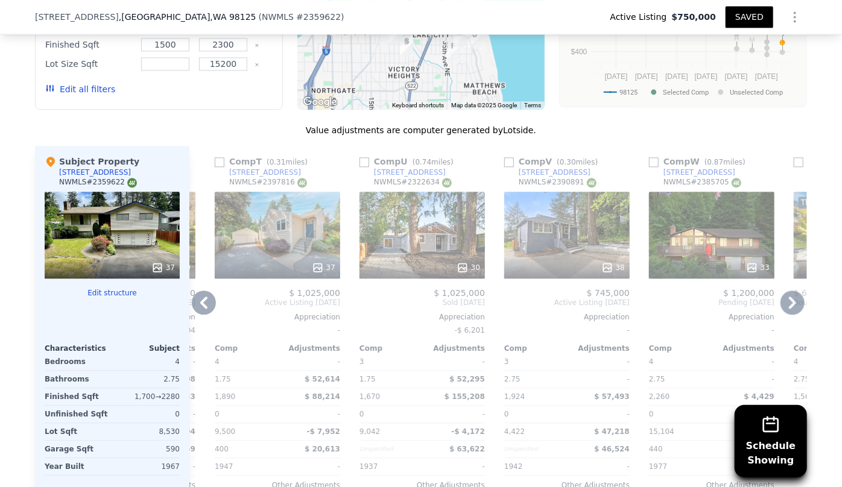
click at [203, 303] on icon at bounding box center [204, 303] width 24 height 24
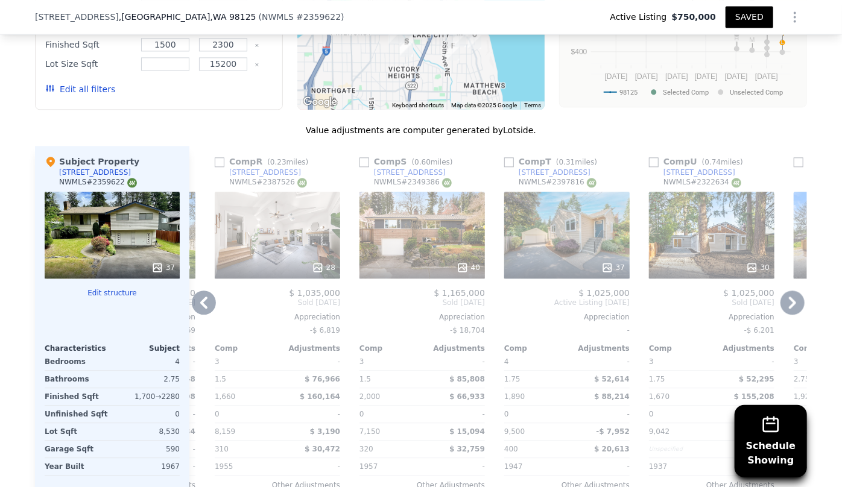
click at [203, 303] on icon at bounding box center [204, 303] width 24 height 24
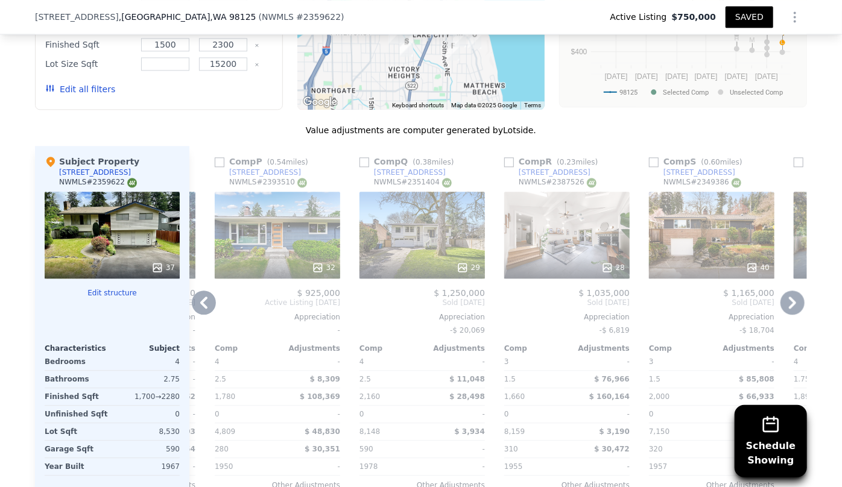
click at [203, 303] on icon at bounding box center [204, 303] width 24 height 24
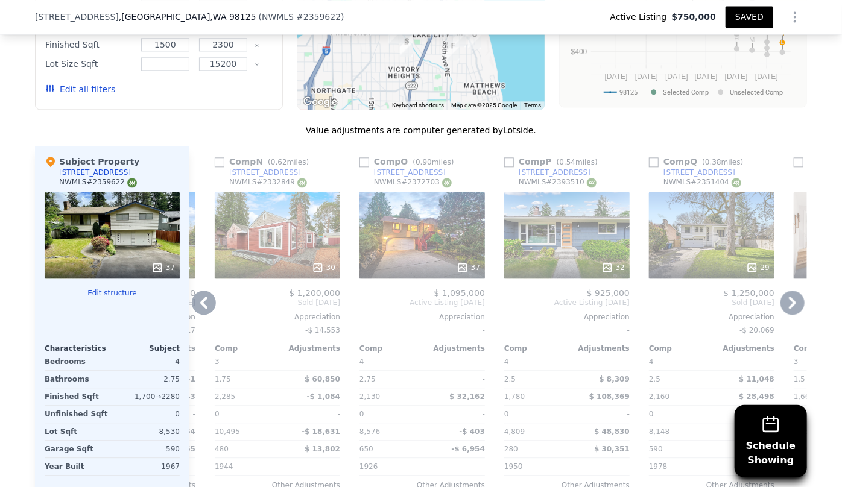
click at [203, 303] on icon at bounding box center [204, 303] width 24 height 24
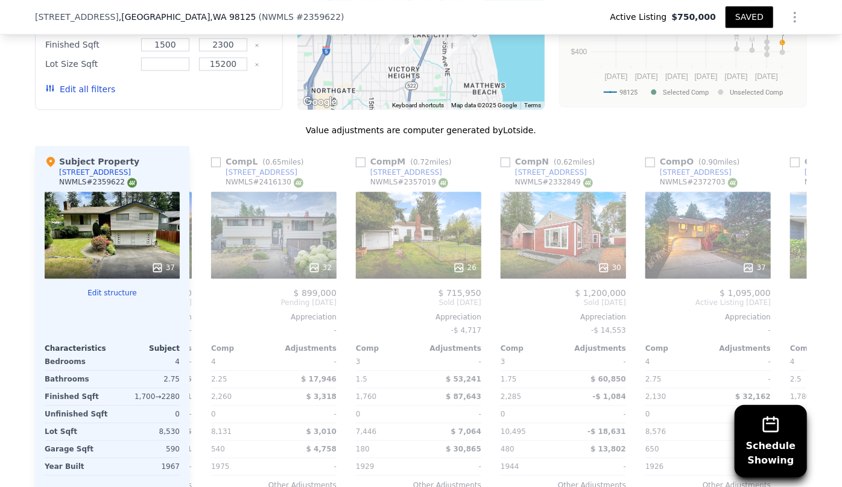
scroll to position [0, 1582]
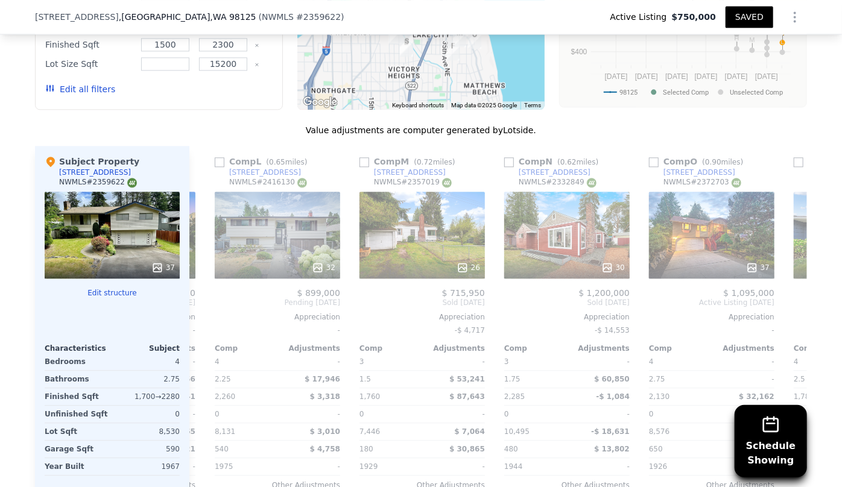
click at [203, 303] on div "Comp A ( 0.04 miles) 13045 28th Ave NE NWMLS # 2399241 33 $ 988,000 Pending Jul…" at bounding box center [498, 340] width 618 height 388
click at [203, 303] on icon at bounding box center [204, 303] width 24 height 24
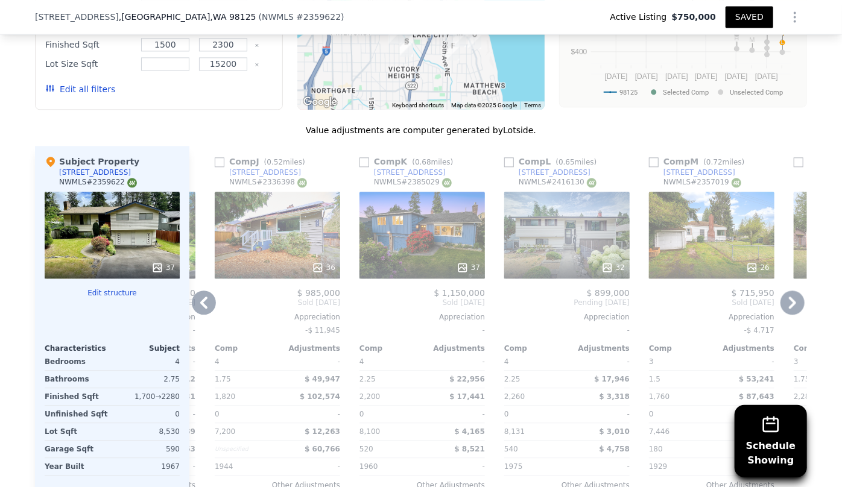
click at [203, 303] on icon at bounding box center [204, 303] width 24 height 24
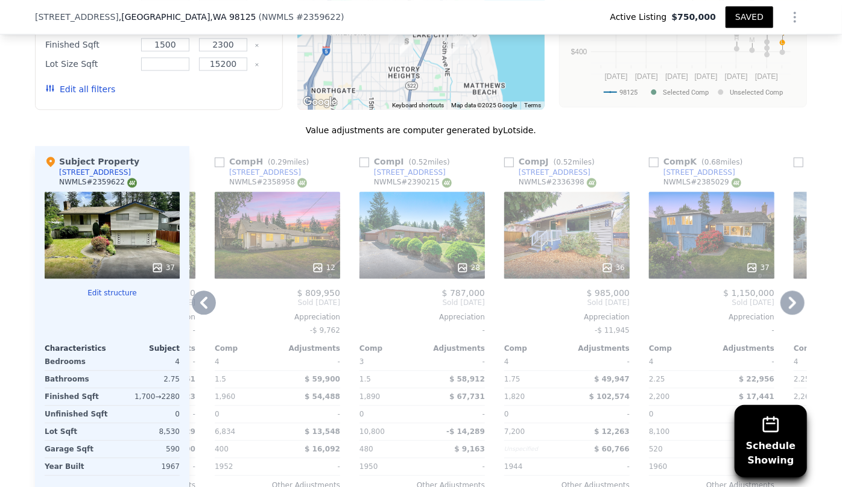
click at [203, 303] on icon at bounding box center [204, 303] width 24 height 24
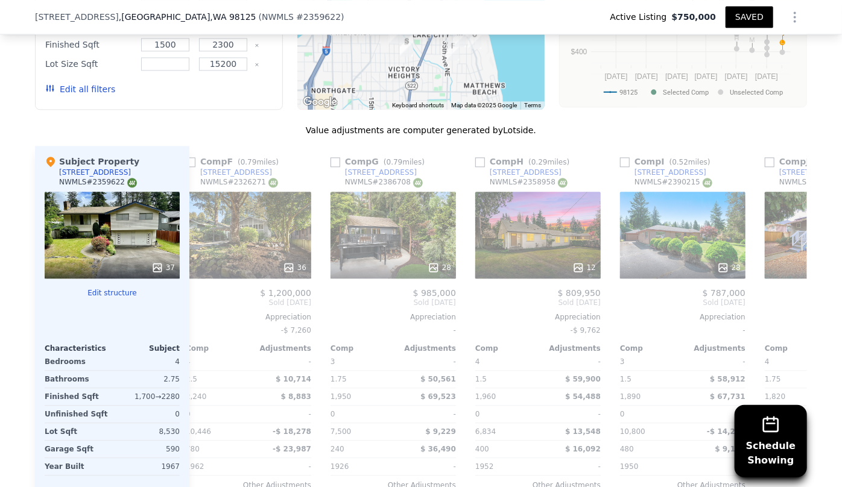
scroll to position [0, 713]
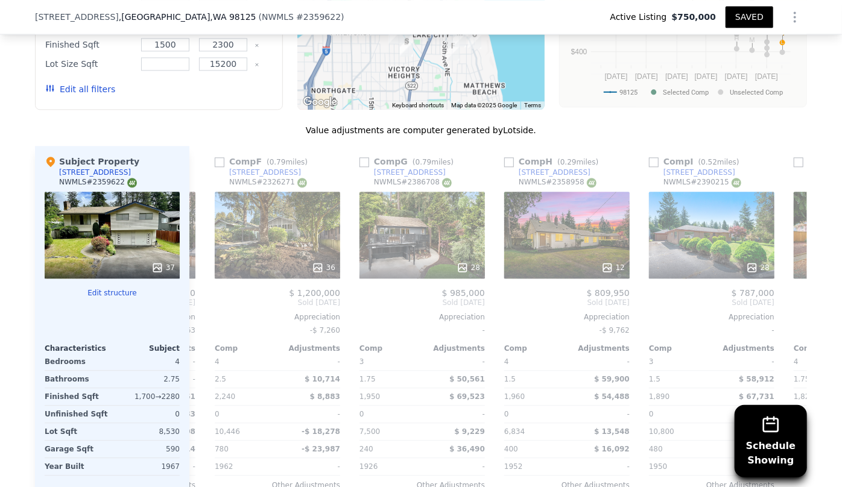
click at [203, 303] on div "Comp A ( 0.04 miles) 13045 28th Ave NE NWMLS # 2399241 33 $ 988,000 Pending Jul…" at bounding box center [498, 340] width 618 height 388
click at [203, 303] on icon at bounding box center [204, 303] width 24 height 24
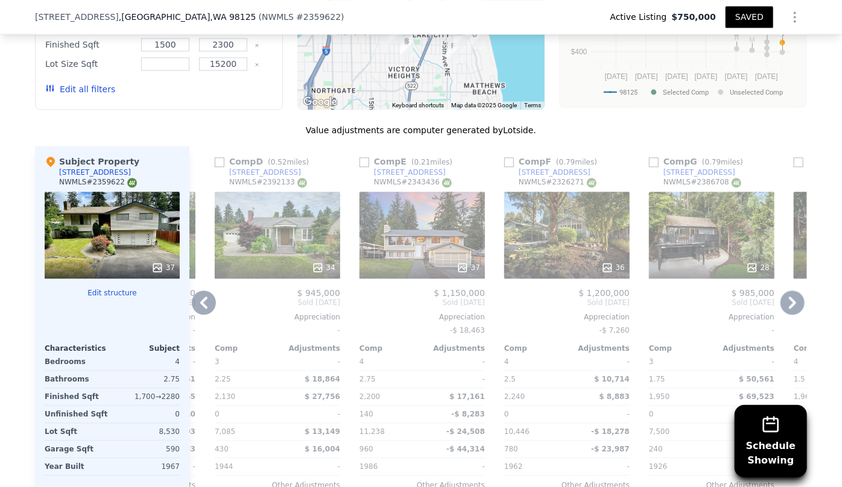
click at [203, 303] on icon at bounding box center [204, 303] width 24 height 24
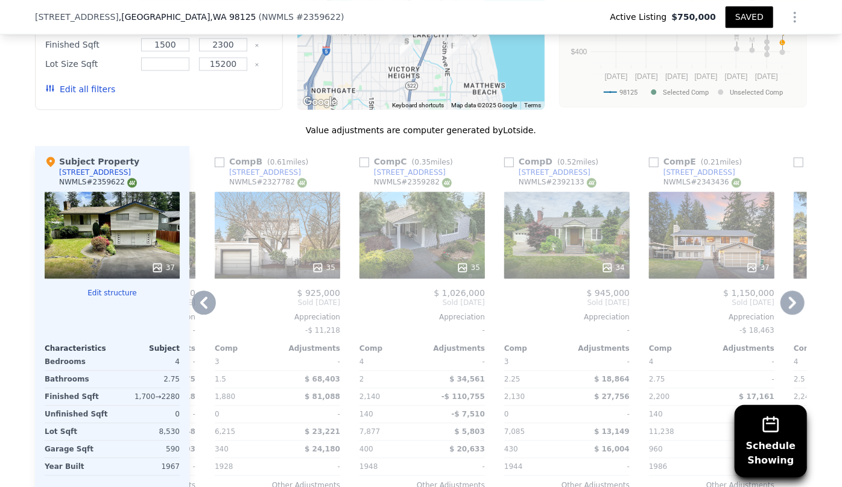
click at [203, 303] on icon at bounding box center [204, 303] width 24 height 24
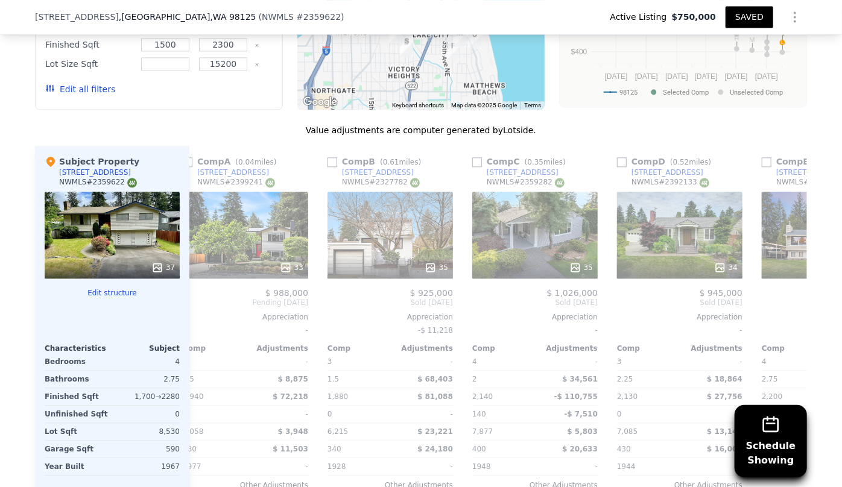
scroll to position [0, 0]
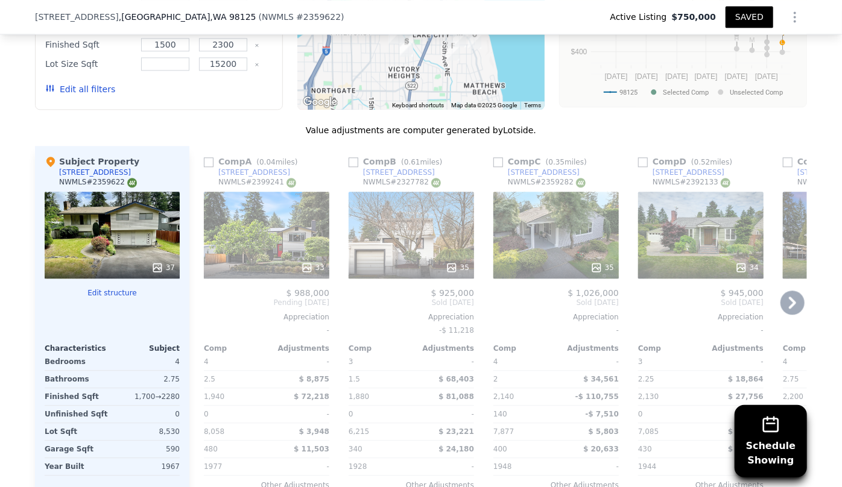
click at [793, 299] on icon at bounding box center [793, 303] width 24 height 24
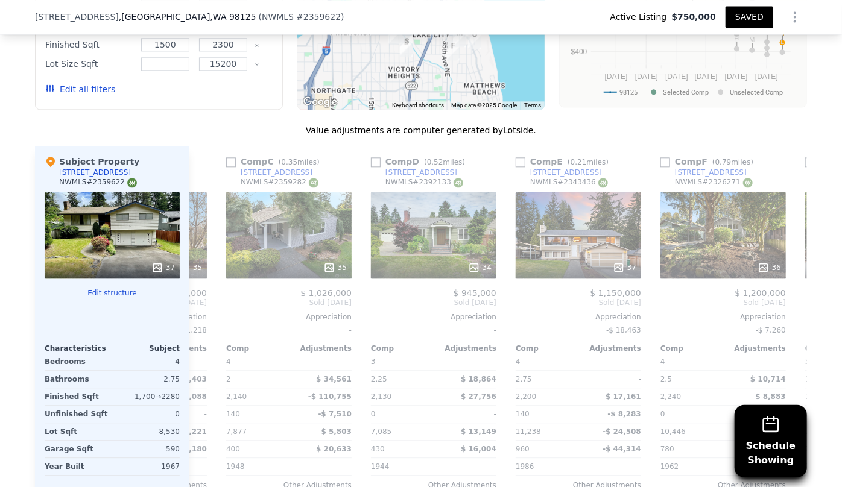
scroll to position [0, 290]
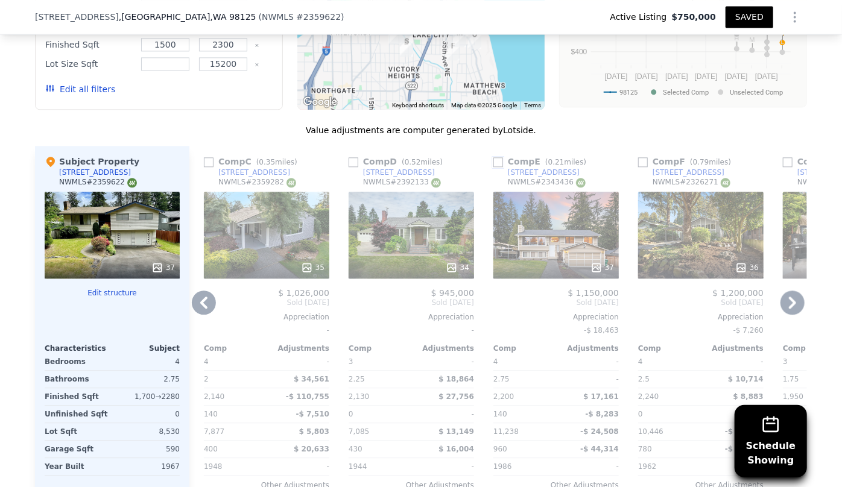
click at [496, 162] on input "checkbox" at bounding box center [498, 162] width 10 height 10
checkbox input "true"
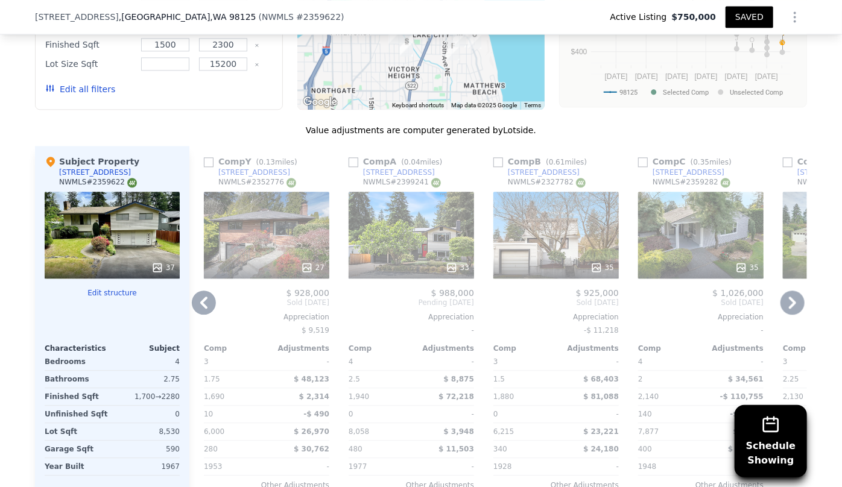
click at [784, 293] on icon at bounding box center [793, 303] width 24 height 24
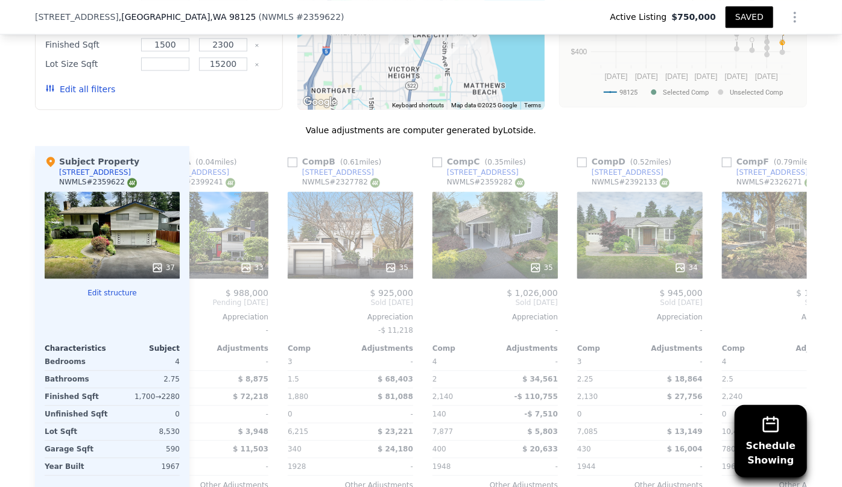
scroll to position [0, 579]
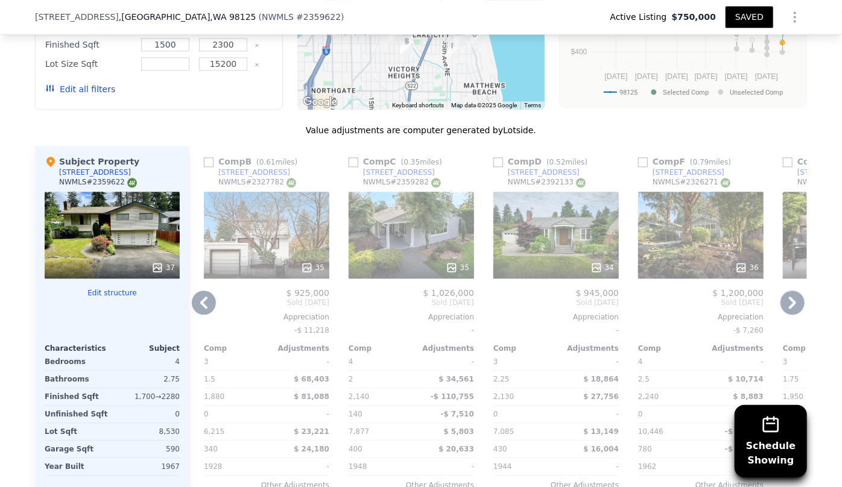
click at [784, 293] on icon at bounding box center [793, 303] width 24 height 24
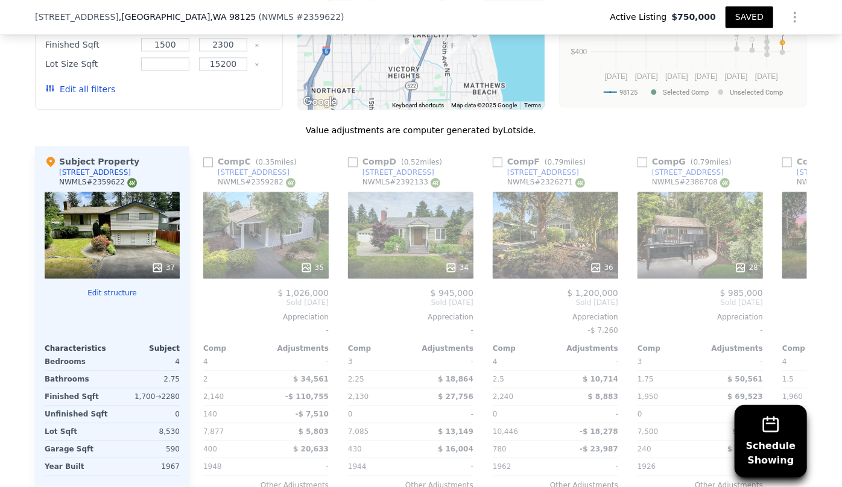
scroll to position [0, 869]
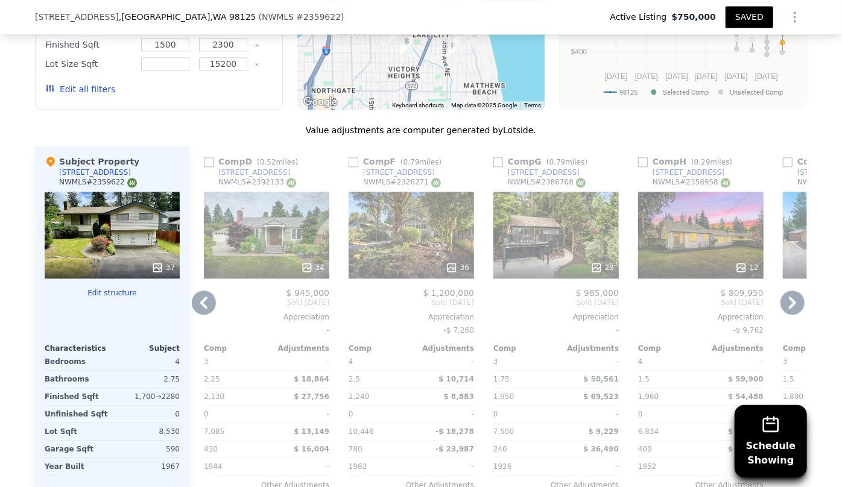
click at [784, 293] on icon at bounding box center [793, 303] width 24 height 24
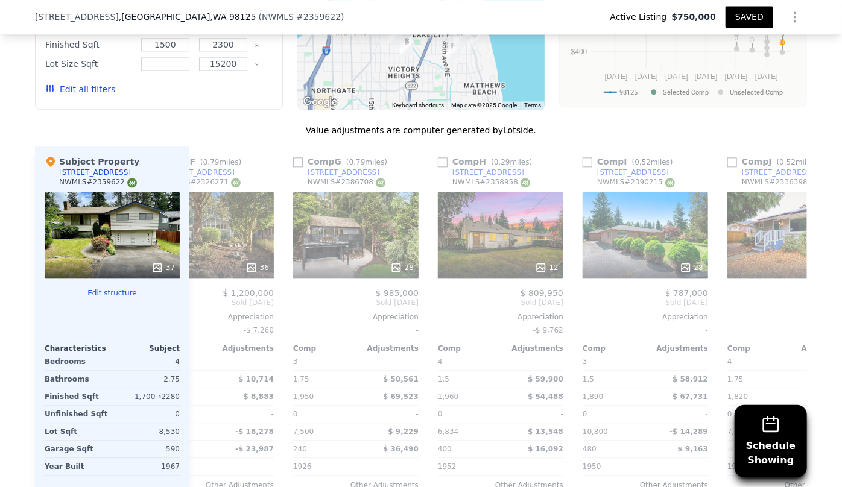
scroll to position [0, 1158]
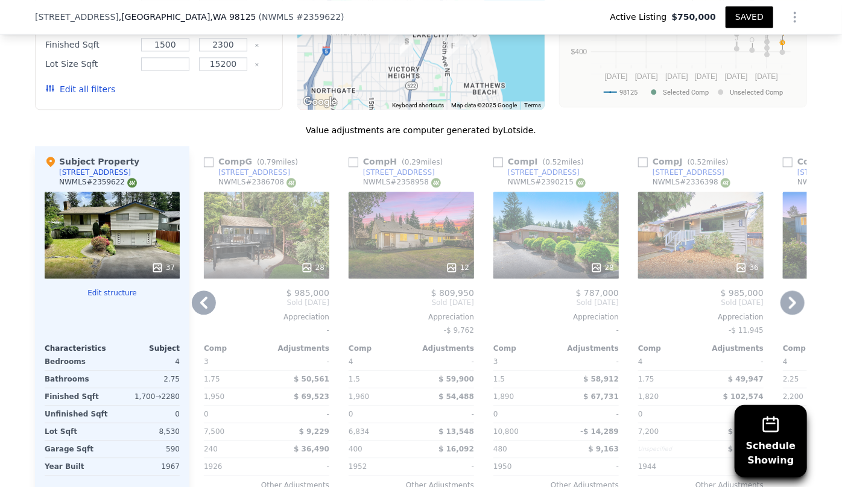
click at [784, 293] on icon at bounding box center [793, 303] width 24 height 24
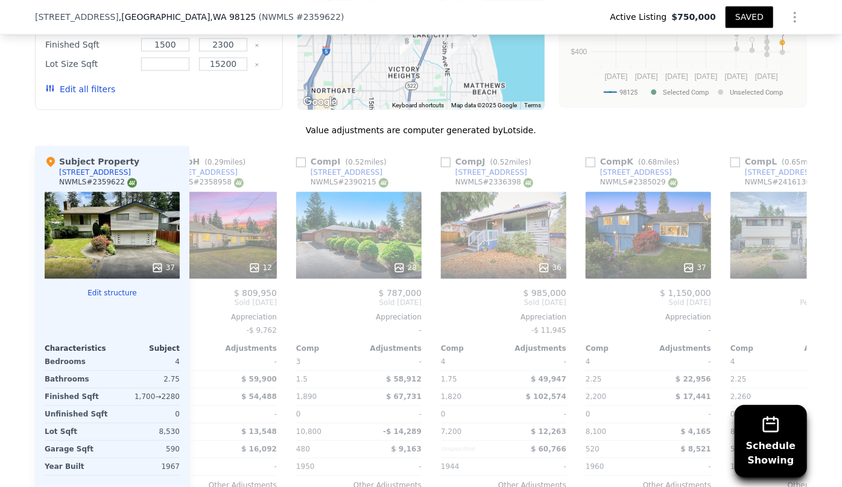
scroll to position [0, 1448]
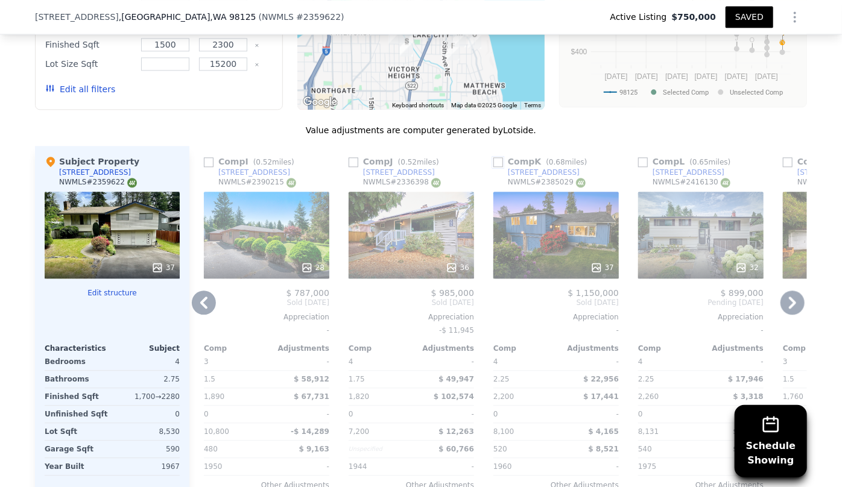
click at [494, 159] on input "checkbox" at bounding box center [498, 162] width 10 height 10
checkbox input "true"
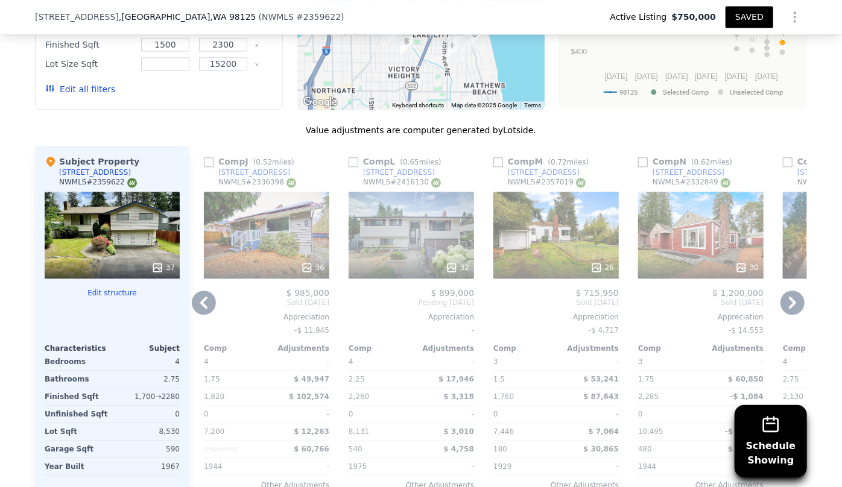
click at [795, 294] on icon at bounding box center [793, 303] width 24 height 24
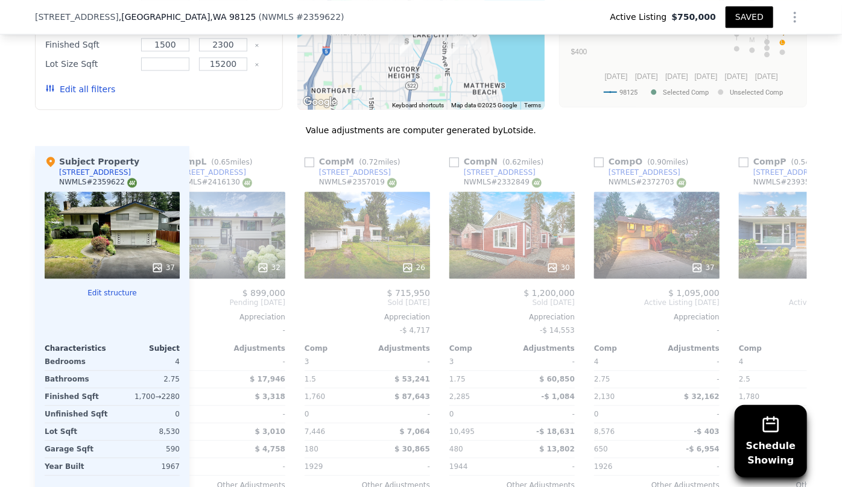
scroll to position [0, 1737]
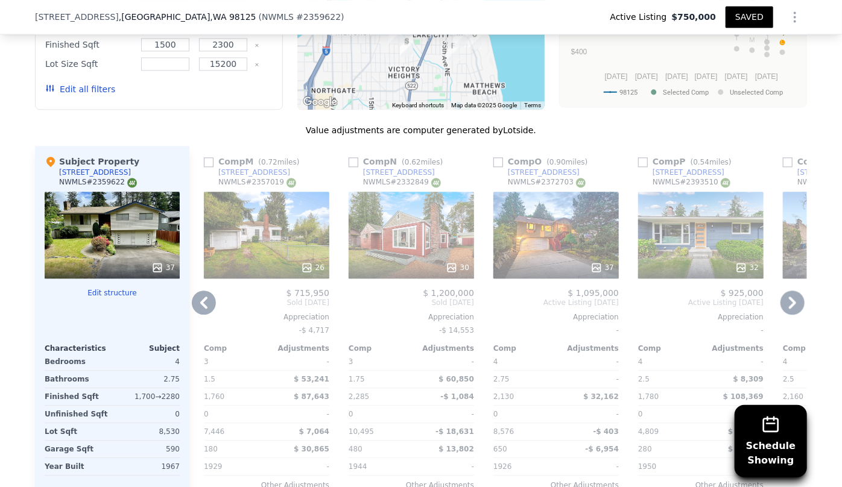
drag, startPoint x: 795, startPoint y: 294, endPoint x: 761, endPoint y: 300, distance: 34.9
click at [761, 300] on div "Comp E ( 0.21 miles) 2518 NE 135th St NWMLS # 2343436 37 $ 1,150,000 Sold Apr 2…" at bounding box center [498, 340] width 618 height 388
click at [568, 247] on div "37" at bounding box center [555, 235] width 125 height 87
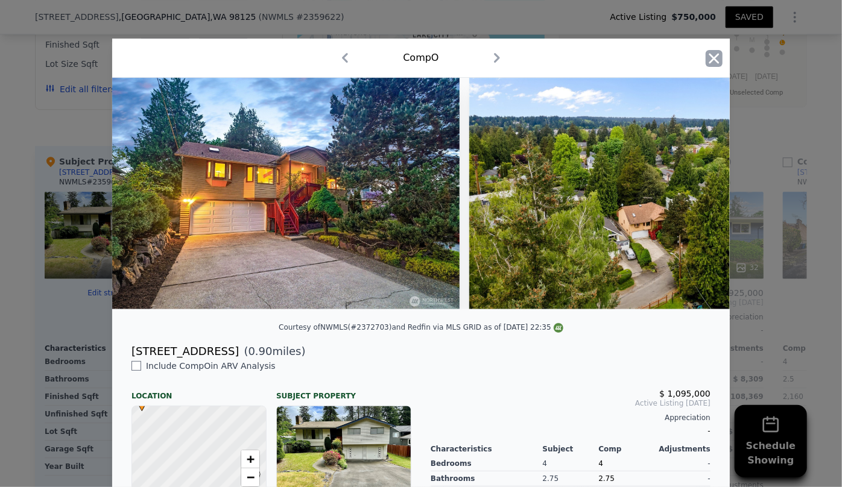
click at [709, 55] on icon "button" at bounding box center [714, 58] width 10 height 10
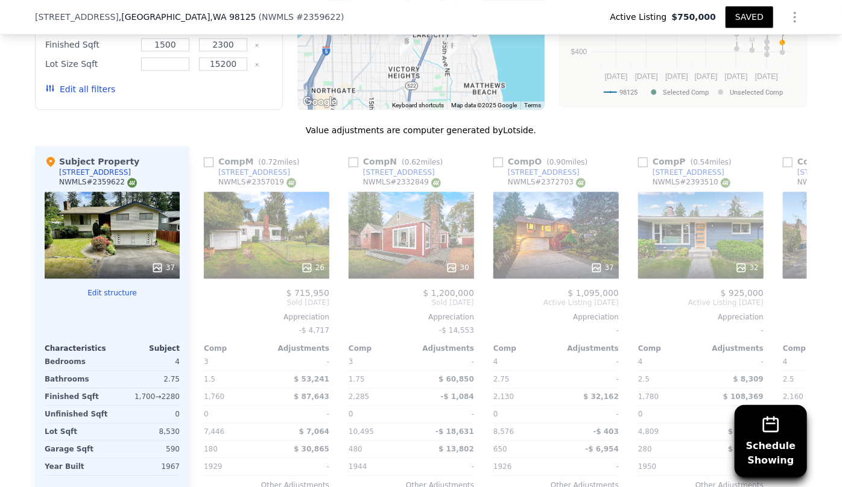
click at [584, 129] on div "Value adjustments are computer generated by Lotside ." at bounding box center [421, 130] width 772 height 12
click at [785, 300] on icon at bounding box center [793, 303] width 24 height 24
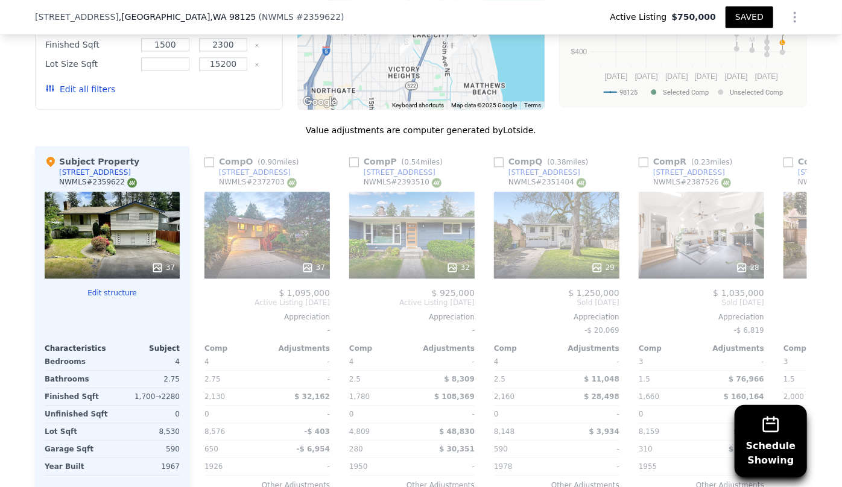
scroll to position [0, 2027]
click at [493, 159] on input "checkbox" at bounding box center [498, 162] width 10 height 10
checkbox input "true"
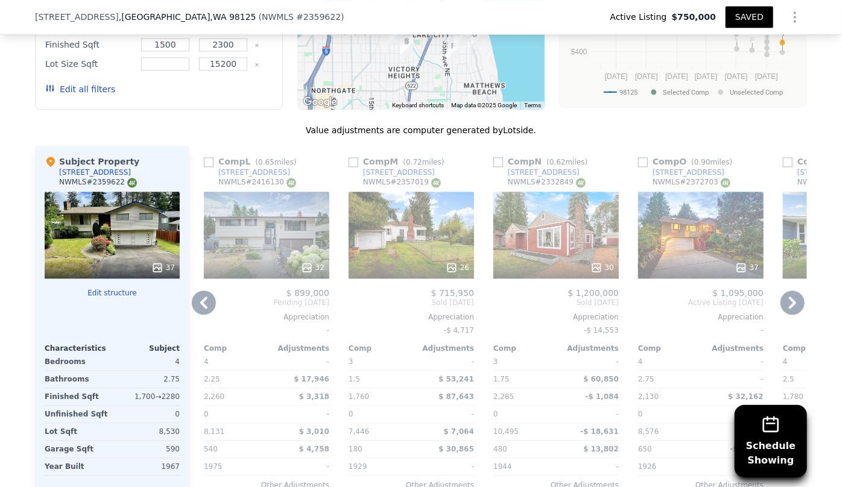
click at [793, 299] on icon at bounding box center [793, 303] width 24 height 24
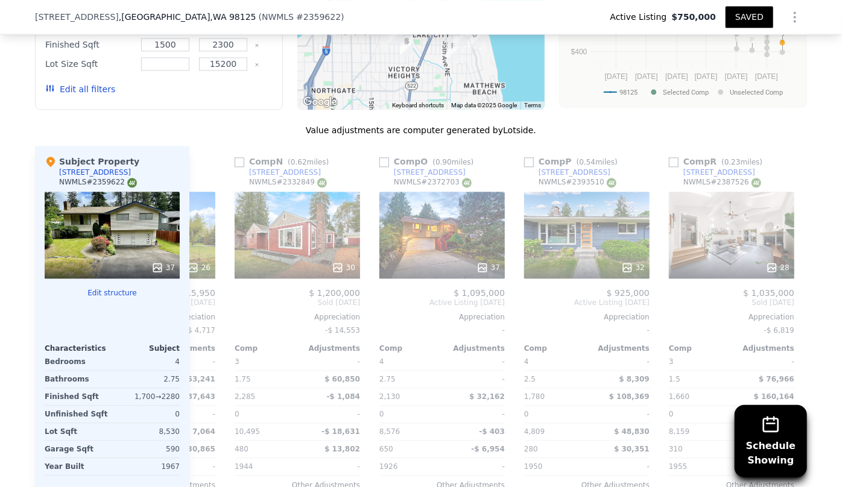
scroll to position [0, 2316]
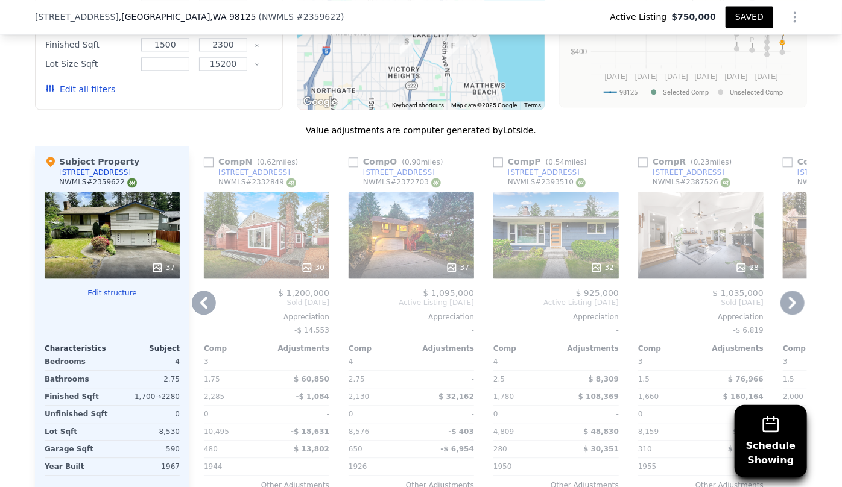
click at [793, 299] on icon at bounding box center [793, 303] width 24 height 24
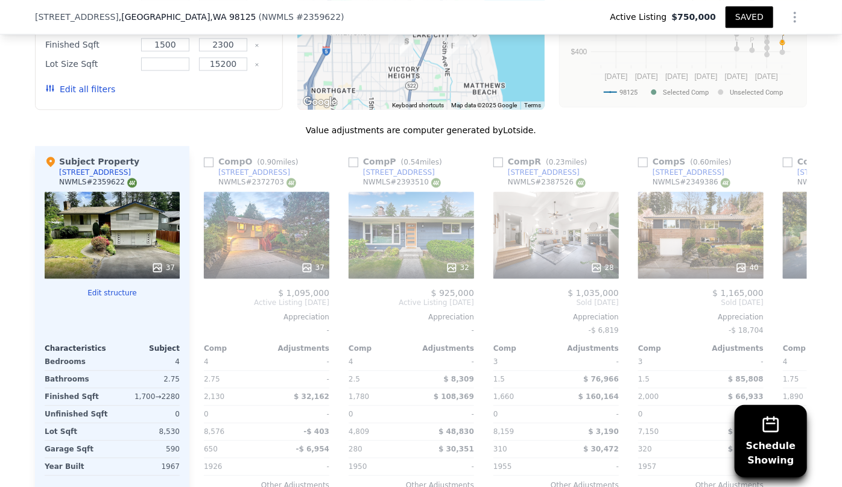
scroll to position [0, 2606]
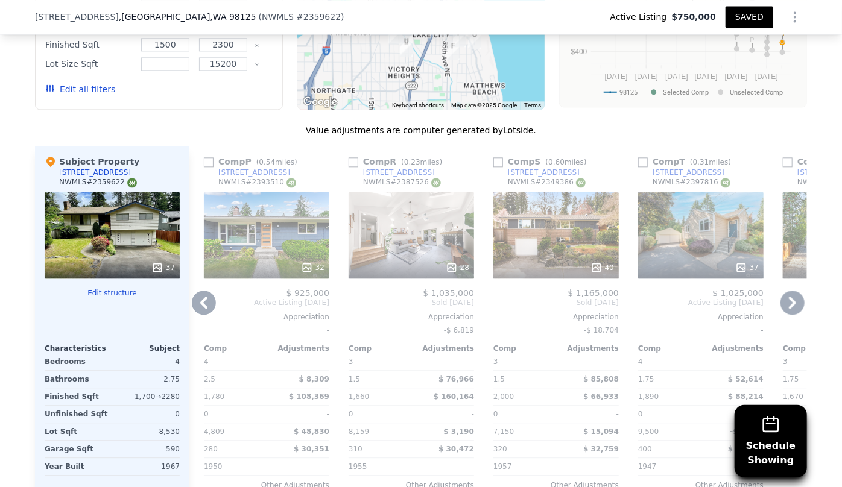
click at [793, 299] on icon at bounding box center [793, 303] width 24 height 24
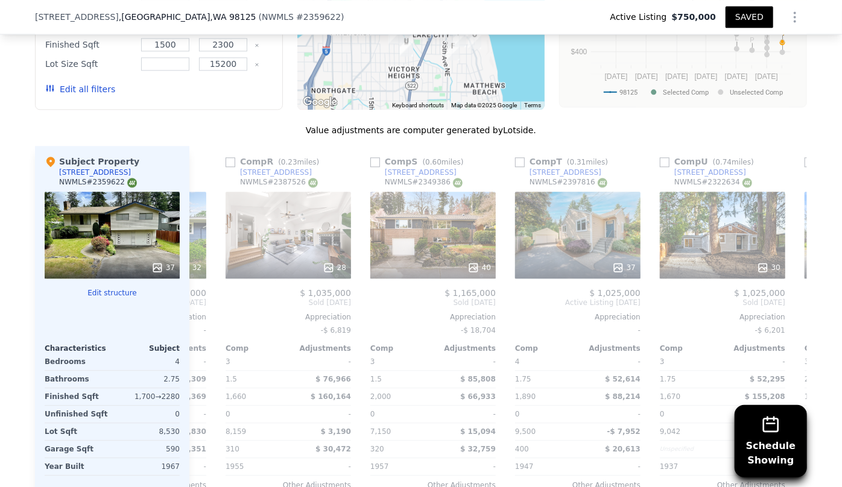
scroll to position [0, 2895]
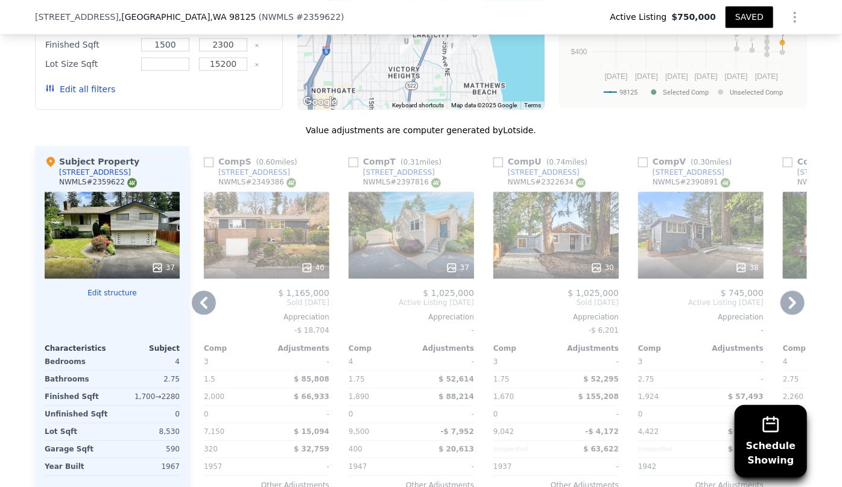
click at [787, 299] on icon at bounding box center [793, 303] width 24 height 24
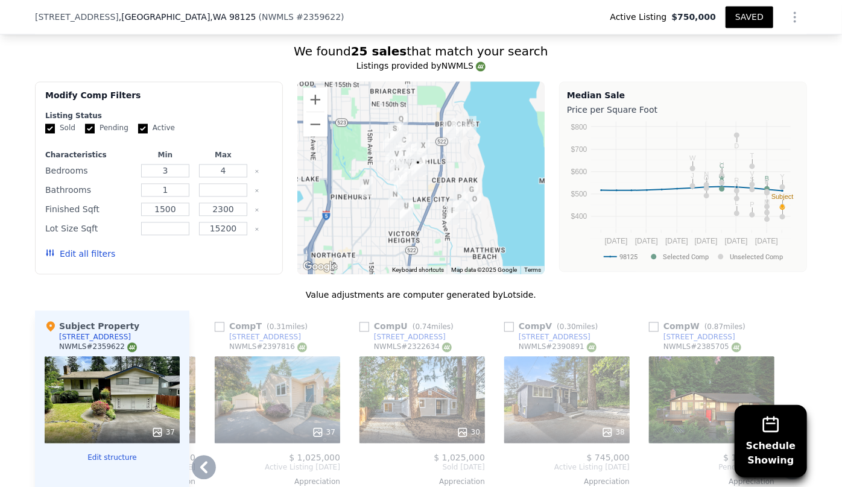
scroll to position [1311, 0]
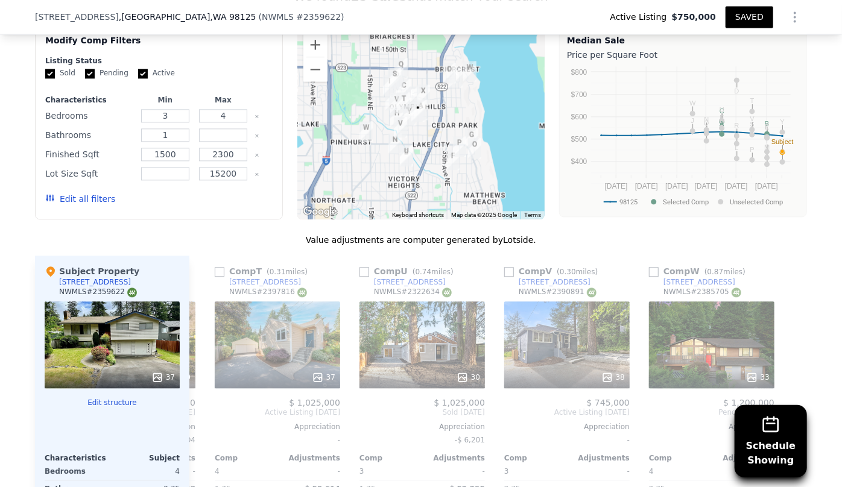
click at [70, 202] on div "Edit all filters" at bounding box center [80, 199] width 70 height 34
click at [71, 200] on button "Edit all filters" at bounding box center [80, 199] width 70 height 12
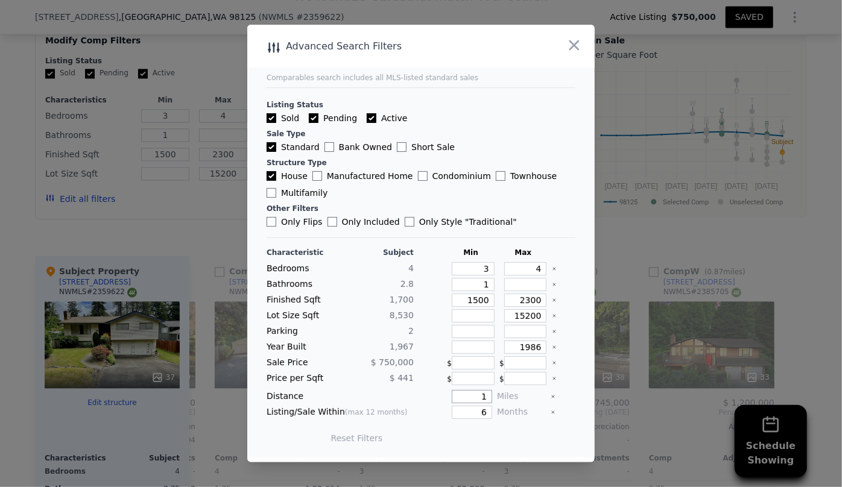
drag, startPoint x: 484, startPoint y: 398, endPoint x: 457, endPoint y: 397, distance: 27.1
click at [457, 397] on input "1" at bounding box center [472, 396] width 40 height 13
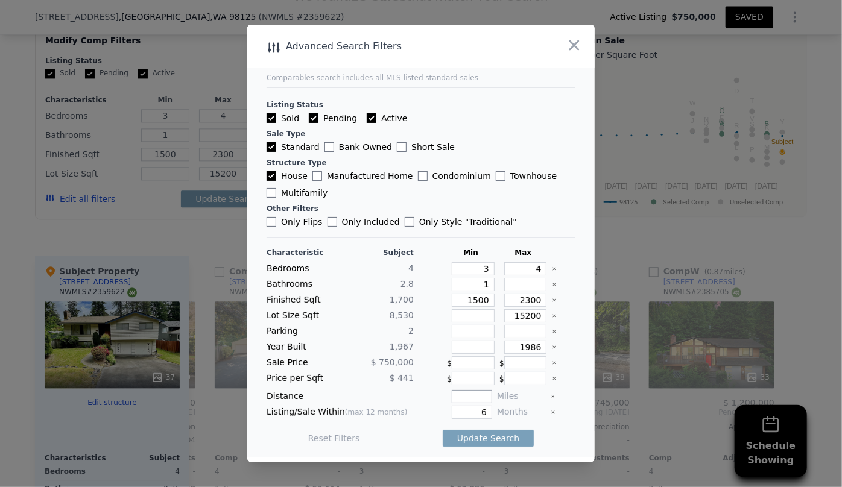
type input "5"
type input "0.5"
click at [487, 437] on button "Update Search" at bounding box center [488, 438] width 91 height 17
checkbox input "false"
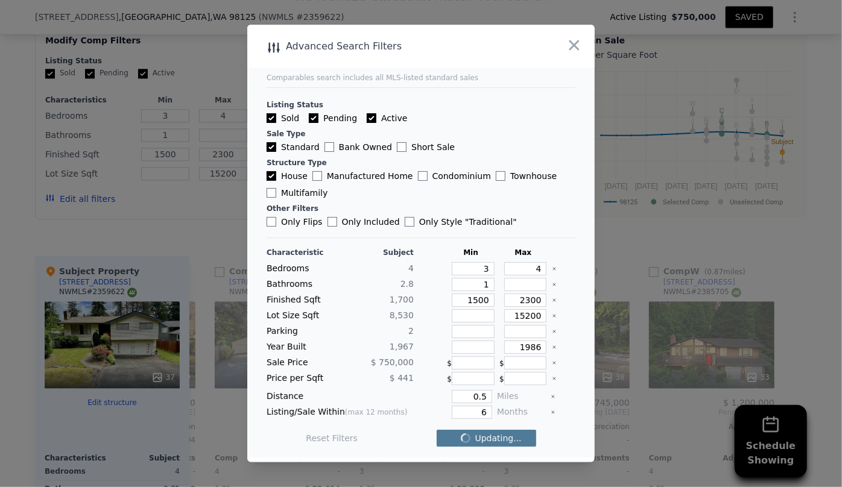
checkbox input "false"
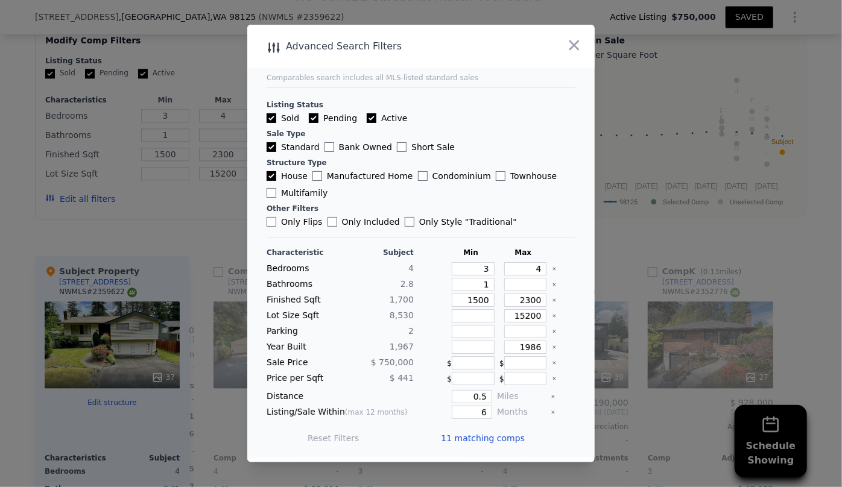
scroll to position [0, 1004]
click at [487, 437] on span "11 matching comps" at bounding box center [483, 438] width 84 height 12
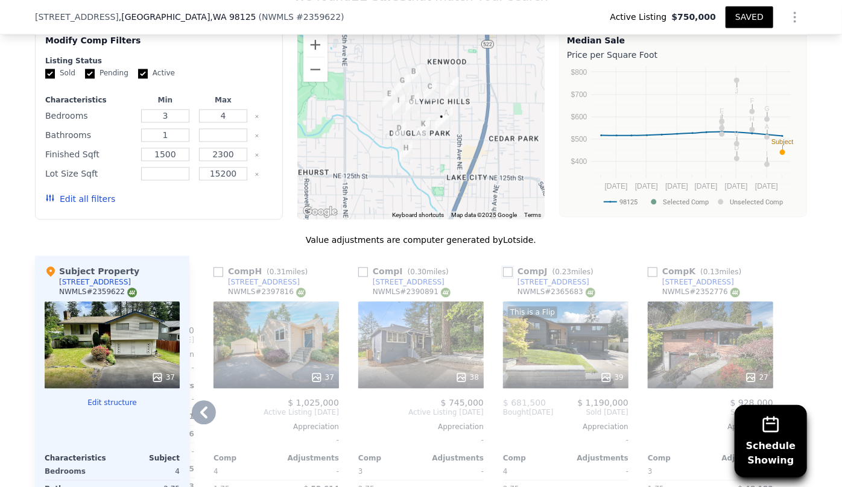
click at [503, 269] on input "checkbox" at bounding box center [508, 272] width 10 height 10
checkbox input "true"
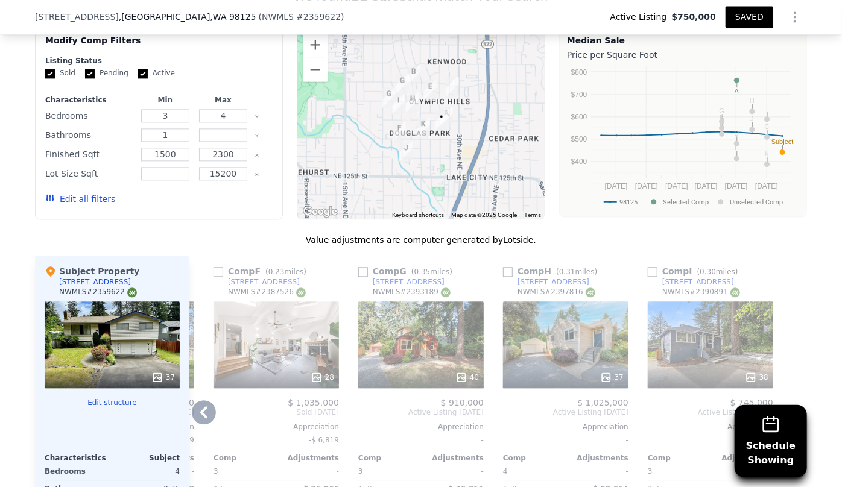
click at [195, 404] on icon at bounding box center [204, 413] width 24 height 24
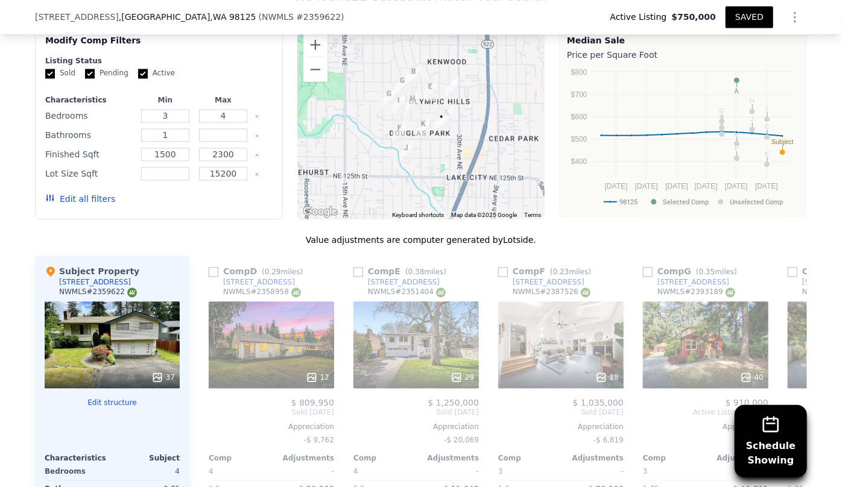
scroll to position [0, 714]
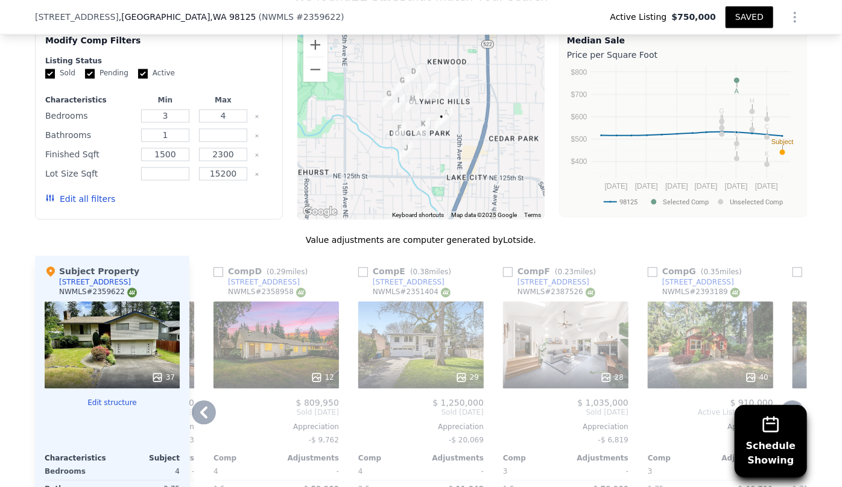
click at [353, 268] on div "Comp E ( 0.38 miles) 13345 22nd Ave NE NWMLS # 2351404 29 $ 1,250,000 Sold Apr …" at bounding box center [420, 450] width 135 height 388
click at [361, 273] on input "checkbox" at bounding box center [363, 272] width 10 height 10
checkbox input "true"
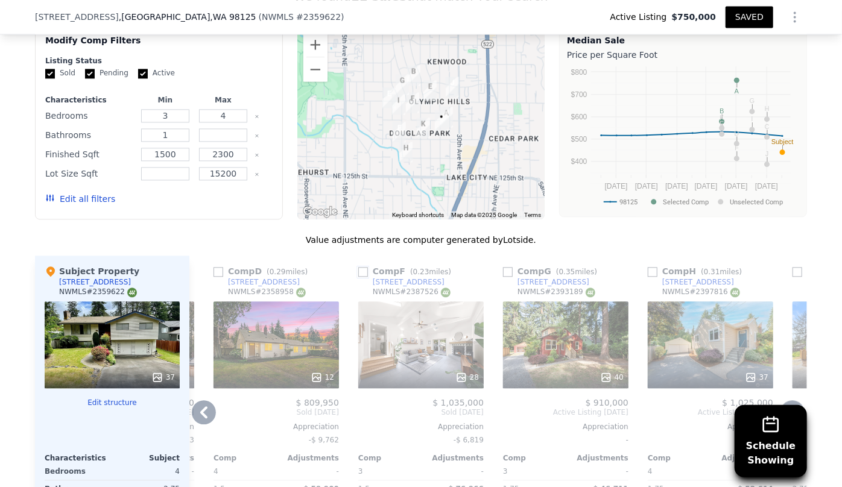
click at [359, 267] on input "checkbox" at bounding box center [363, 272] width 10 height 10
checkbox input "true"
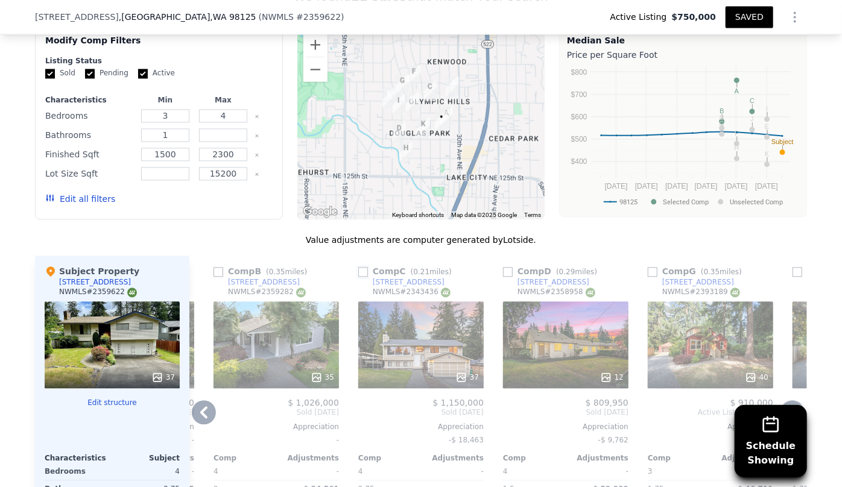
click at [358, 267] on input "checkbox" at bounding box center [363, 272] width 10 height 10
checkbox input "true"
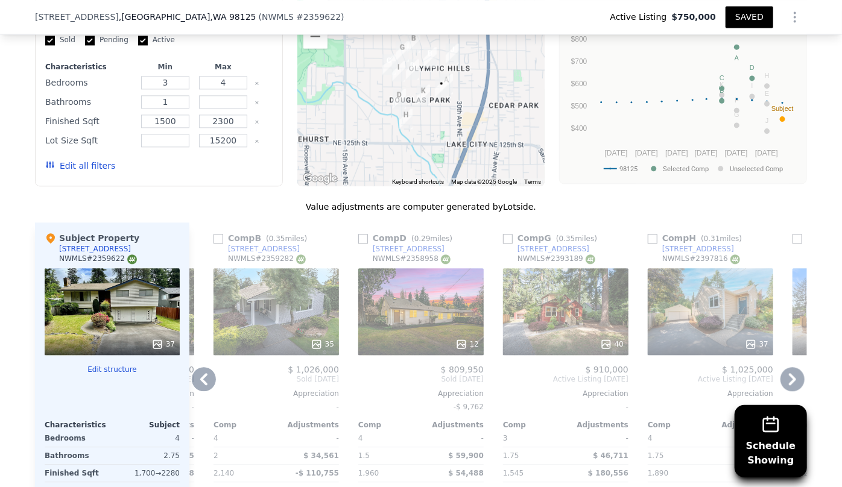
scroll to position [1366, 0]
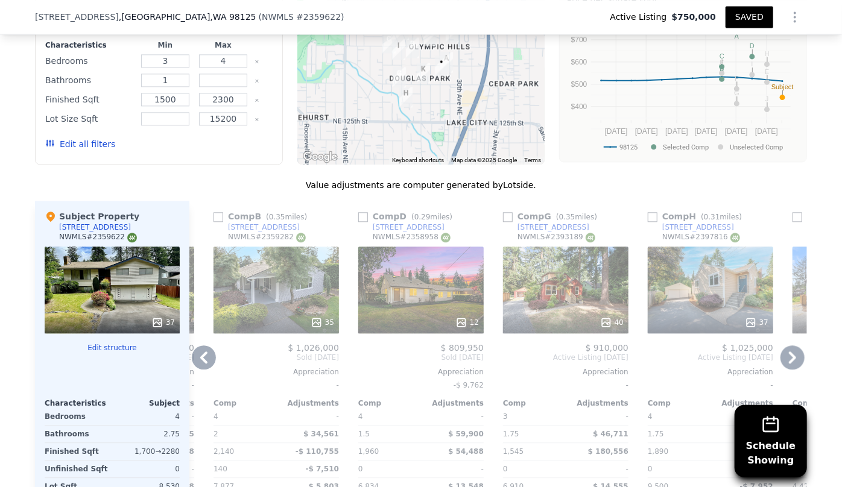
click at [505, 277] on div "40" at bounding box center [565, 290] width 125 height 87
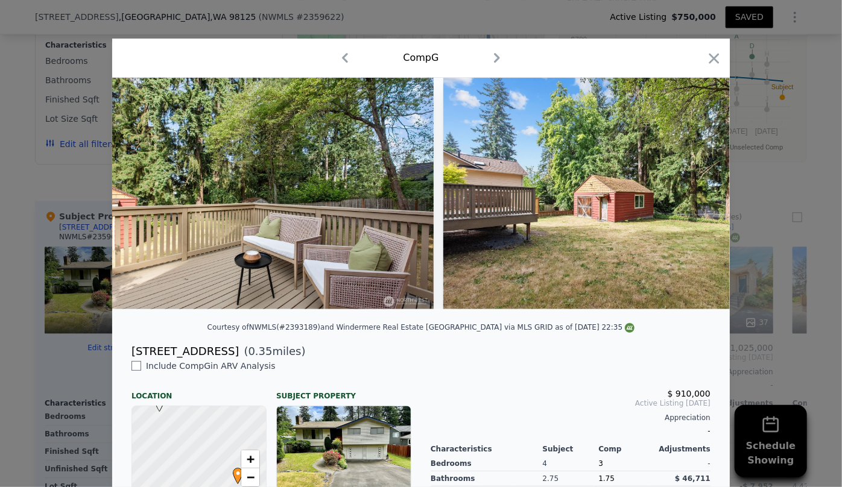
scroll to position [0, 10872]
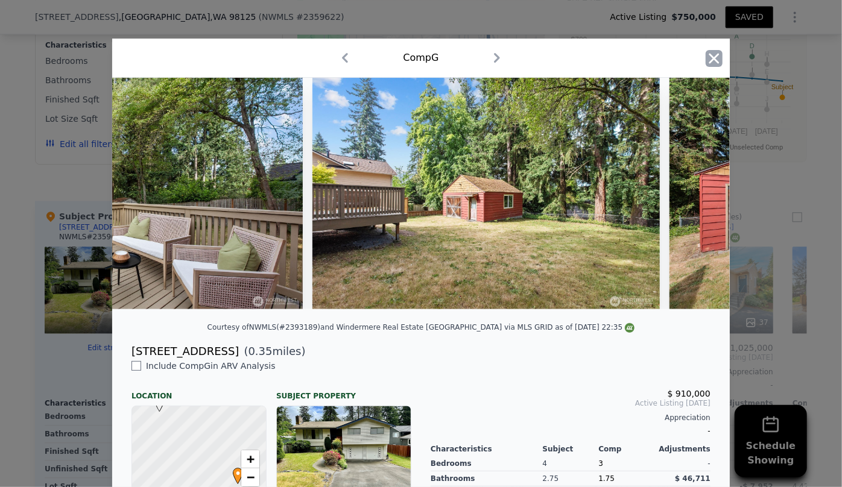
click at [711, 62] on icon "button" at bounding box center [714, 58] width 17 height 17
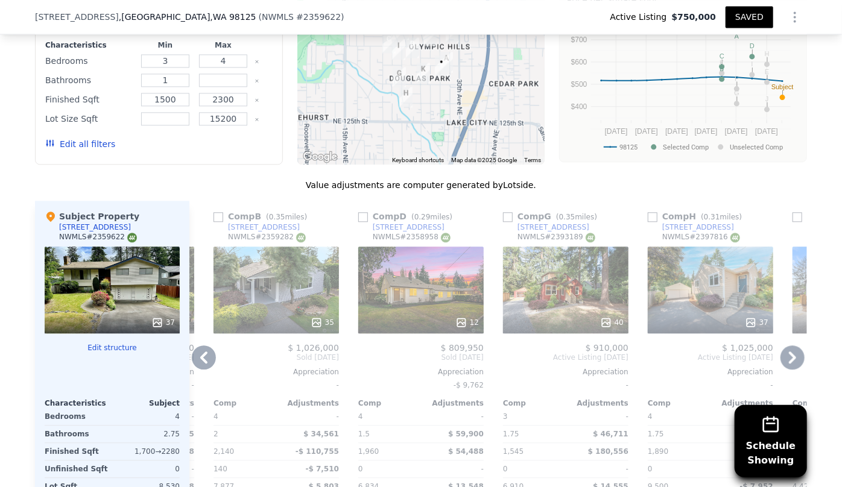
click at [204, 355] on icon at bounding box center [204, 358] width 24 height 24
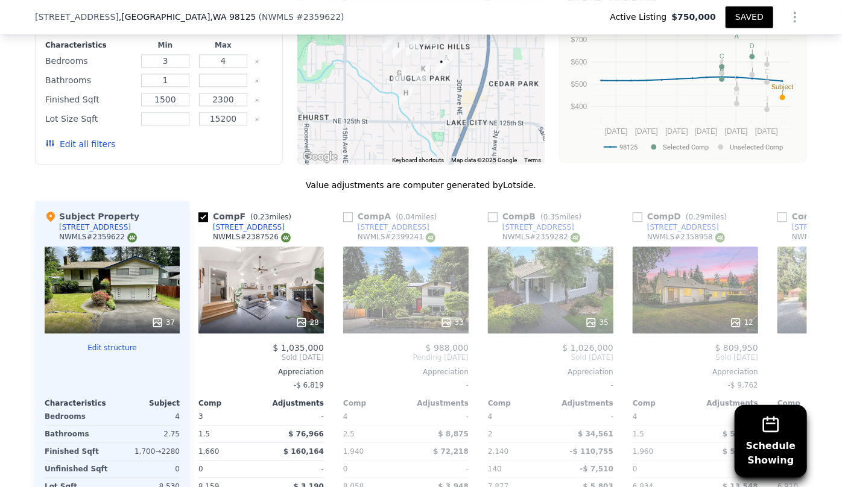
scroll to position [0, 425]
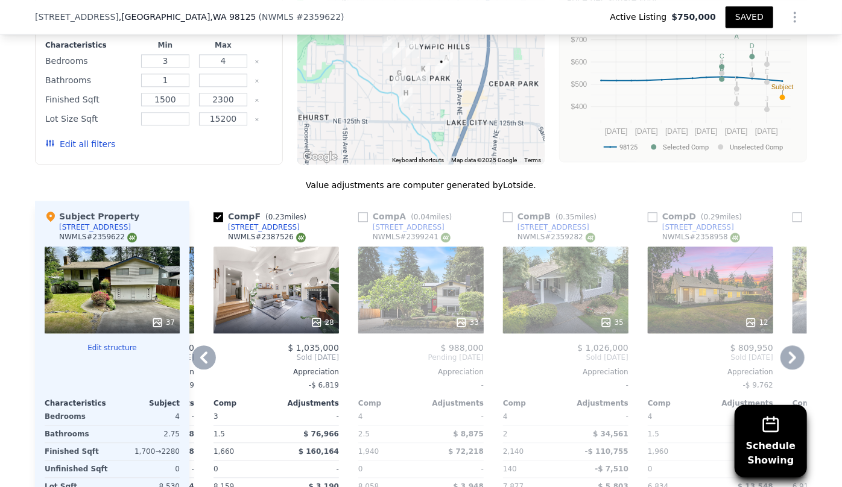
click at [203, 354] on icon at bounding box center [204, 358] width 24 height 24
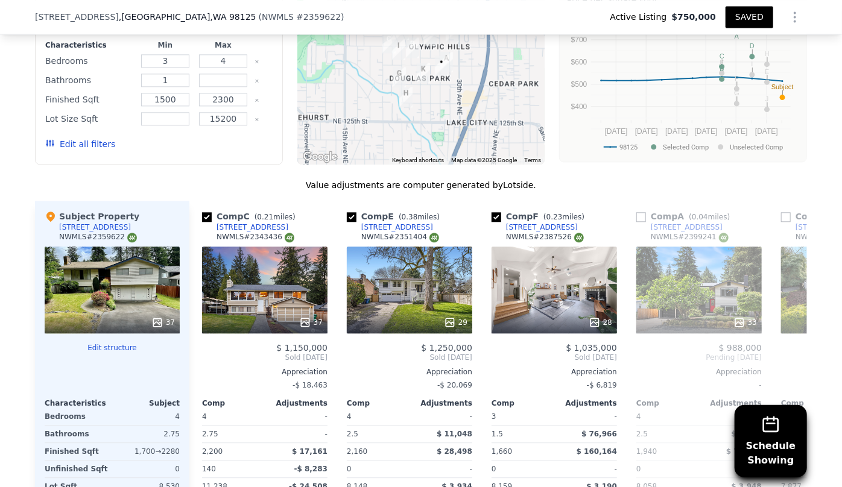
scroll to position [0, 135]
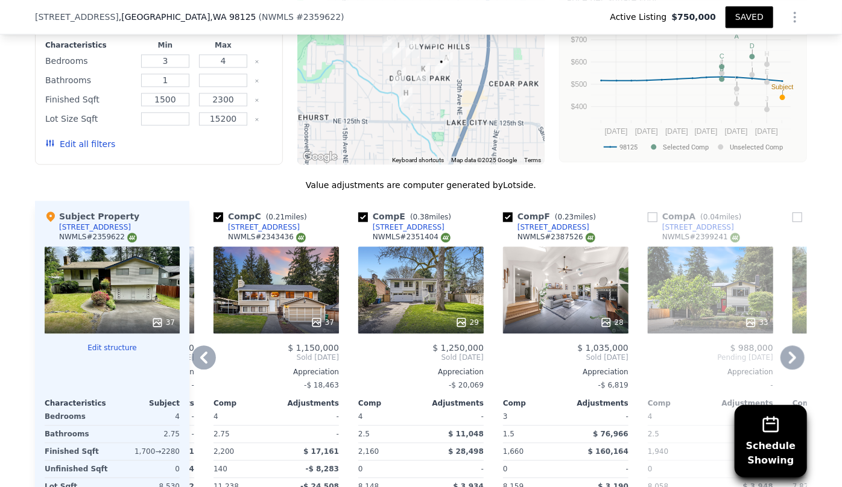
click at [203, 354] on icon at bounding box center [204, 358] width 24 height 24
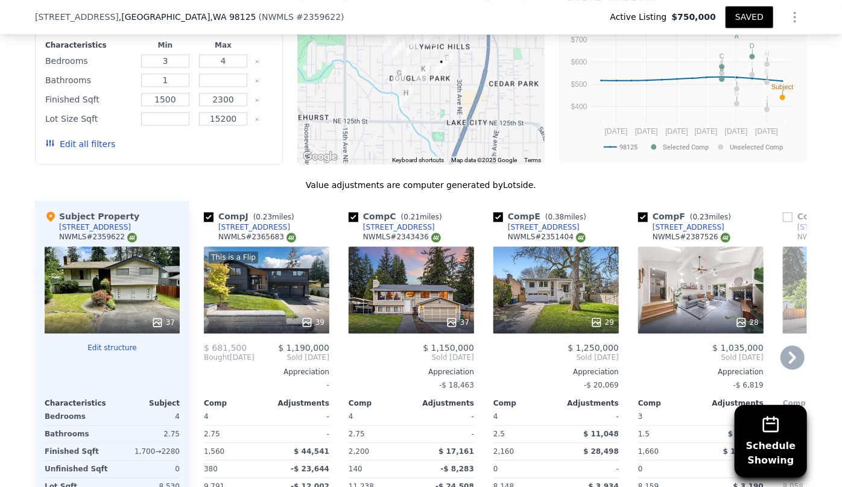
scroll to position [1421, 0]
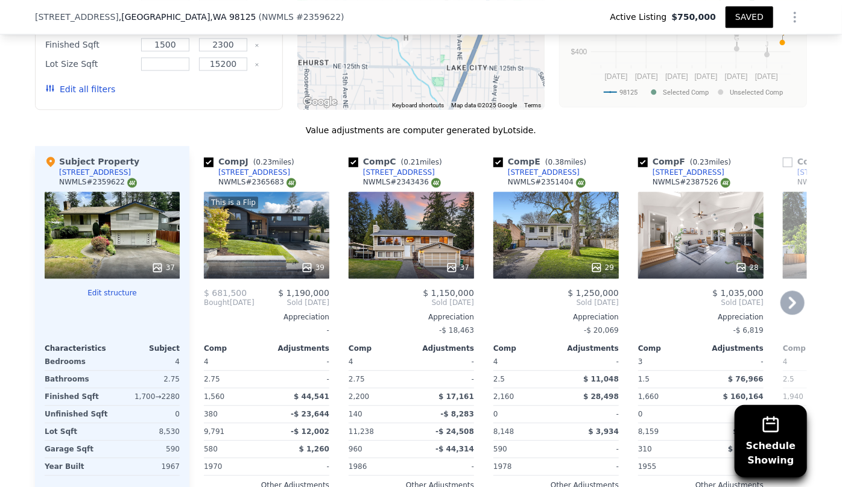
click at [253, 249] on div "This is a Flip 39" at bounding box center [266, 235] width 125 height 87
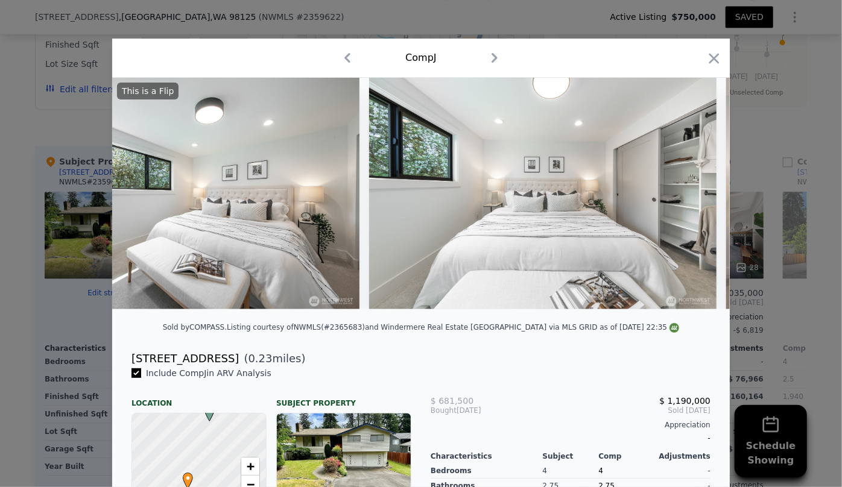
scroll to position [0, 5034]
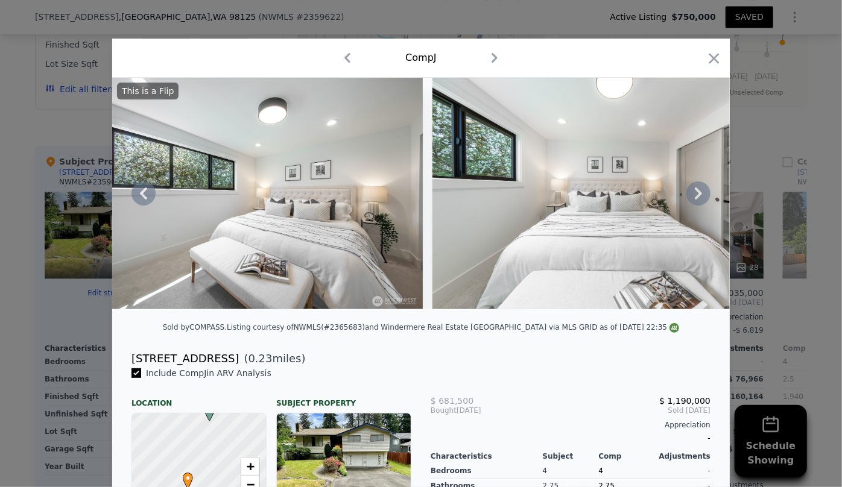
click at [339, 229] on img at bounding box center [248, 194] width 347 height 232
click at [709, 57] on icon "button" at bounding box center [714, 58] width 10 height 10
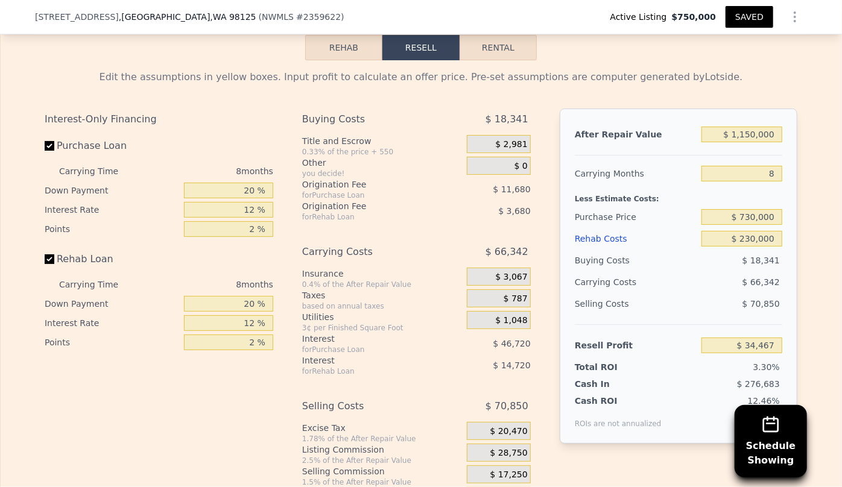
scroll to position [2079, 0]
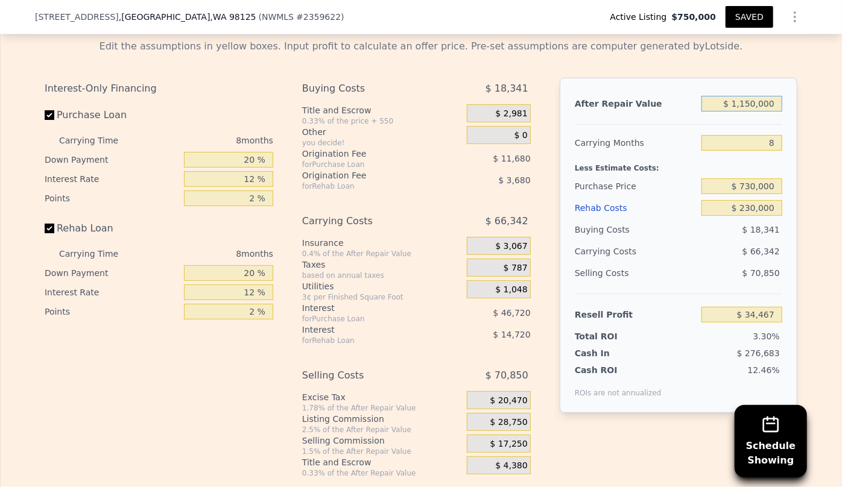
click at [749, 109] on input "$ 1,150,000" at bounding box center [741, 104] width 81 height 16
type input "$ 110,000"
type input "-$ 939,183"
type input "$ 1,190,000"
type input "$ 71,916"
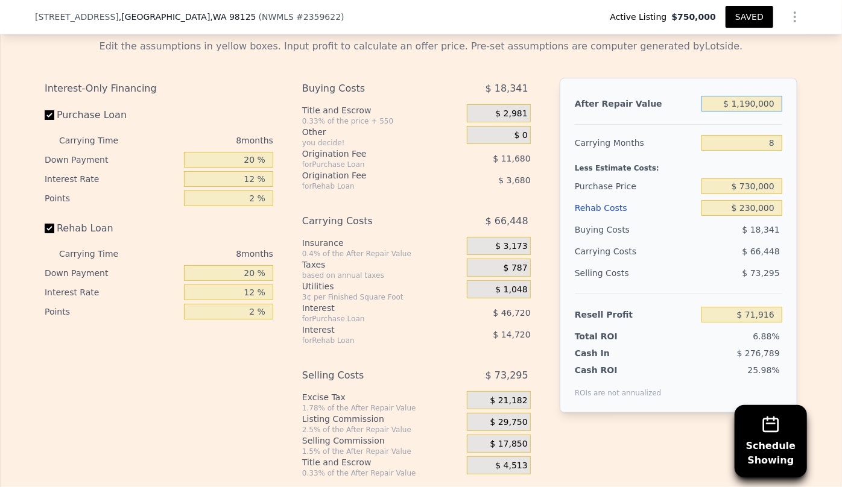
type input "$ 110,000"
type input "-$ 939,183"
type input "$ 1,180,000"
type input "$ 62,554"
type input "$ 1,180,000"
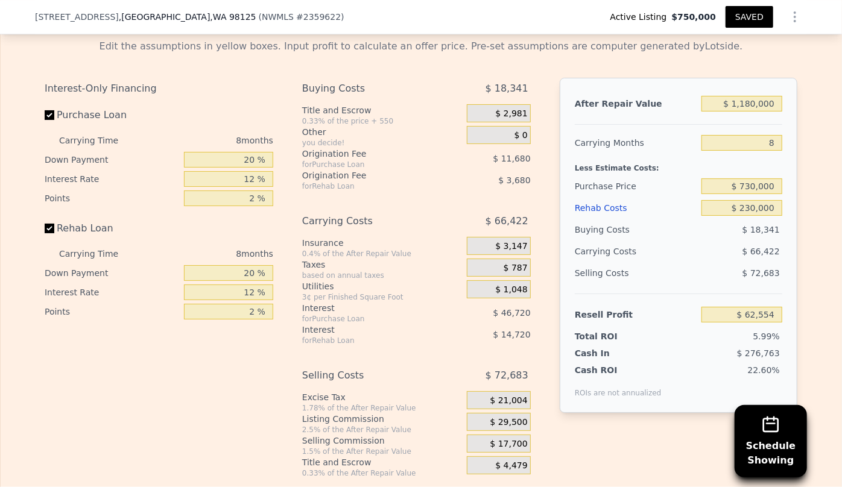
click at [679, 142] on div "Carrying Months" at bounding box center [636, 143] width 122 height 22
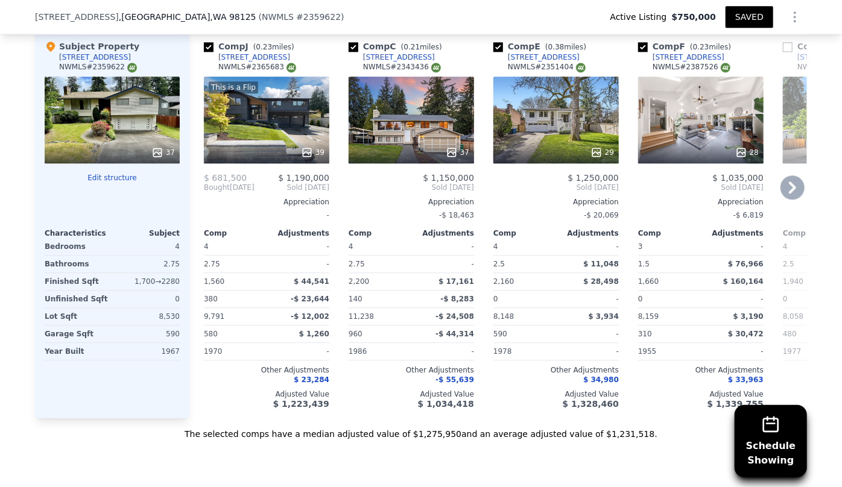
scroll to position [1531, 0]
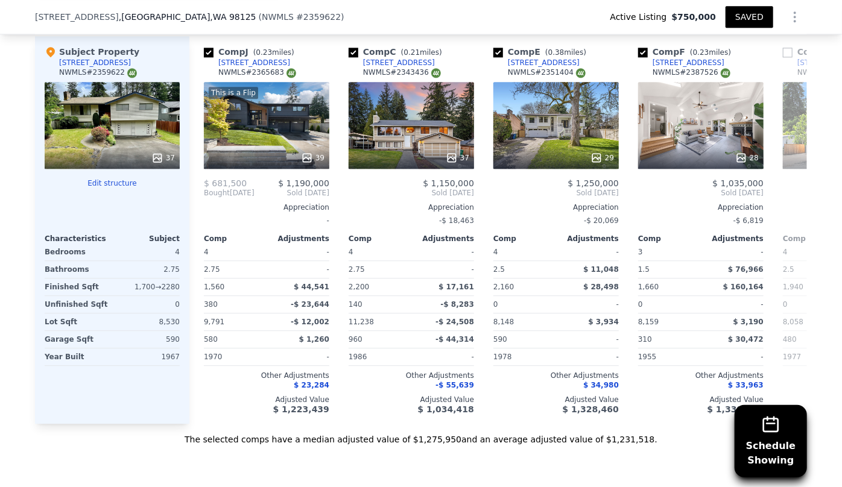
click at [753, 9] on button "SAVED" at bounding box center [750, 17] width 48 height 22
click at [732, 14] on button "SAVED" at bounding box center [750, 17] width 48 height 22
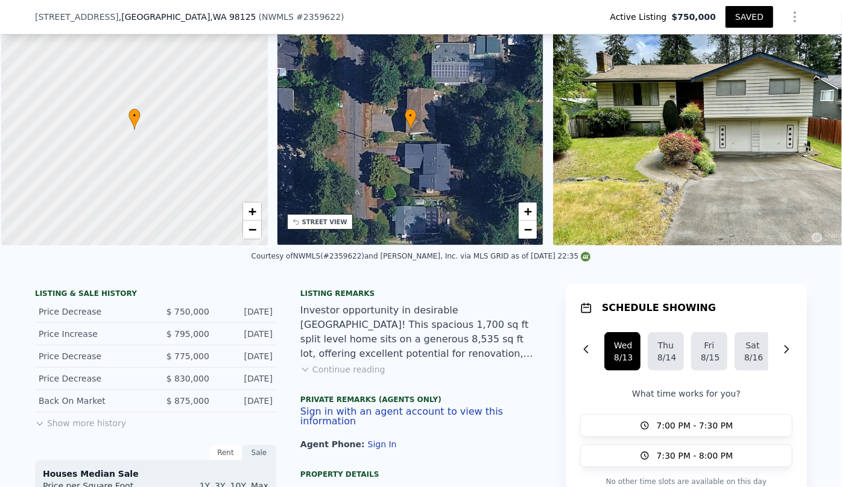
scroll to position [0, 5]
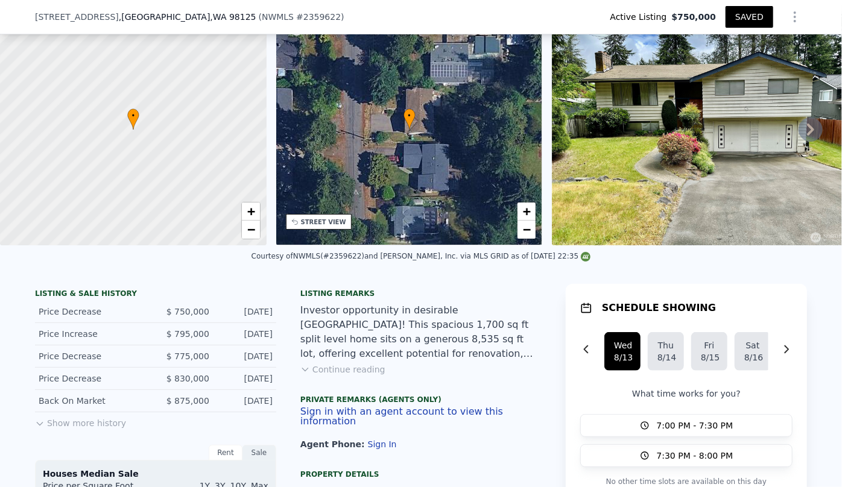
click at [210, 17] on span ", WA 98125" at bounding box center [233, 17] width 46 height 10
